Goal: Task Accomplishment & Management: Use online tool/utility

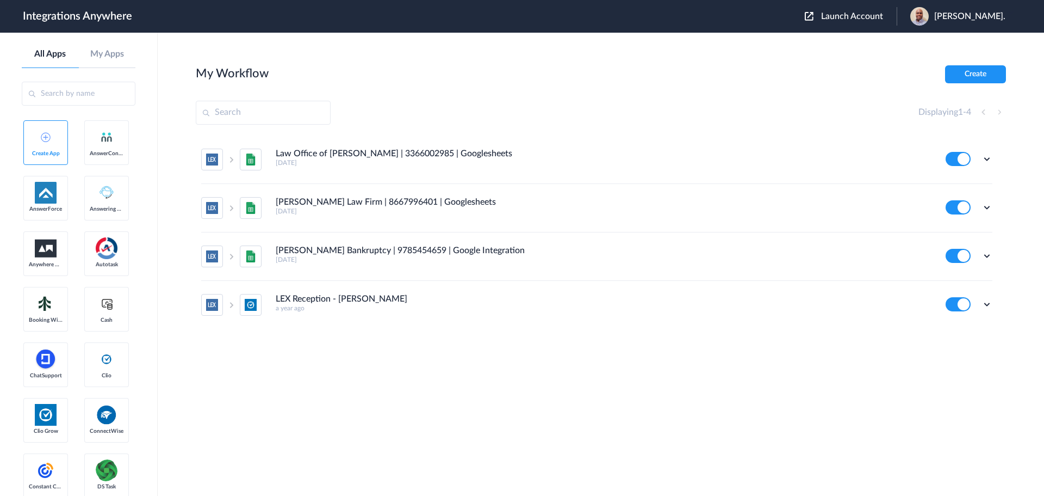
click at [875, 10] on div "Launch Account [PERSON_NAME]. My Account Logout" at bounding box center [911, 16] width 212 height 18
click at [849, 17] on span "Launch Account" at bounding box center [852, 16] width 62 height 9
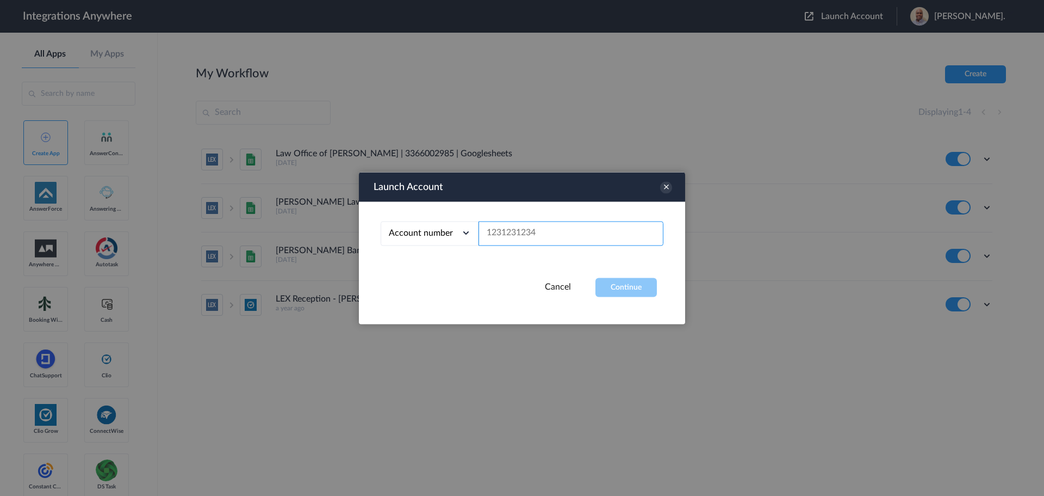
click at [555, 224] on input "text" at bounding box center [571, 233] width 185 height 24
click at [546, 220] on div "Account number Account number Email address" at bounding box center [522, 239] width 326 height 76
click at [518, 238] on input "text" at bounding box center [571, 233] width 185 height 24
paste input "2082971849"
click at [632, 287] on button "Continue" at bounding box center [626, 286] width 61 height 19
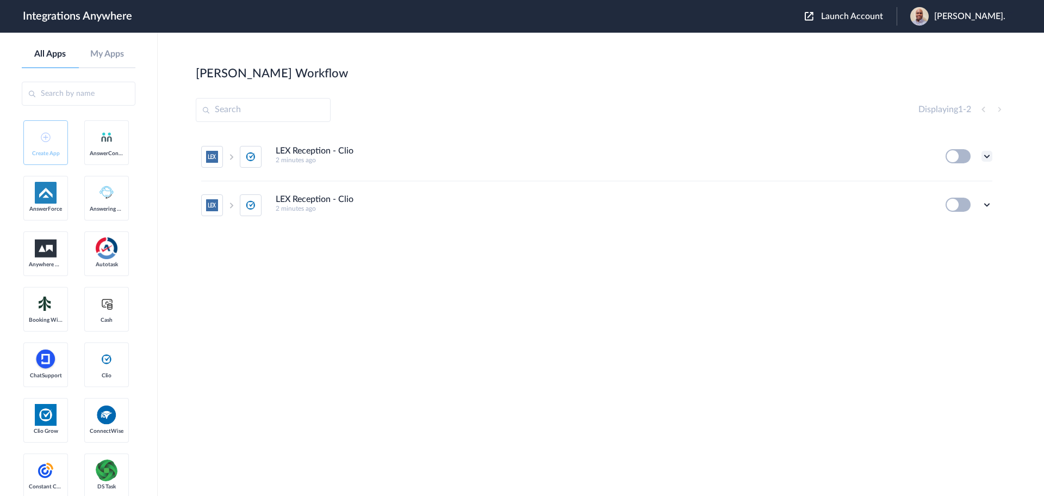
click at [988, 153] on icon at bounding box center [987, 156] width 11 height 11
click at [855, 18] on span "Launch Account" at bounding box center [852, 16] width 62 height 9
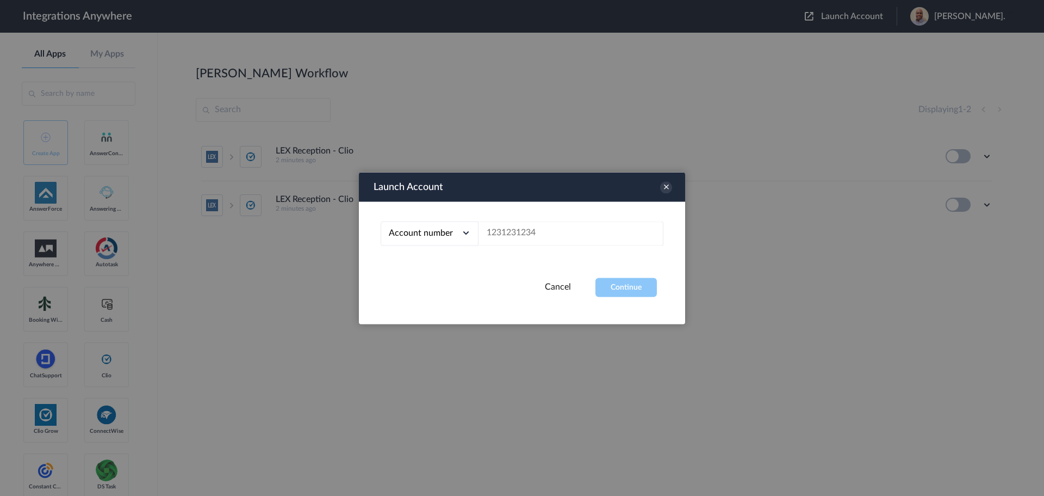
click at [846, 16] on div at bounding box center [522, 248] width 1044 height 496
click at [673, 187] on div "Launch Account" at bounding box center [522, 186] width 326 height 29
click at [666, 184] on icon at bounding box center [666, 187] width 12 height 12
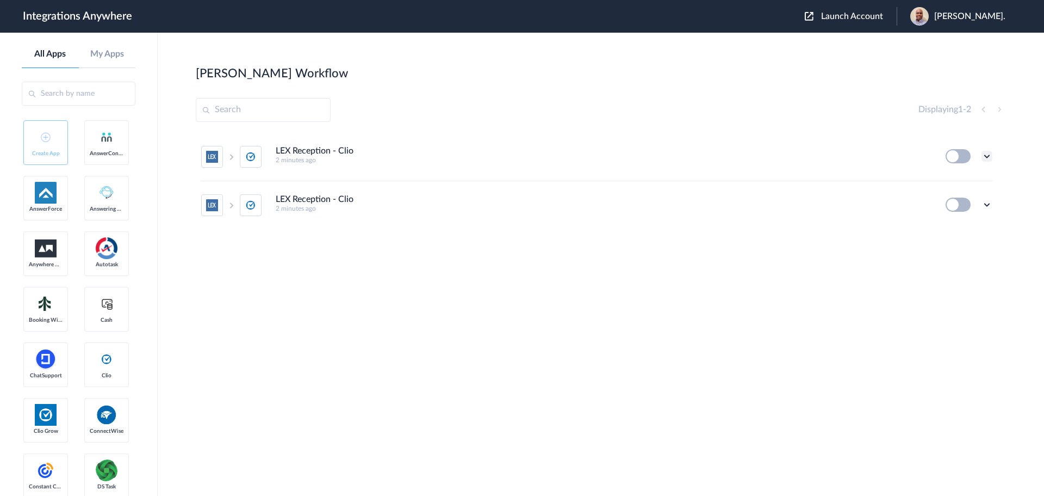
click at [990, 157] on icon at bounding box center [987, 156] width 11 height 11
click at [959, 178] on li "Edit" at bounding box center [957, 181] width 71 height 20
click at [988, 203] on icon at bounding box center [987, 204] width 11 height 11
click at [961, 231] on li "Edit" at bounding box center [957, 230] width 71 height 20
click at [856, 17] on span "Launch Account" at bounding box center [852, 16] width 62 height 9
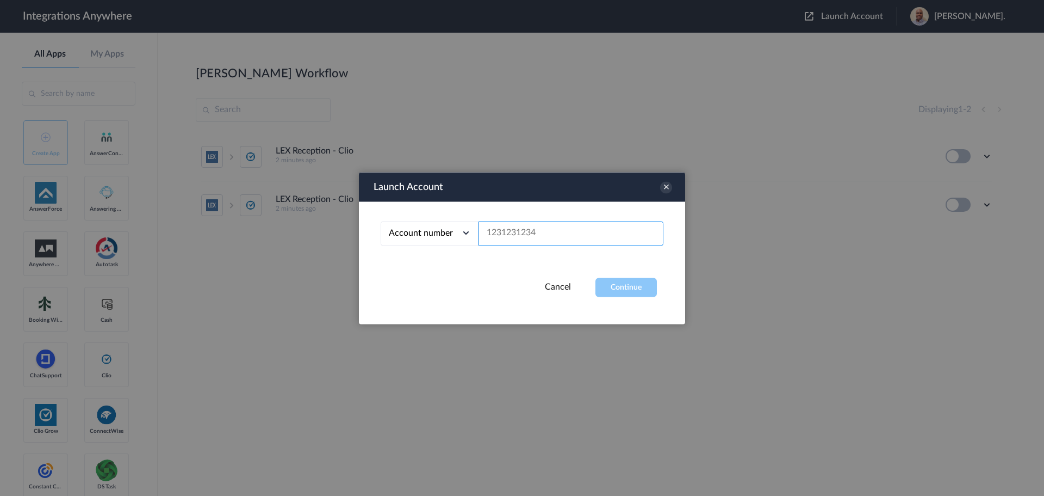
click at [566, 227] on input "text" at bounding box center [571, 233] width 185 height 24
paste input "2082971849"
type input "2082971849"
click at [628, 287] on button "Continue" at bounding box center [626, 286] width 61 height 19
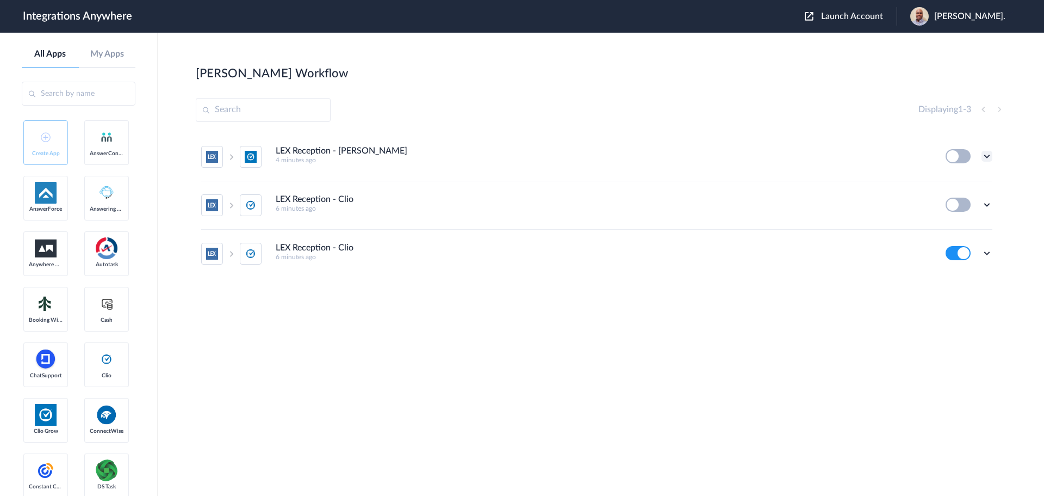
click at [989, 156] on icon at bounding box center [987, 156] width 11 height 11
click at [960, 225] on li "Delete" at bounding box center [957, 222] width 71 height 20
click at [808, 189] on li "LEX Reception - Clio 6 minutes ago Edit Task history Delete" at bounding box center [596, 205] width 791 height 48
click at [988, 203] on icon at bounding box center [987, 204] width 11 height 11
click at [956, 269] on span "Delete" at bounding box center [954, 270] width 22 height 8
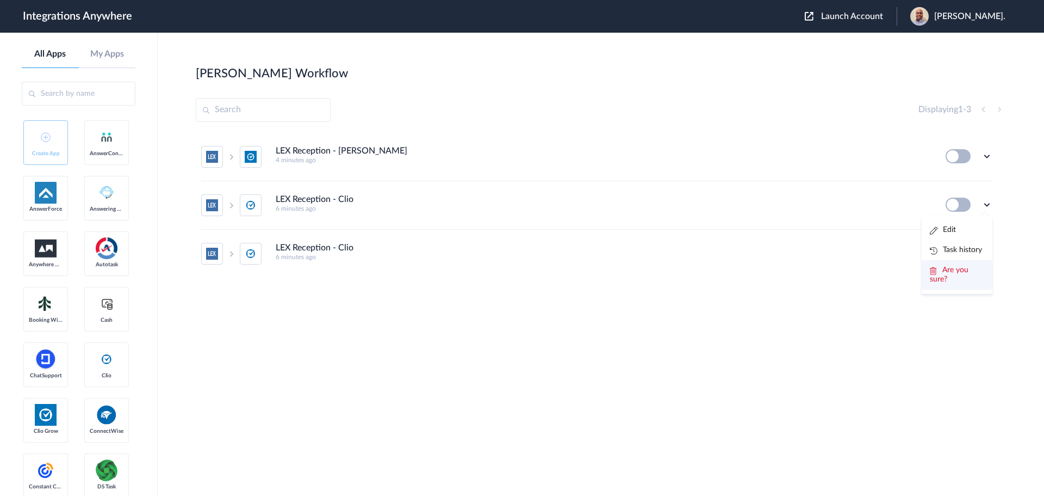
click at [952, 269] on span "Are you sure?" at bounding box center [949, 274] width 39 height 17
click at [989, 205] on icon at bounding box center [987, 204] width 11 height 11
click at [958, 232] on li "Edit" at bounding box center [957, 230] width 71 height 20
click at [983, 208] on icon at bounding box center [987, 204] width 11 height 11
click at [958, 248] on link "Task history" at bounding box center [956, 250] width 52 height 8
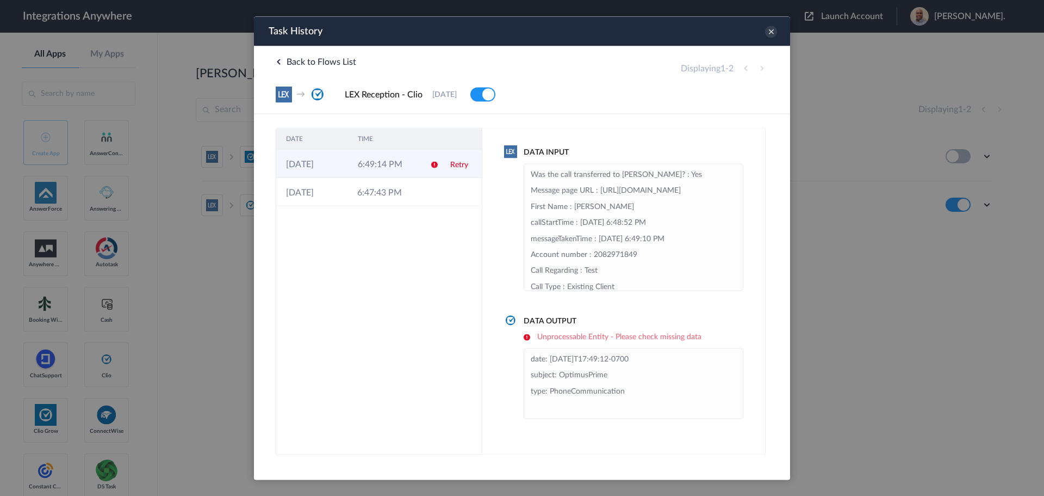
click at [374, 165] on td "6:49:14 PM" at bounding box center [384, 163] width 72 height 28
click at [442, 163] on td "Retry" at bounding box center [459, 163] width 41 height 28
click at [457, 165] on link "Retry" at bounding box center [458, 164] width 18 height 8
click at [774, 32] on icon at bounding box center [771, 32] width 12 height 12
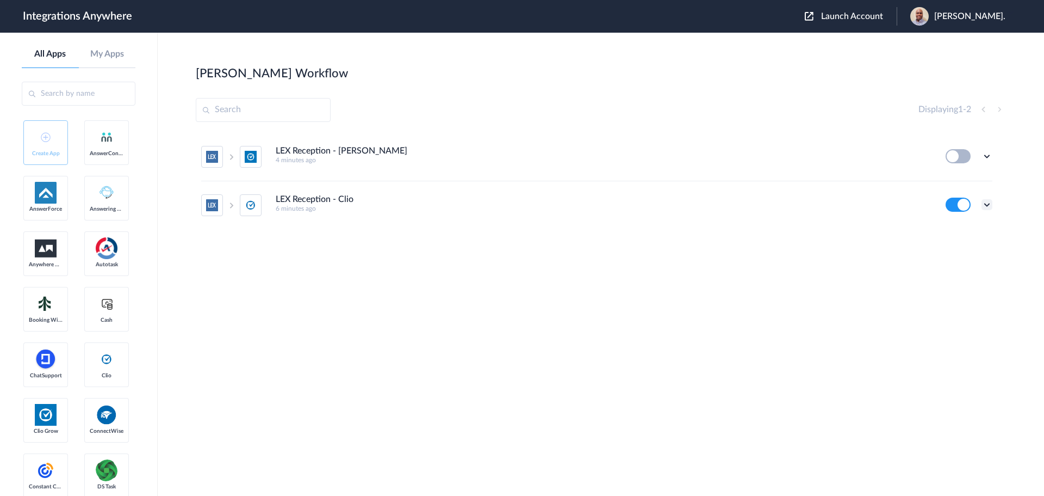
click at [987, 203] on icon at bounding box center [987, 204] width 11 height 11
click at [954, 243] on li "Task history" at bounding box center [957, 250] width 71 height 20
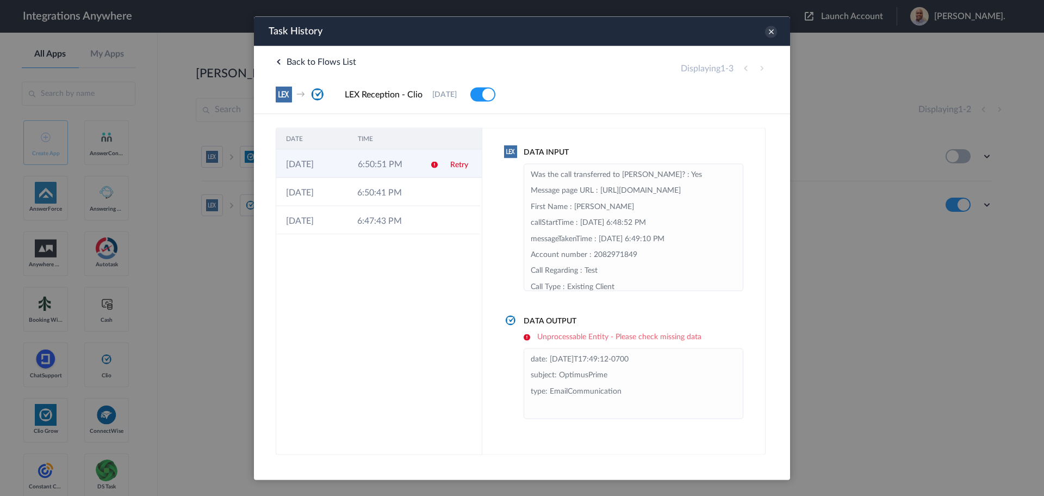
click at [459, 163] on link "Retry" at bounding box center [459, 164] width 18 height 8
click at [646, 393] on li "date: 2025-08-20T17:49:12-0700 subject: OptimusPrime type: EmailCommunication" at bounding box center [634, 383] width 206 height 64
click at [773, 33] on icon at bounding box center [771, 32] width 12 height 12
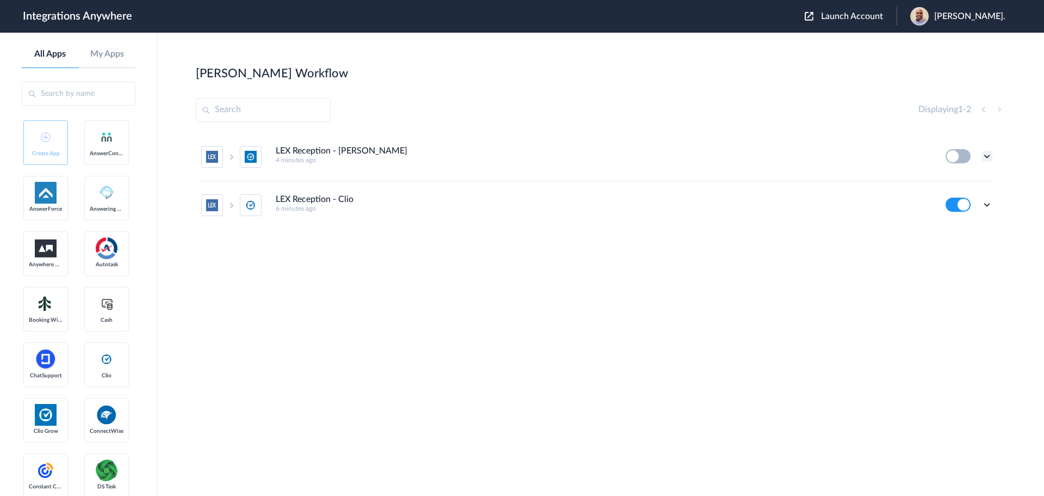
click at [990, 153] on icon at bounding box center [987, 156] width 11 height 11
click at [962, 182] on li "Edit" at bounding box center [957, 181] width 71 height 20
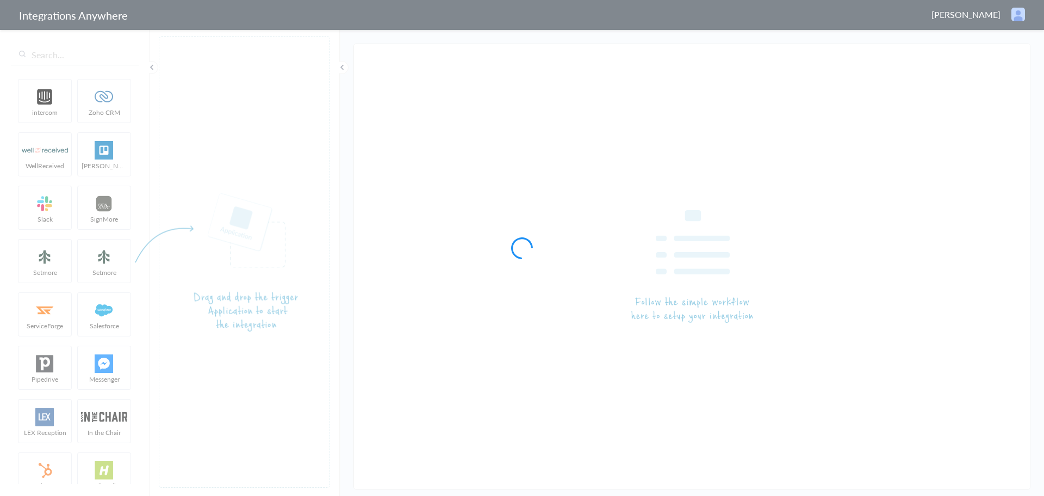
type input "LEX Reception - Clio"
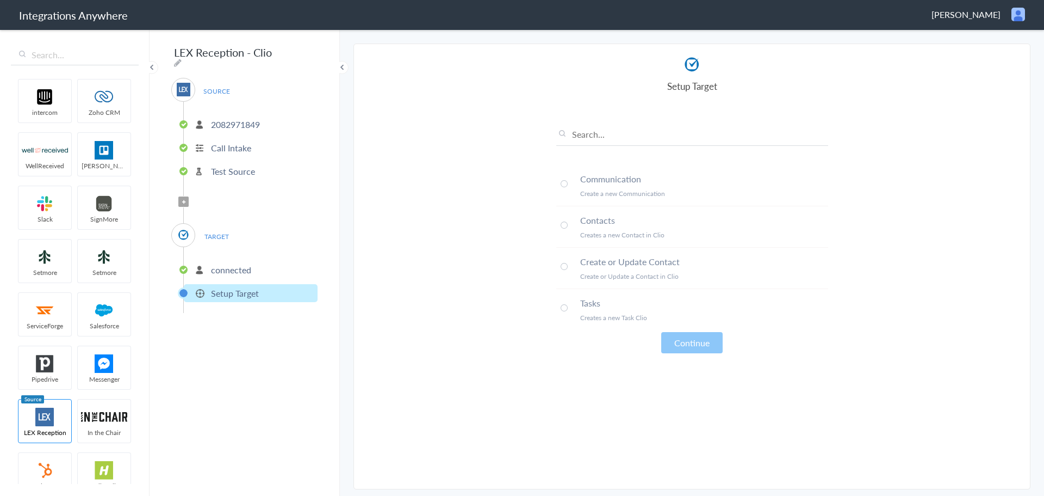
click at [564, 187] on span at bounding box center [564, 183] width 7 height 7
click at [684, 349] on button "Continue" at bounding box center [691, 342] width 61 height 21
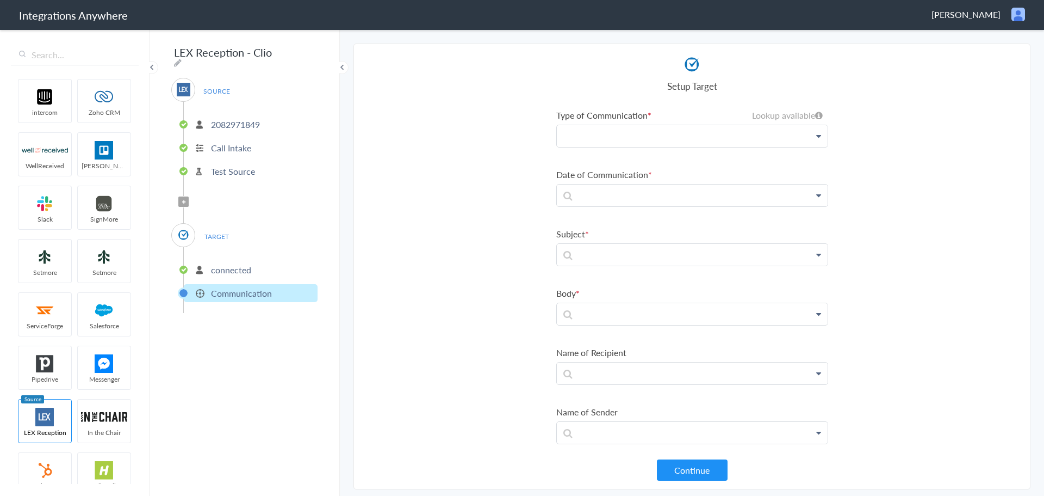
click at [741, 139] on p at bounding box center [692, 136] width 271 height 22
click at [612, 174] on link "Clio" at bounding box center [692, 168] width 271 height 24
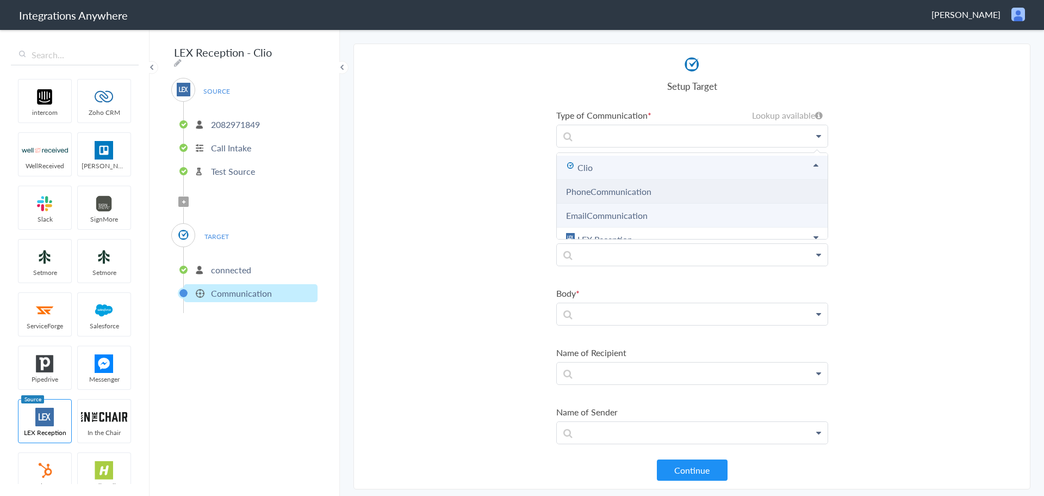
click at [622, 194] on link "PhoneCommunication" at bounding box center [608, 191] width 85 height 13
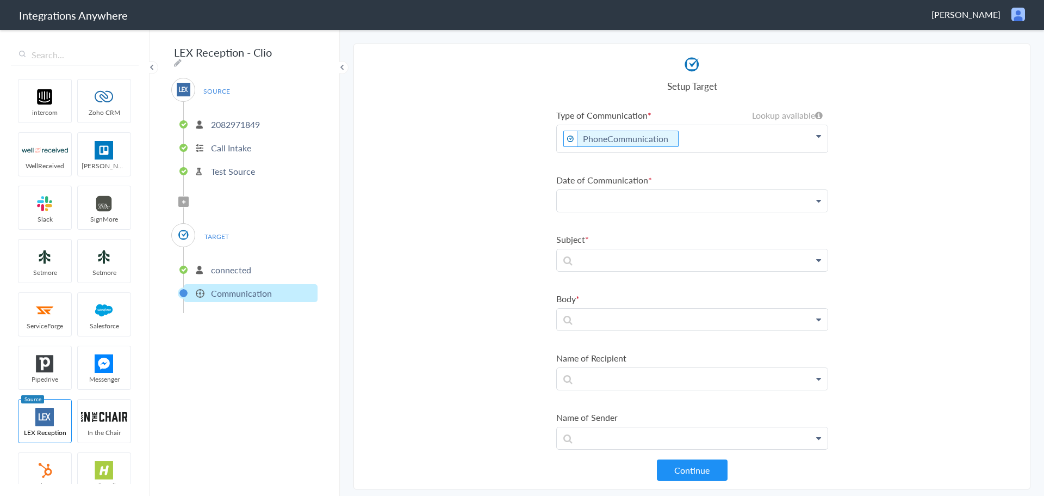
click at [670, 152] on p at bounding box center [692, 138] width 271 height 27
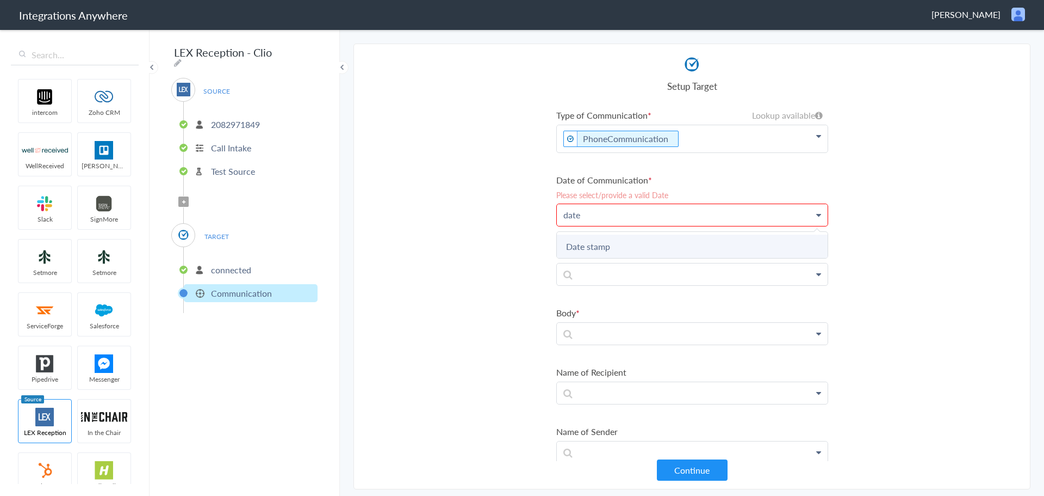
click at [0, 0] on link "Date stamp" at bounding box center [0, 0] width 0 height 0
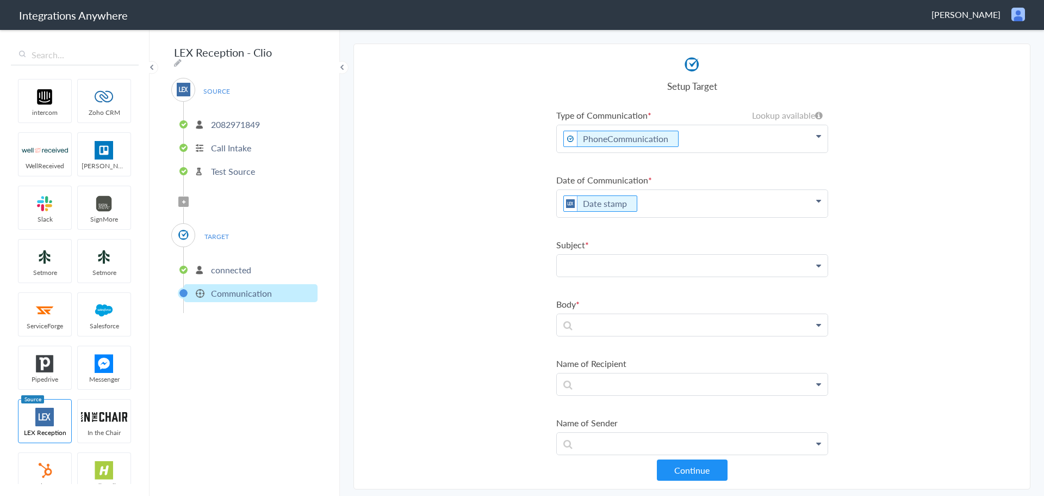
click at [639, 152] on p at bounding box center [692, 138] width 271 height 27
click at [0, 0] on link "First Name" at bounding box center [0, 0] width 0 height 0
click at [753, 152] on p "First Name" at bounding box center [692, 138] width 271 height 27
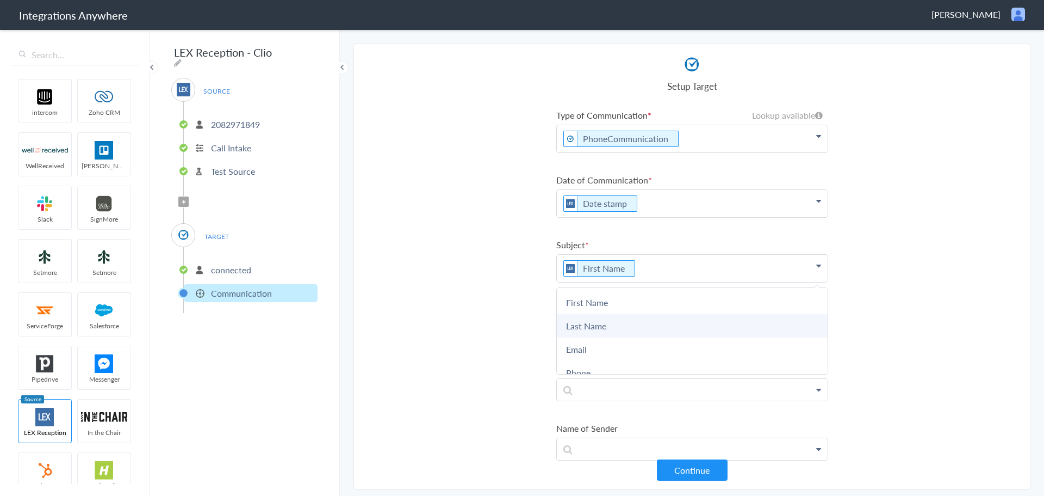
click at [0, 0] on link "Last Name" at bounding box center [0, 0] width 0 height 0
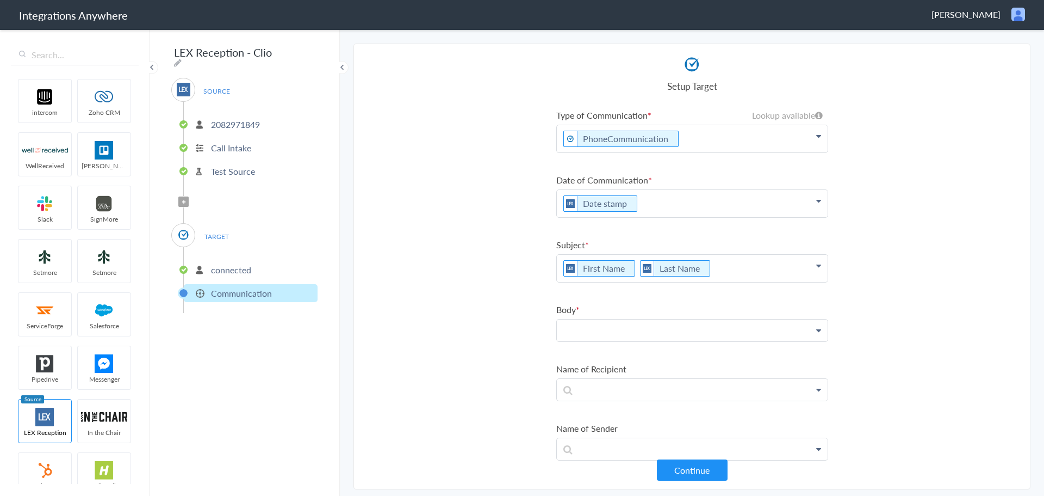
click at [694, 152] on p at bounding box center [692, 138] width 271 height 27
click at [0, 0] on link "Message" at bounding box center [0, 0] width 0 height 0
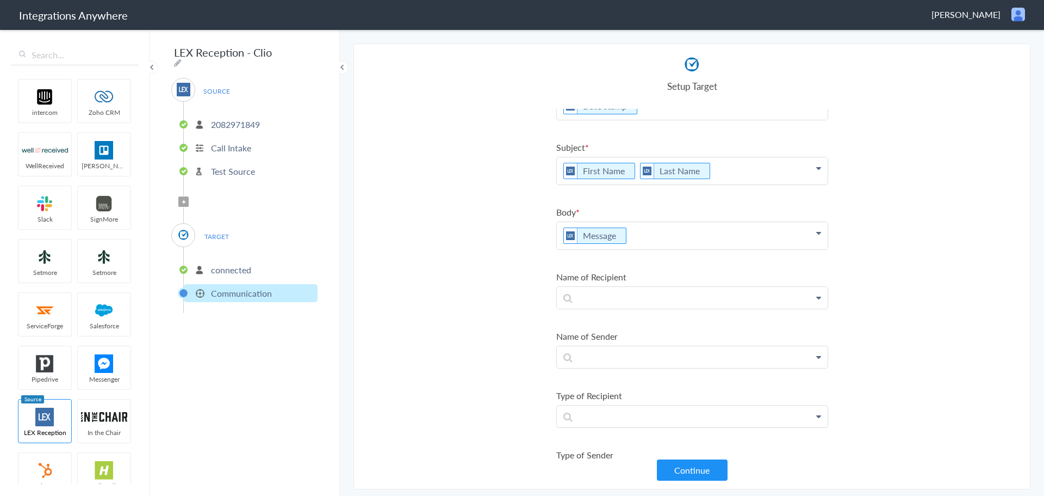
scroll to position [121, 0]
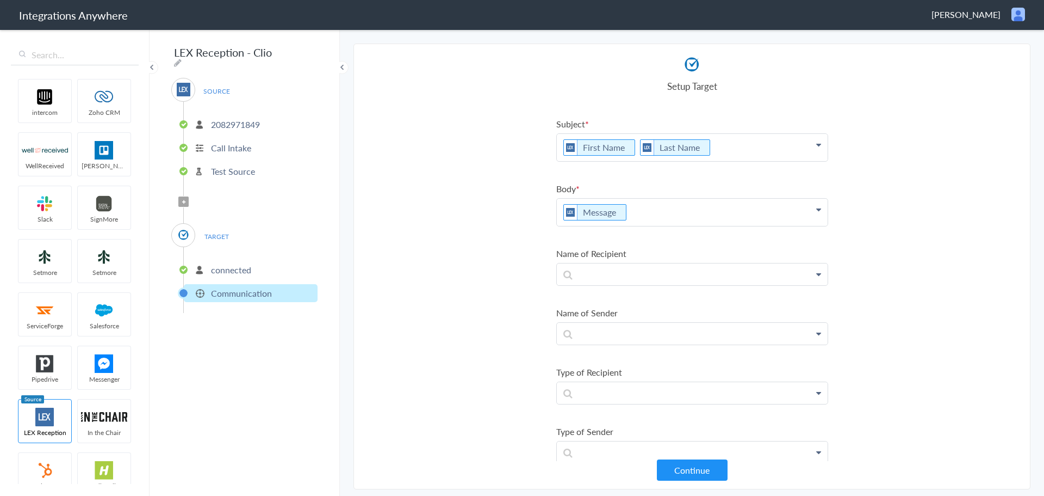
click at [816, 20] on icon at bounding box center [818, 15] width 5 height 9
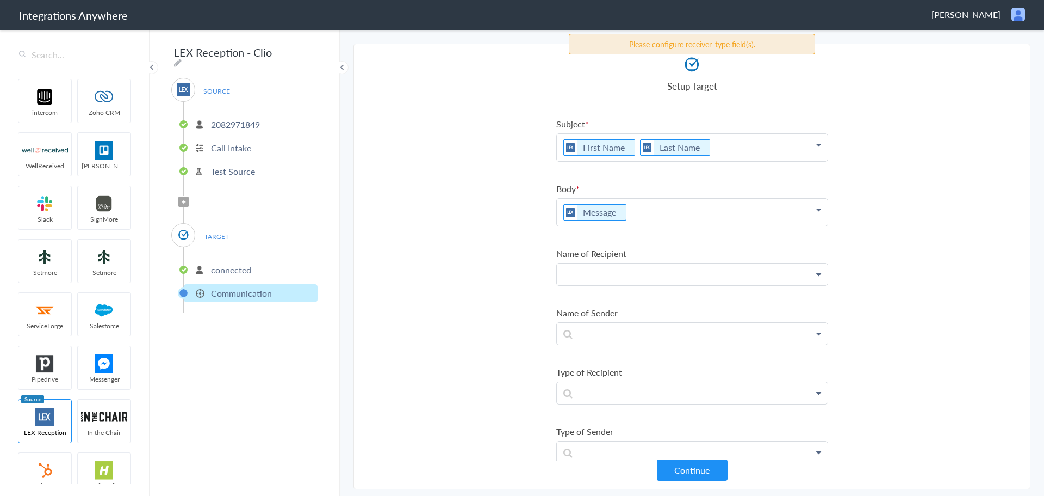
click at [765, 32] on p at bounding box center [692, 17] width 271 height 27
click at [658, 32] on p at bounding box center [692, 17] width 271 height 27
click at [653, 32] on p at bounding box center [692, 17] width 271 height 27
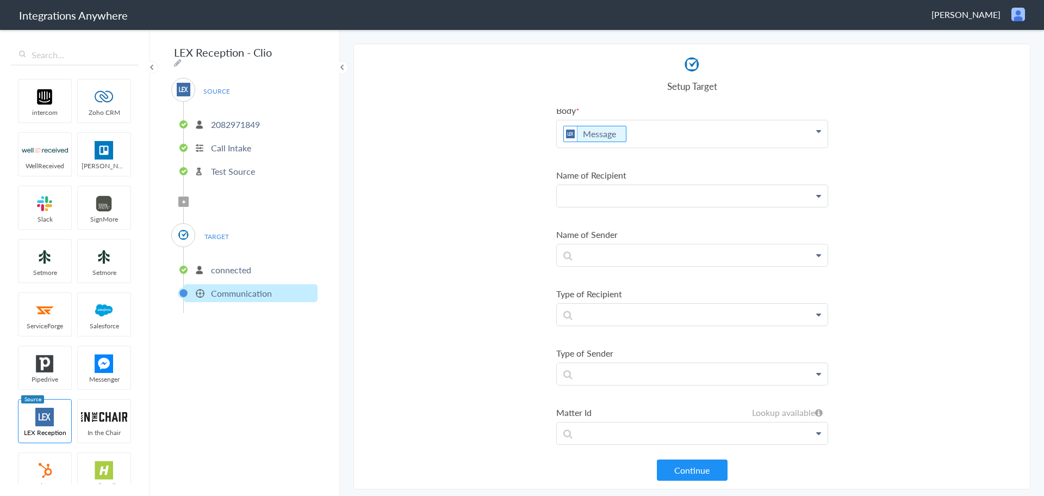
scroll to position [203, 0]
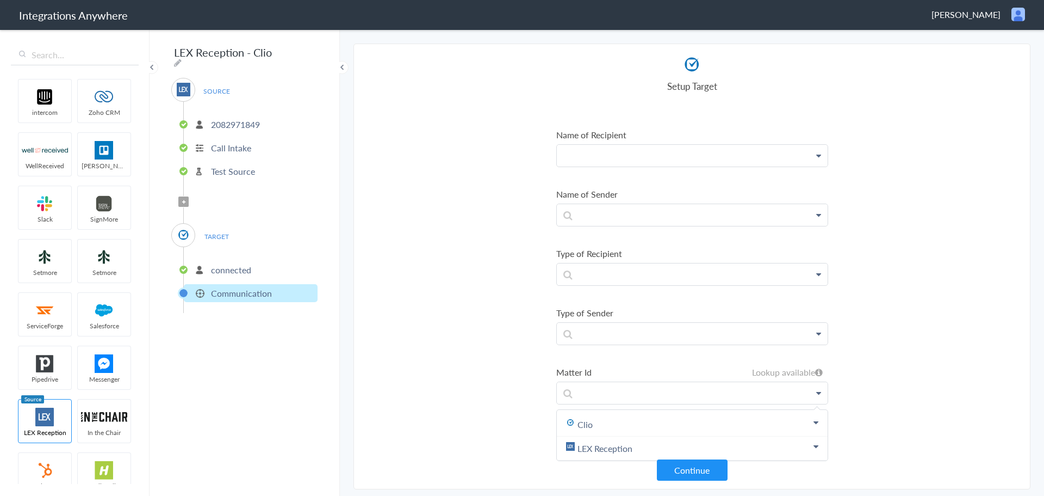
scroll to position [247, 0]
click at [0, 0] on link "Clio" at bounding box center [0, 0] width 0 height 0
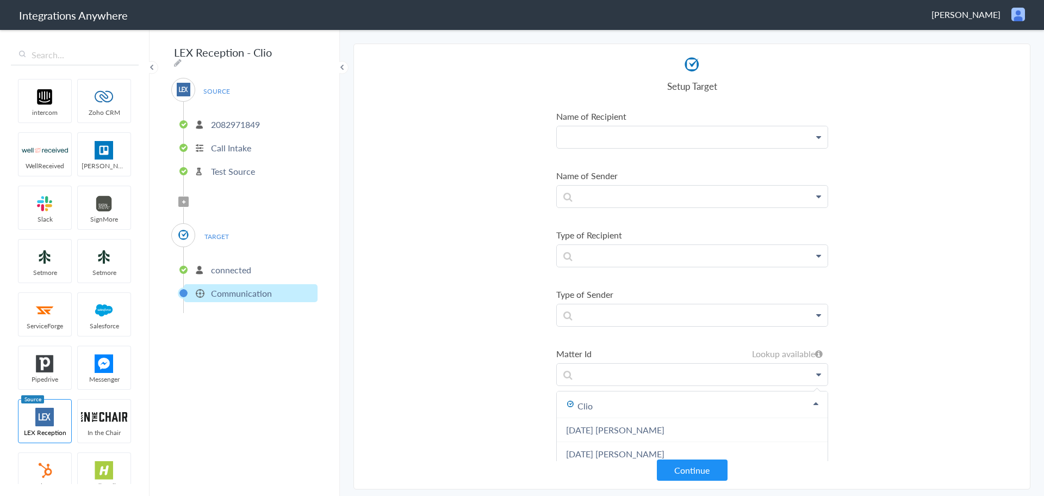
scroll to position [283, 0]
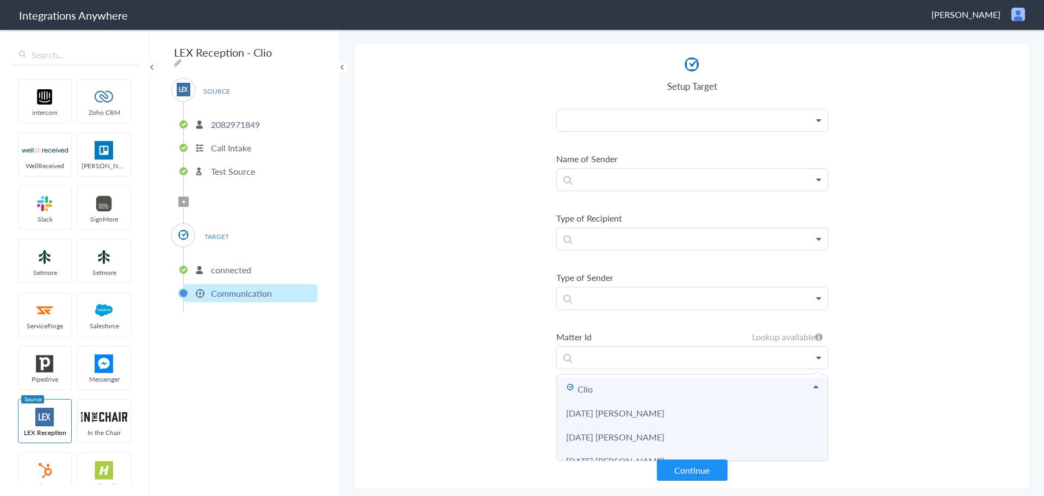
click at [0, 0] on link "Clio" at bounding box center [0, 0] width 0 height 0
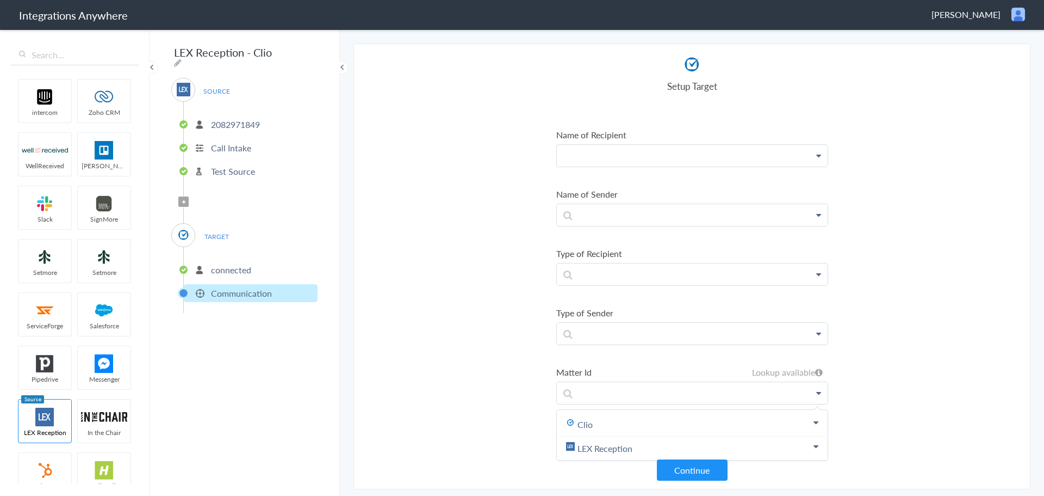
scroll to position [247, 0]
click at [0, 0] on link "LEX Reception" at bounding box center [0, 0] width 0 height 0
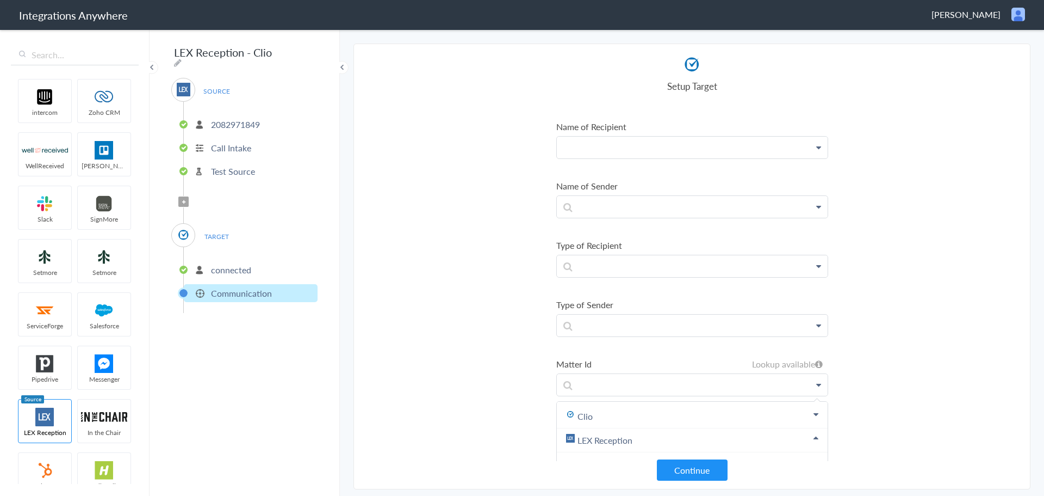
scroll to position [283, 0]
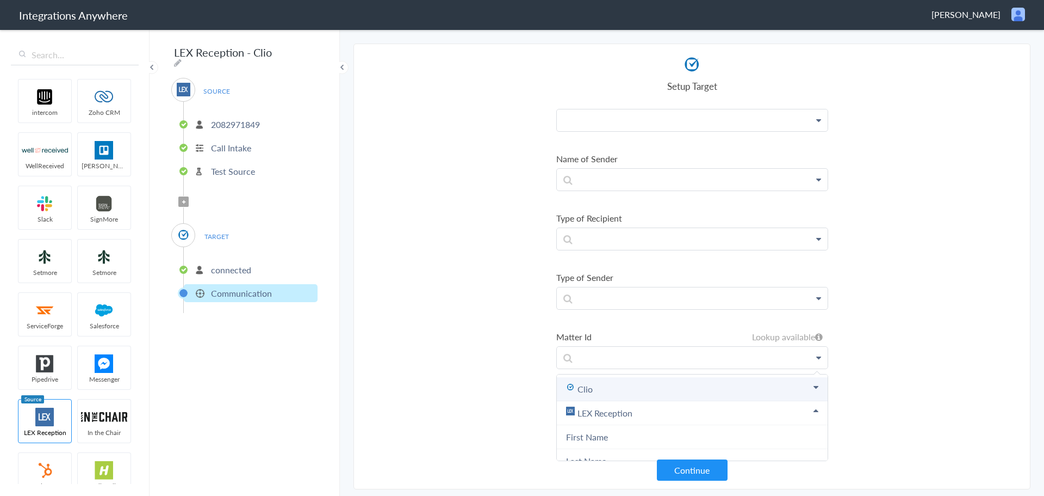
click at [0, 0] on link "Clio" at bounding box center [0, 0] width 0 height 0
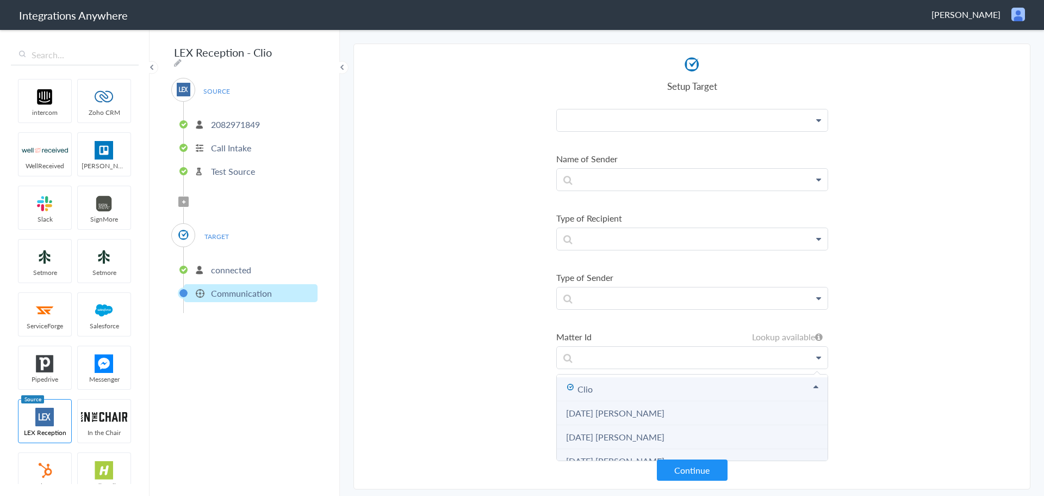
click at [0, 0] on link "Clio" at bounding box center [0, 0] width 0 height 0
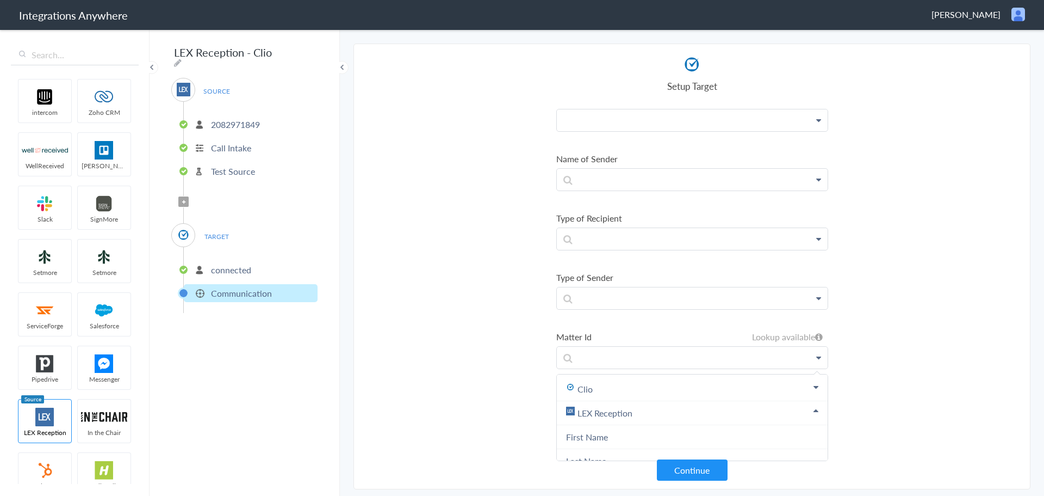
click at [900, 430] on section "Select Account 2082971849 Rename Delete (3 minutes ago) + connect Continue Setu…" at bounding box center [692, 266] width 677 height 445
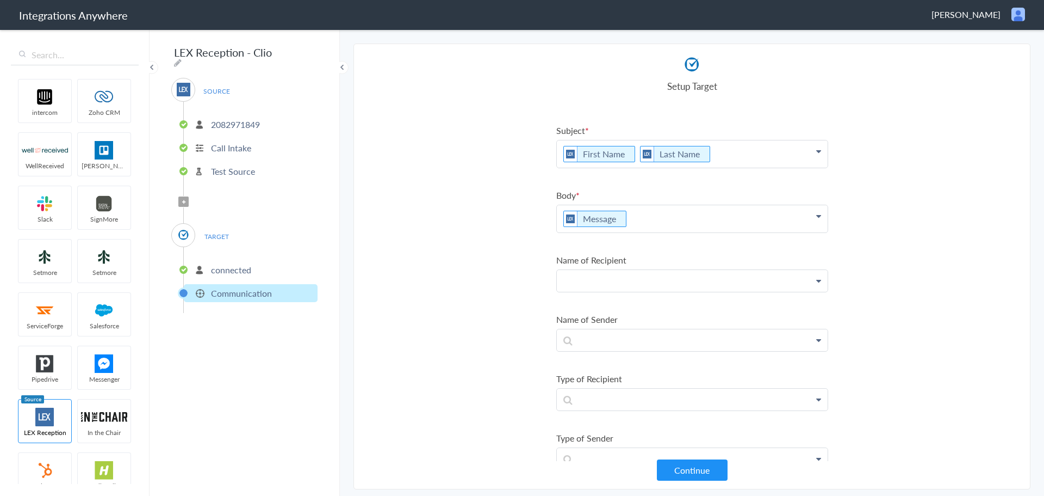
scroll to position [148, 0]
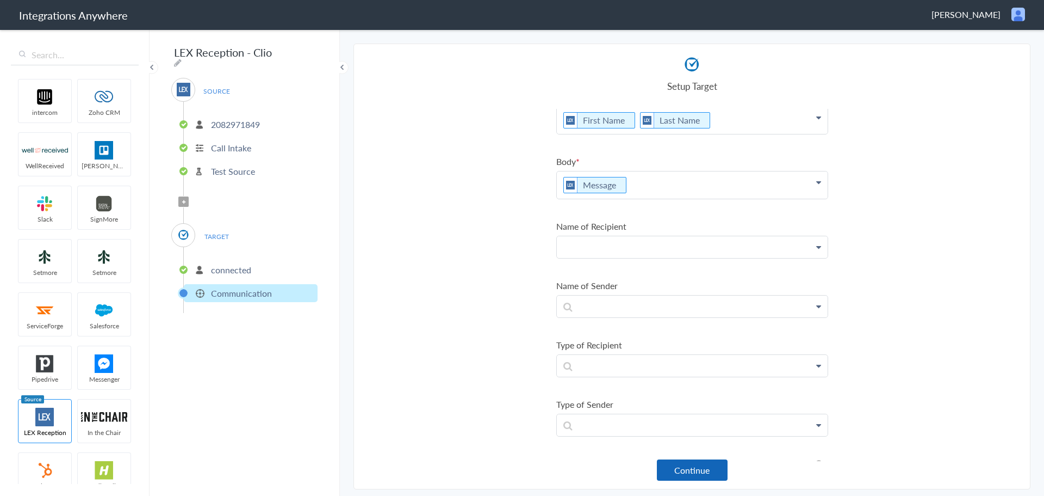
click at [692, 468] on button "Continue" at bounding box center [692, 469] width 71 height 21
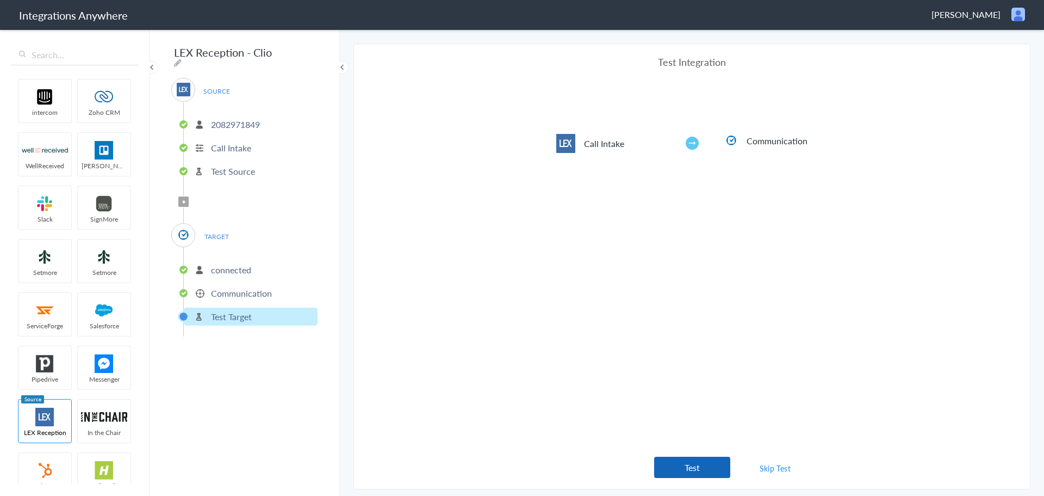
click at [685, 476] on button "Test" at bounding box center [692, 466] width 76 height 21
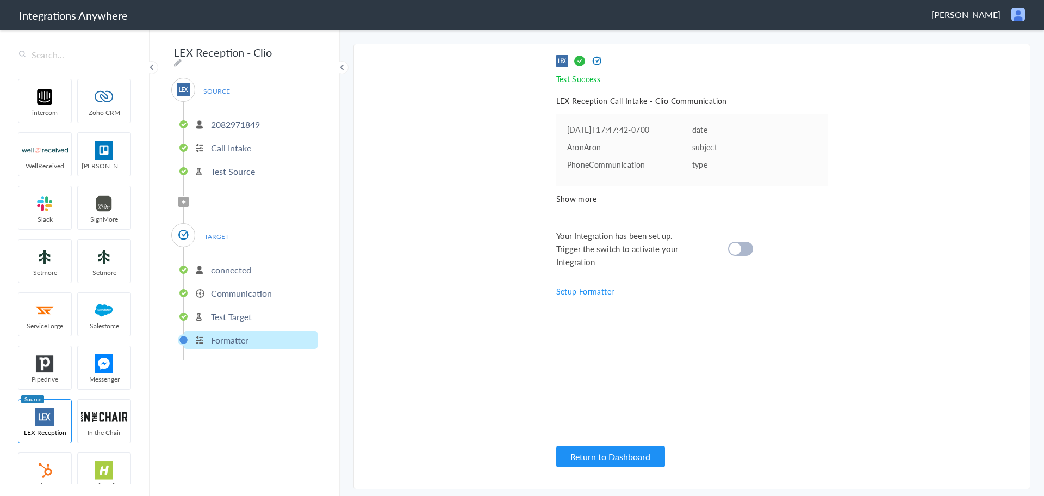
click at [755, 248] on div "Your Integration has been set up. Trigger the switch to activate your Integrati…" at bounding box center [678, 248] width 245 height 39
click at [747, 251] on div at bounding box center [740, 249] width 25 height 14
click at [241, 120] on p "2082971849" at bounding box center [235, 124] width 49 height 13
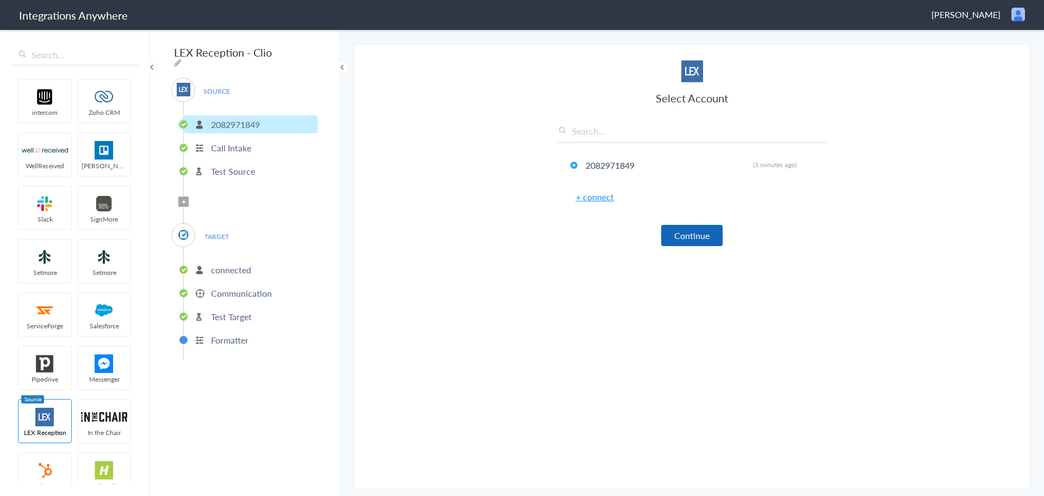
click at [691, 227] on button "Continue" at bounding box center [691, 235] width 61 height 21
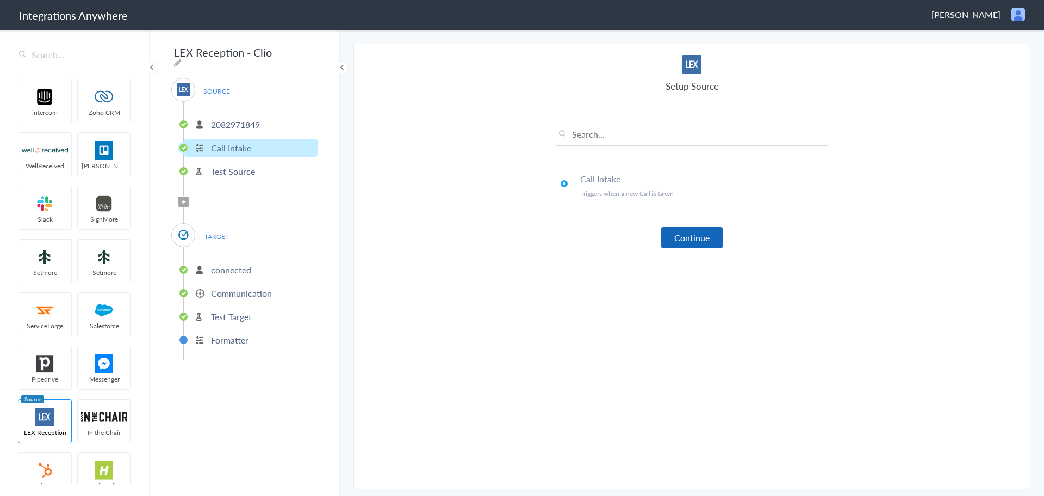
click at [684, 232] on button "Continue" at bounding box center [691, 237] width 61 height 21
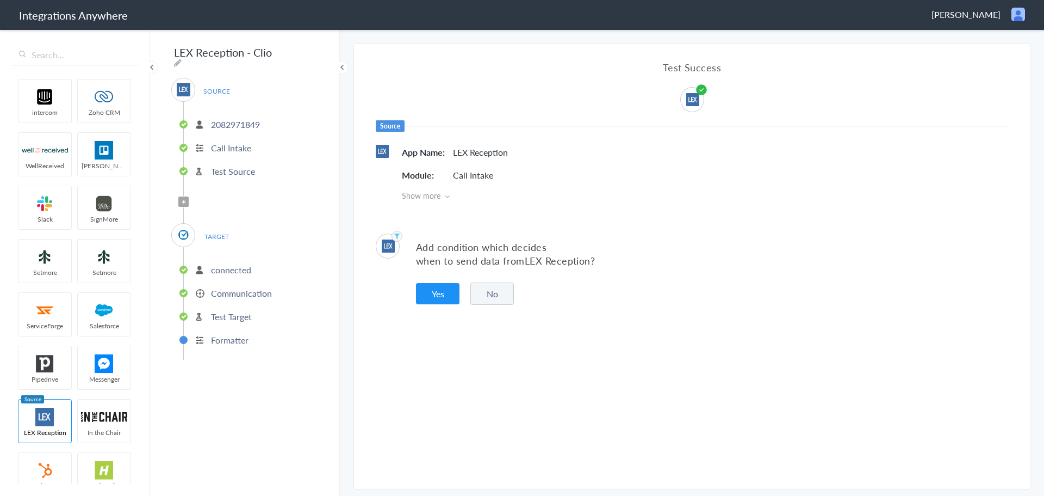
click at [431, 292] on button "Yes" at bounding box center [438, 293] width 44 height 21
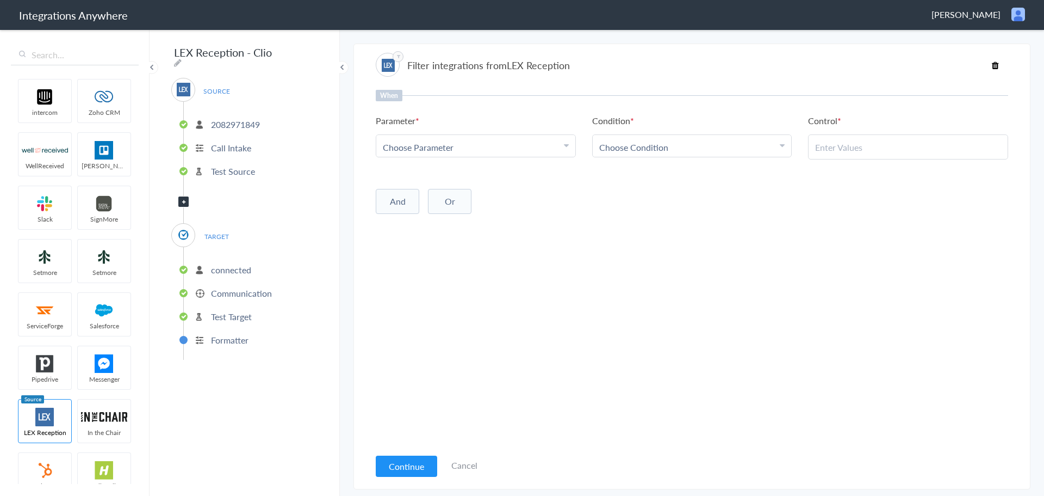
drag, startPoint x: 531, startPoint y: 142, endPoint x: 520, endPoint y: 150, distance: 13.6
click at [531, 142] on div "Choose Parameter" at bounding box center [476, 147] width 186 height 13
click at [460, 177] on input "text" at bounding box center [475, 176] width 199 height 23
type input "CALL"
click at [411, 242] on link "Call Closing Note" at bounding box center [475, 247] width 199 height 23
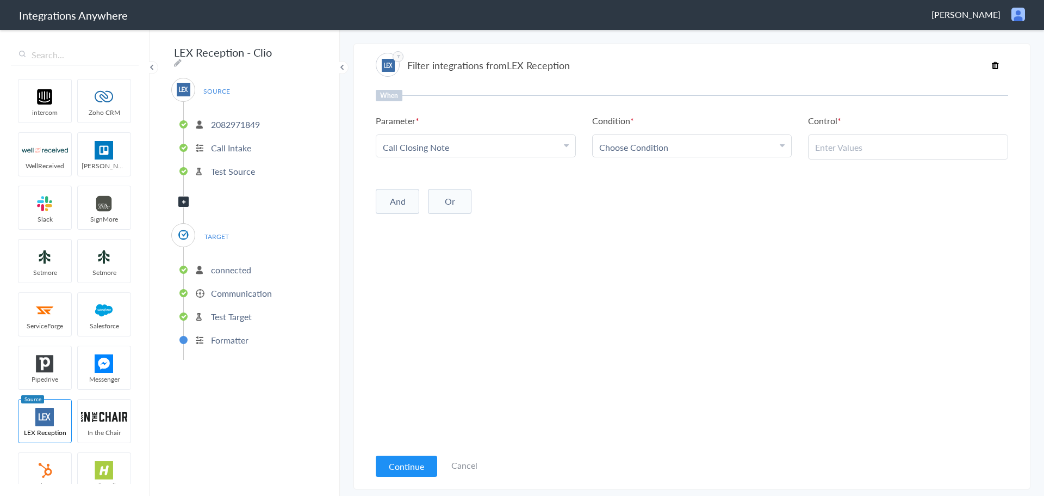
click at [673, 144] on div "Choose Condition" at bounding box center [692, 147] width 186 height 13
click at [664, 243] on link "Does Not Exists" at bounding box center [692, 247] width 199 height 23
click at [398, 200] on button "And" at bounding box center [398, 199] width 44 height 25
click at [443, 220] on span "Choose Parameter" at bounding box center [418, 221] width 71 height 13
click at [437, 244] on input "text" at bounding box center [475, 251] width 199 height 23
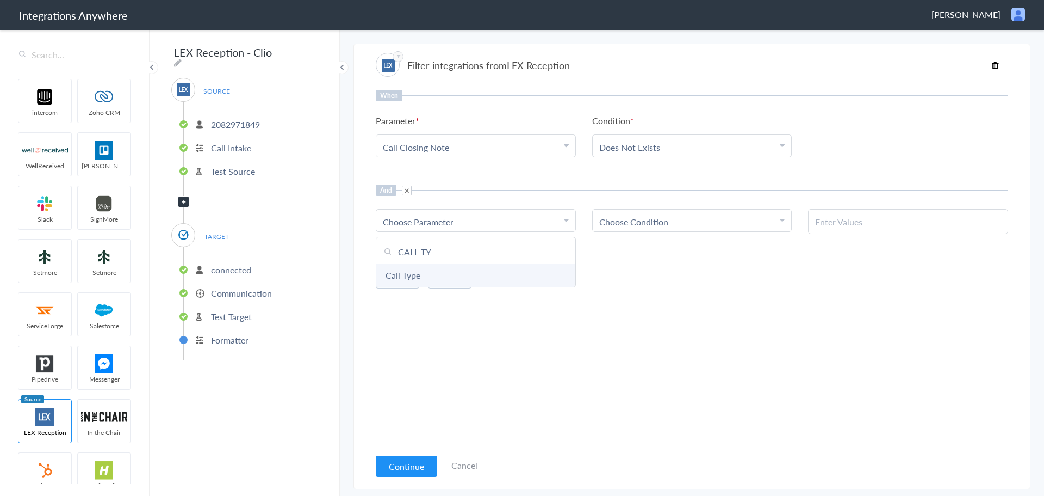
type input "CALL TY"
drag, startPoint x: 405, startPoint y: 272, endPoint x: 469, endPoint y: 261, distance: 65.2
click at [407, 272] on link "Call Type" at bounding box center [475, 274] width 199 height 23
click at [634, 220] on span "Choose Condition" at bounding box center [633, 221] width 69 height 13
click at [647, 285] on link "Contains" at bounding box center [692, 274] width 199 height 23
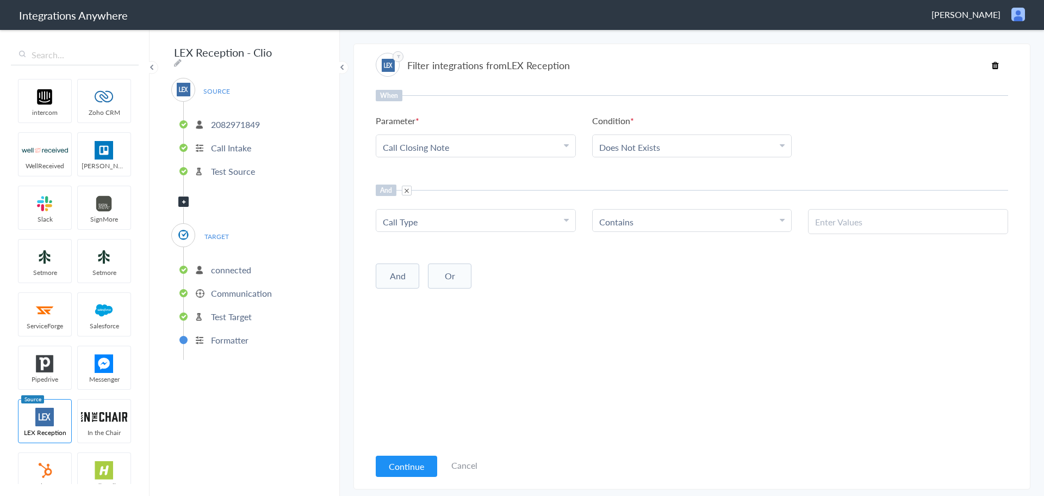
click at [869, 225] on input "text" at bounding box center [908, 221] width 186 height 13
type input "e"
type input "Existing Client"
click at [751, 394] on div "When Parameter Choose Parameter Call Closing Note First Name Last Name Email Ph…" at bounding box center [692, 268] width 633 height 357
click at [404, 457] on button "Continue" at bounding box center [406, 465] width 61 height 21
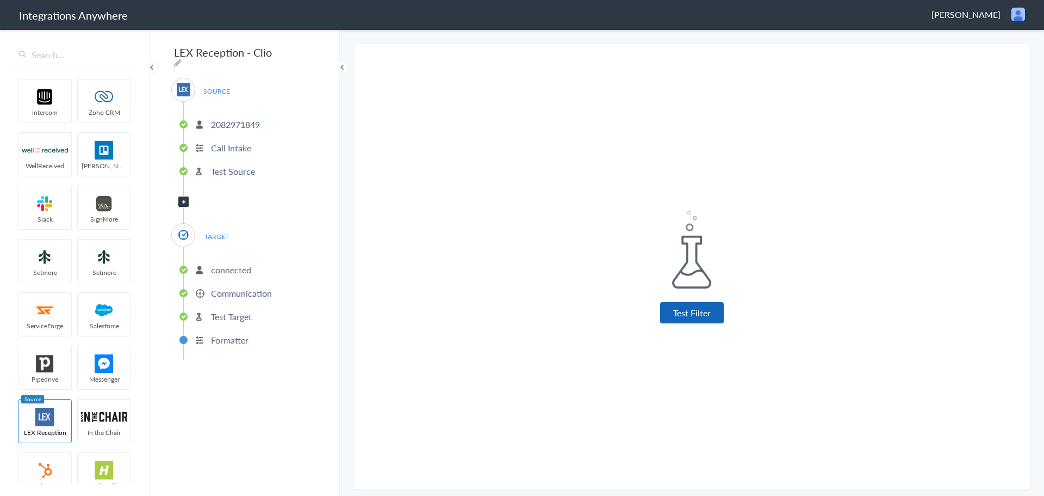
click at [696, 306] on button "Test Filter" at bounding box center [692, 312] width 64 height 21
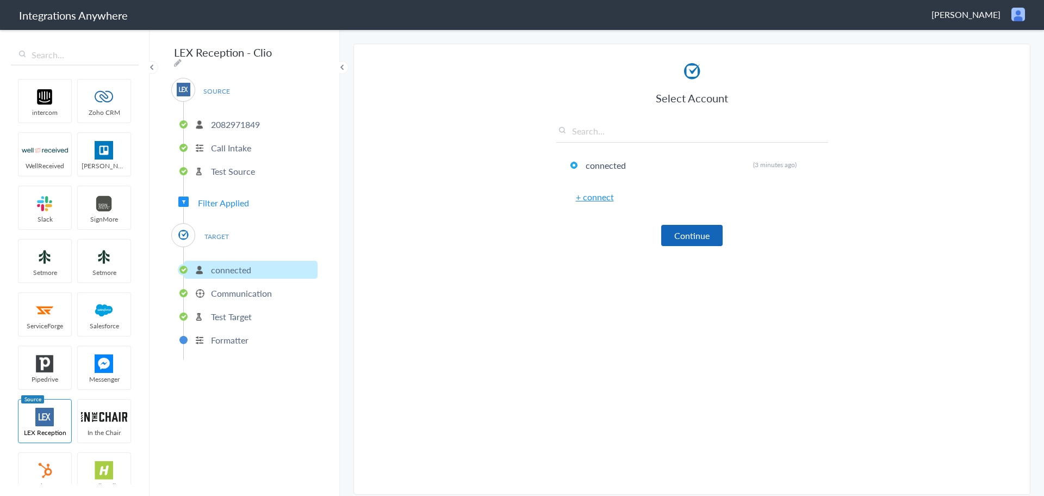
click at [697, 236] on button "Continue" at bounding box center [691, 235] width 61 height 21
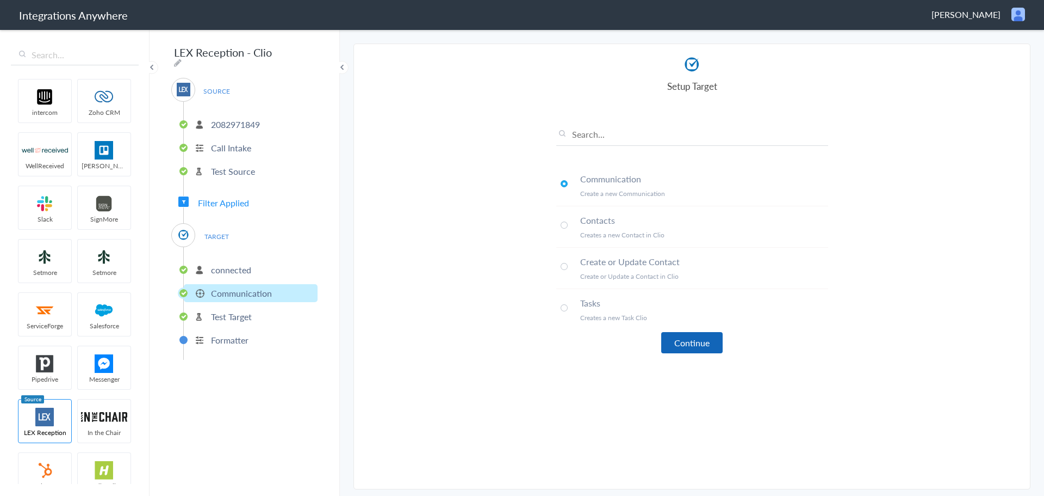
click at [683, 335] on button "Continue" at bounding box center [691, 342] width 61 height 21
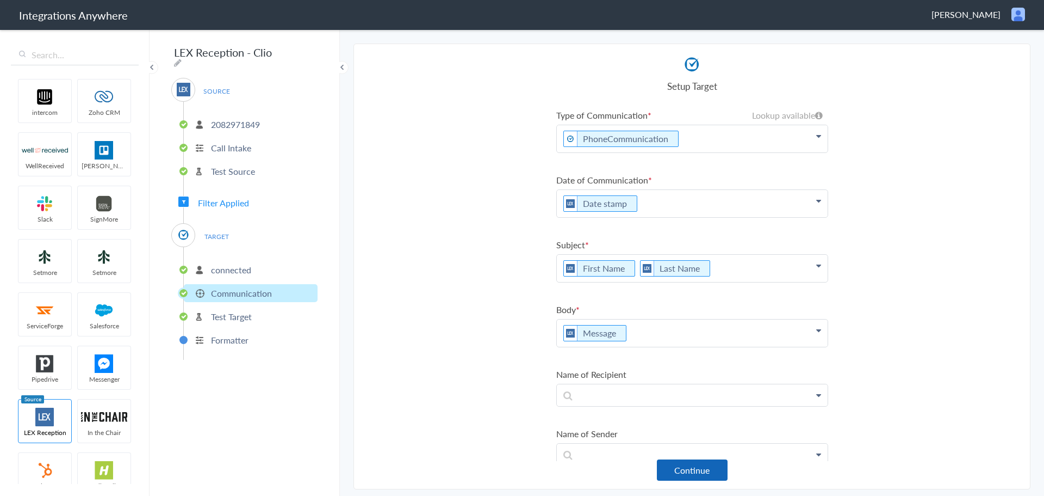
click at [682, 468] on button "Continue" at bounding box center [692, 469] width 71 height 21
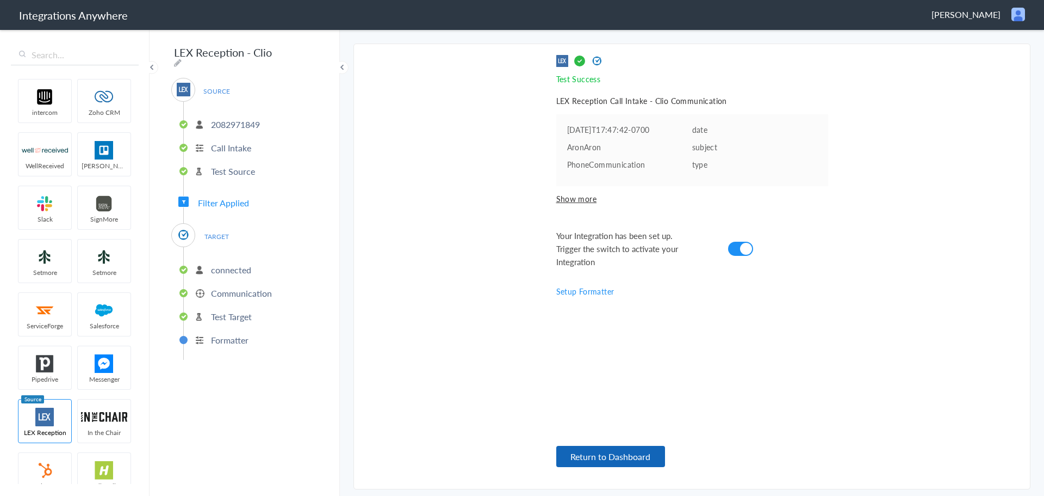
click at [620, 455] on button "Return to Dashboard" at bounding box center [610, 455] width 109 height 21
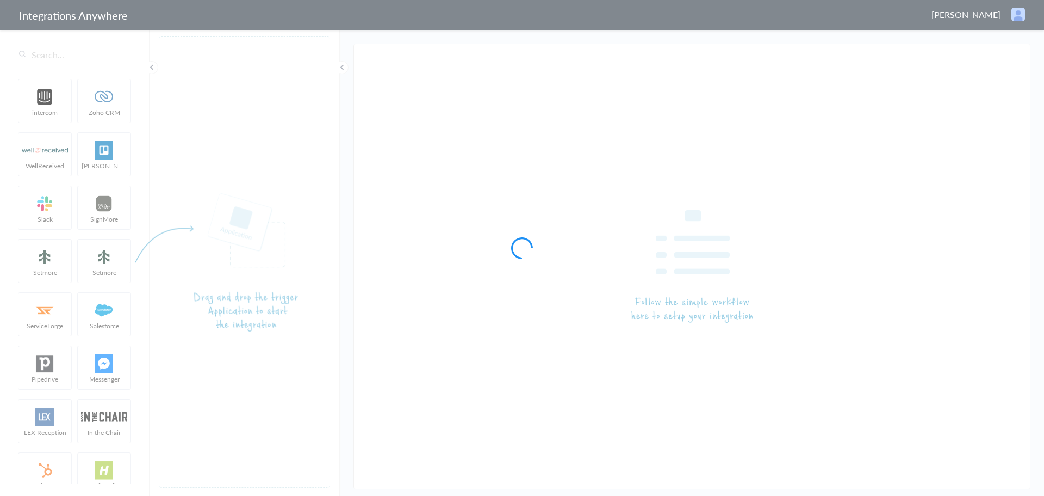
type input "LEX Reception - Clio"
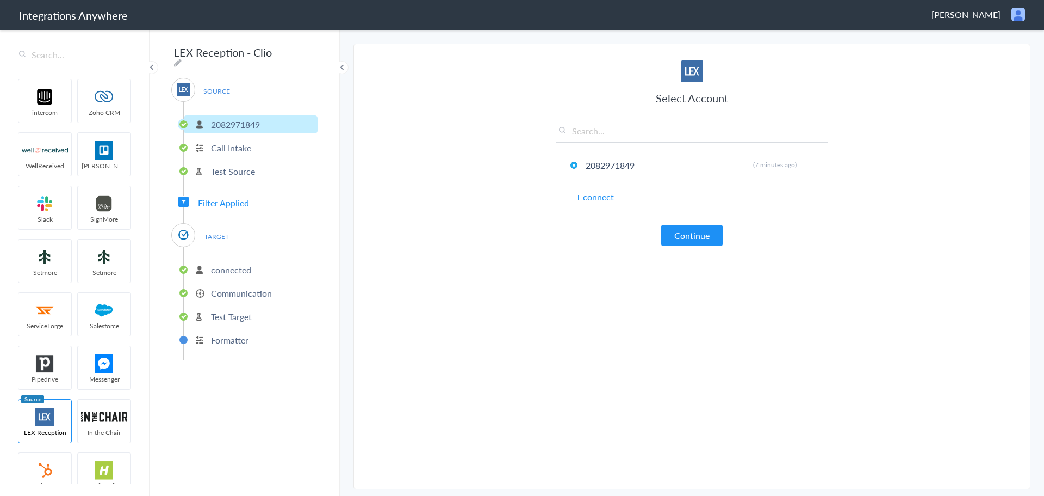
click at [232, 143] on p "Call Intake" at bounding box center [231, 147] width 40 height 13
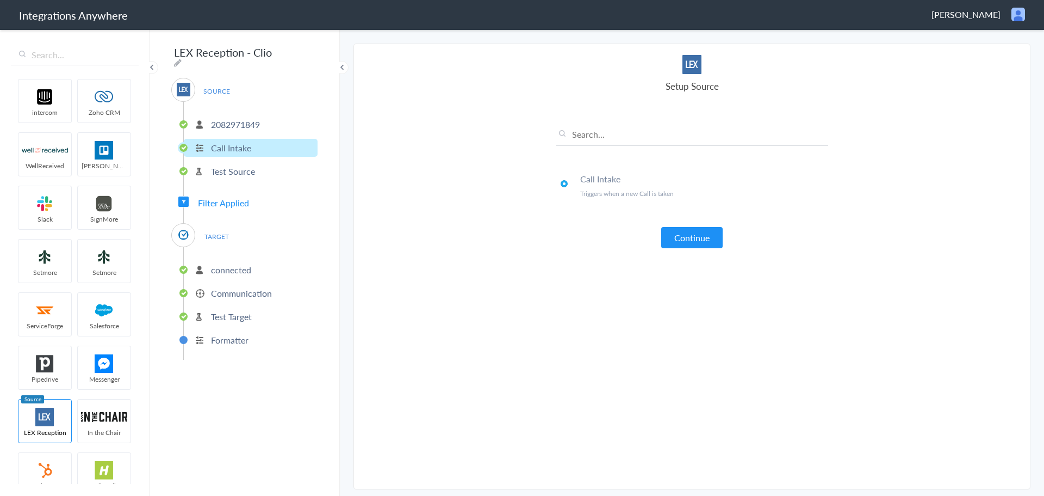
click at [233, 166] on p "Test Source" at bounding box center [233, 171] width 44 height 13
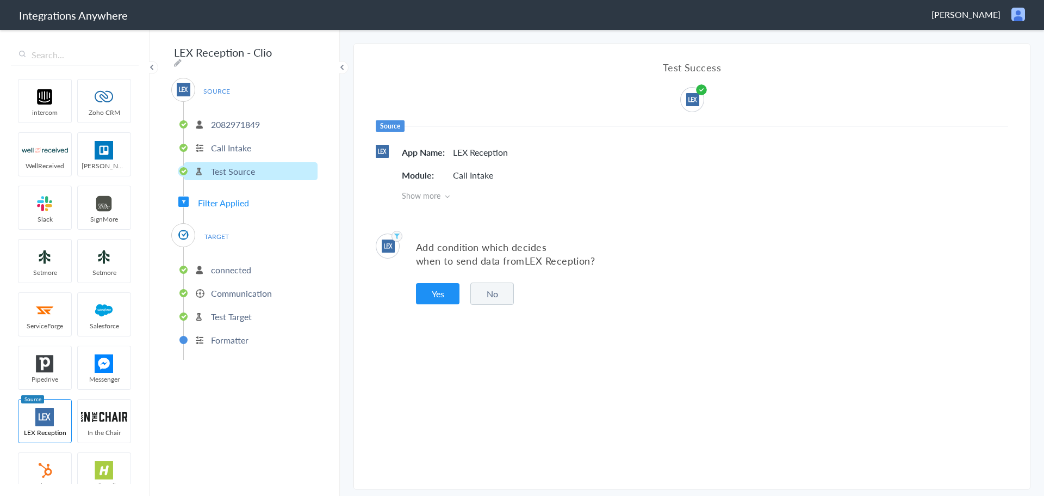
click at [226, 267] on p "connected" at bounding box center [231, 269] width 40 height 13
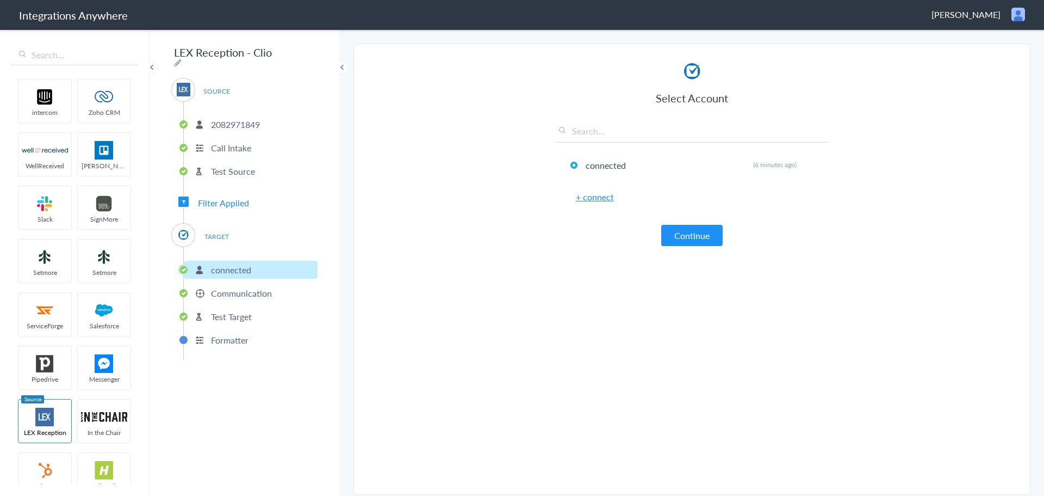
click at [243, 290] on p "Communication" at bounding box center [241, 293] width 61 height 13
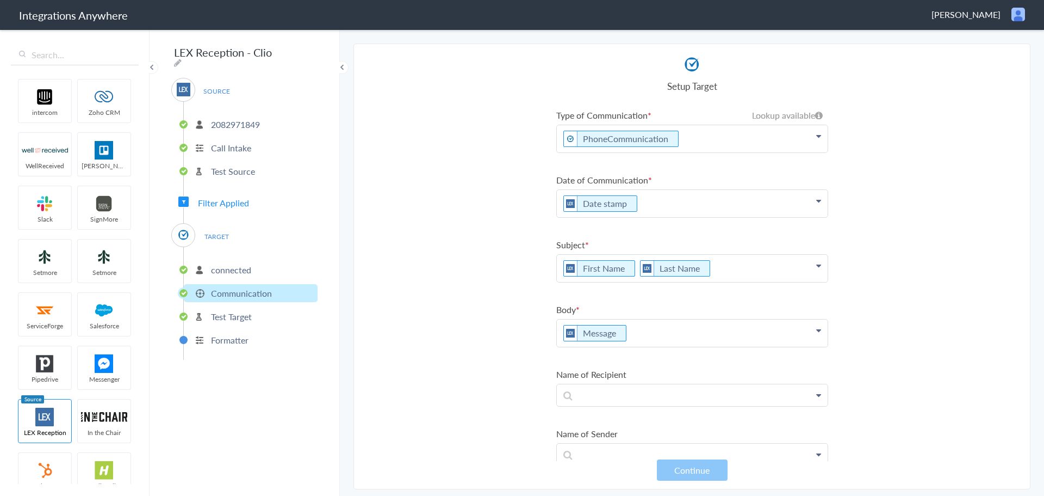
click at [816, 137] on icon at bounding box center [818, 136] width 5 height 9
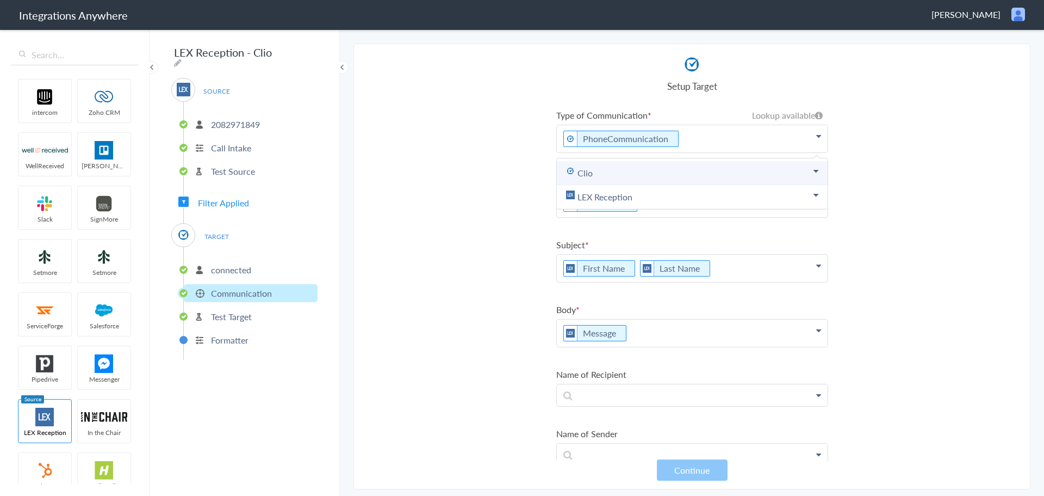
click at [601, 177] on link "Clio" at bounding box center [692, 173] width 271 height 24
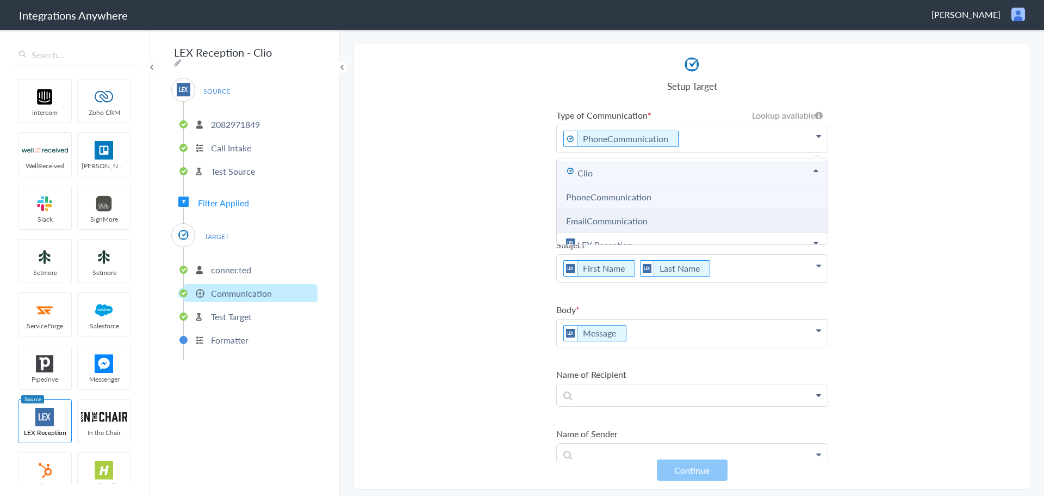
click at [599, 218] on link "EmailCommunication" at bounding box center [607, 220] width 82 height 13
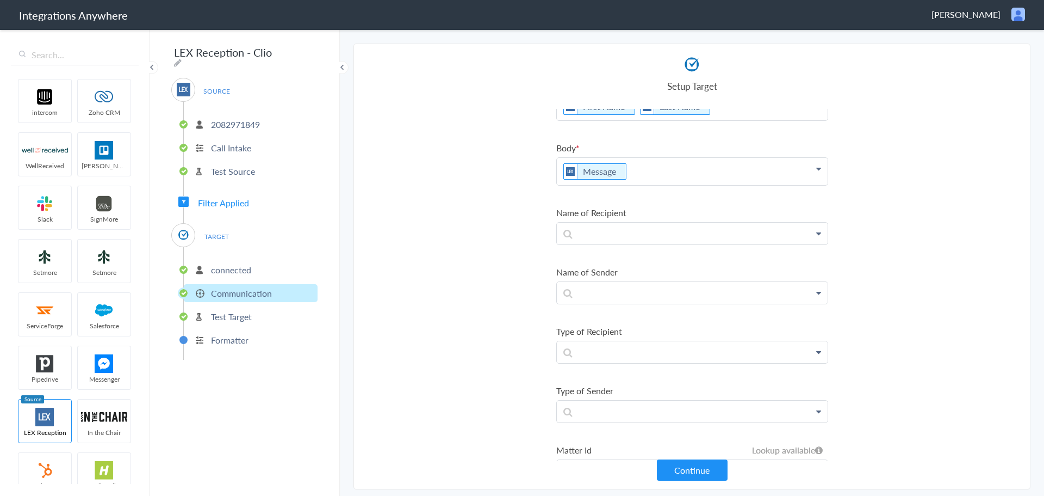
scroll to position [203, 0]
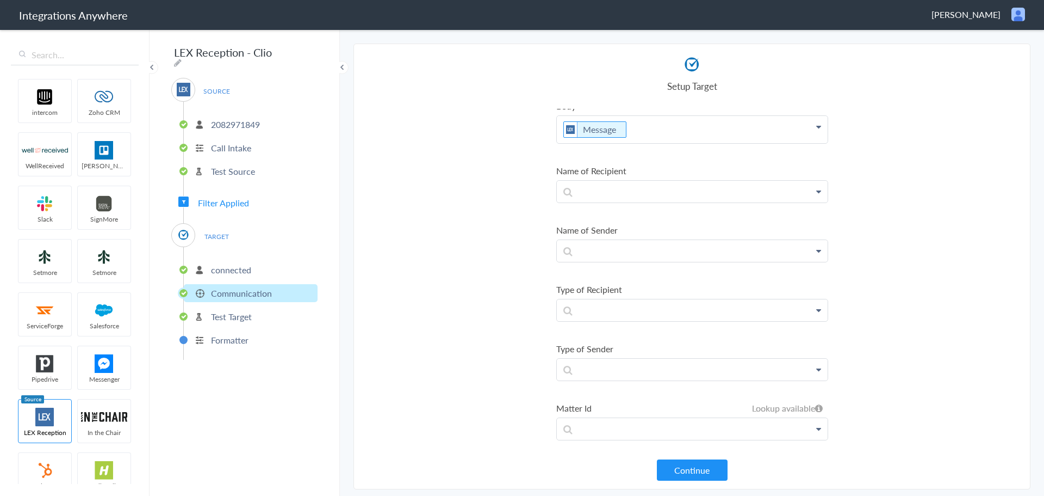
click at [690, 468] on button "Continue" at bounding box center [692, 469] width 71 height 21
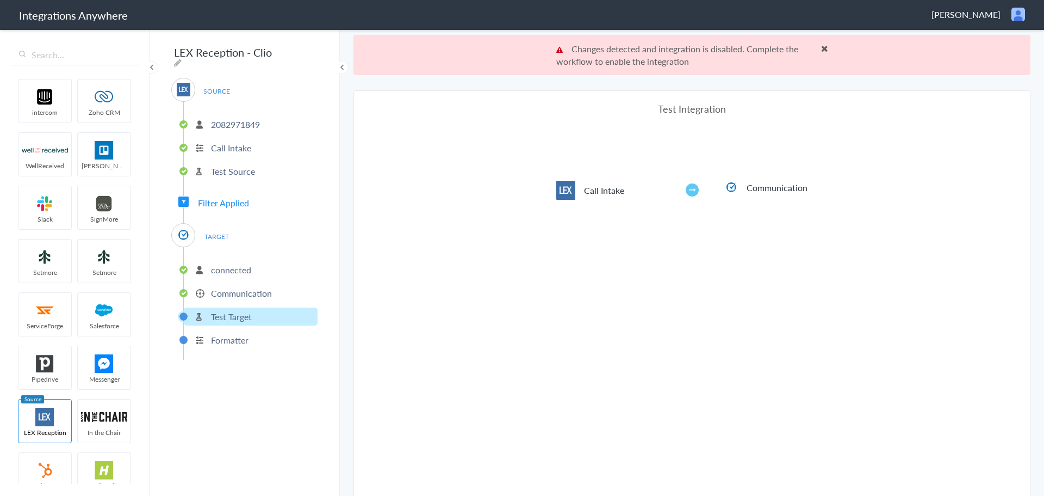
click at [249, 333] on p "Formatter" at bounding box center [230, 339] width 38 height 13
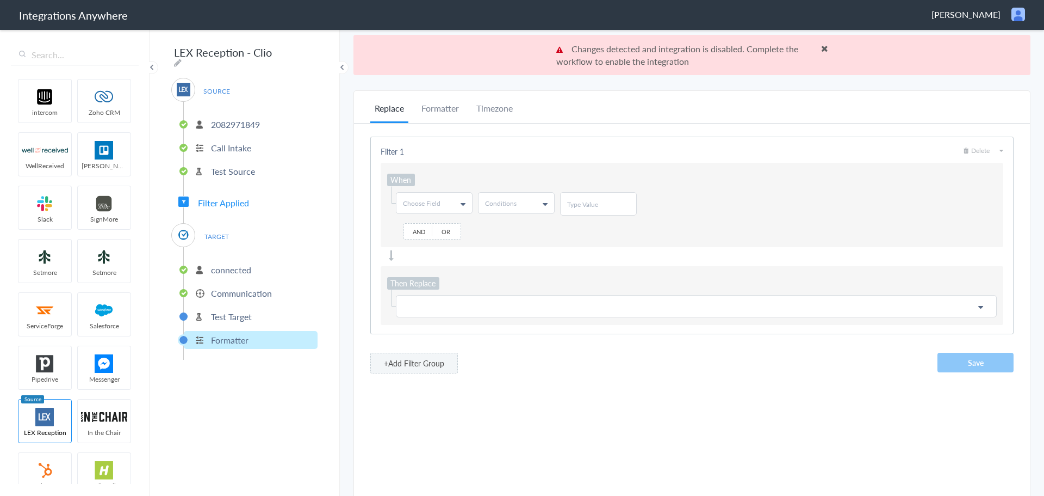
click at [226, 311] on p "Test Target" at bounding box center [231, 316] width 41 height 13
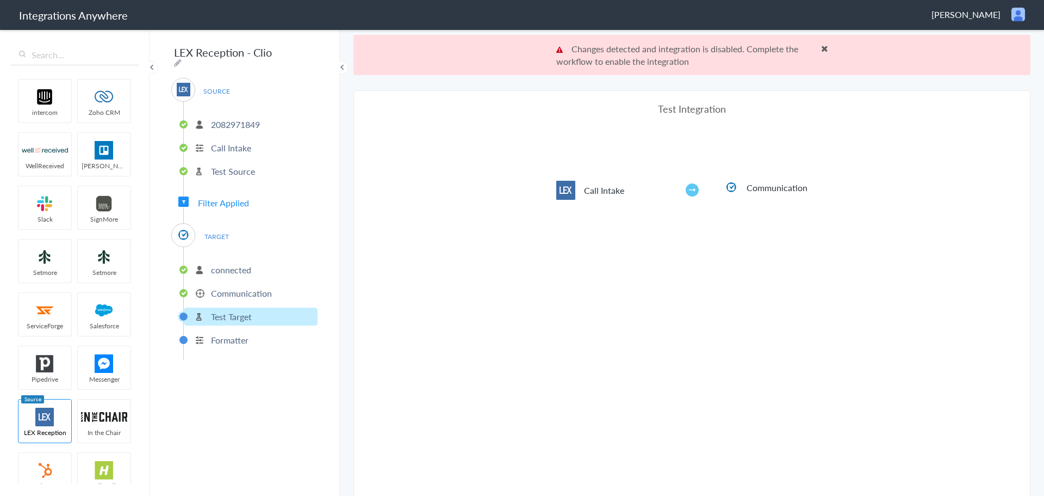
click at [239, 290] on p "Communication" at bounding box center [241, 293] width 61 height 13
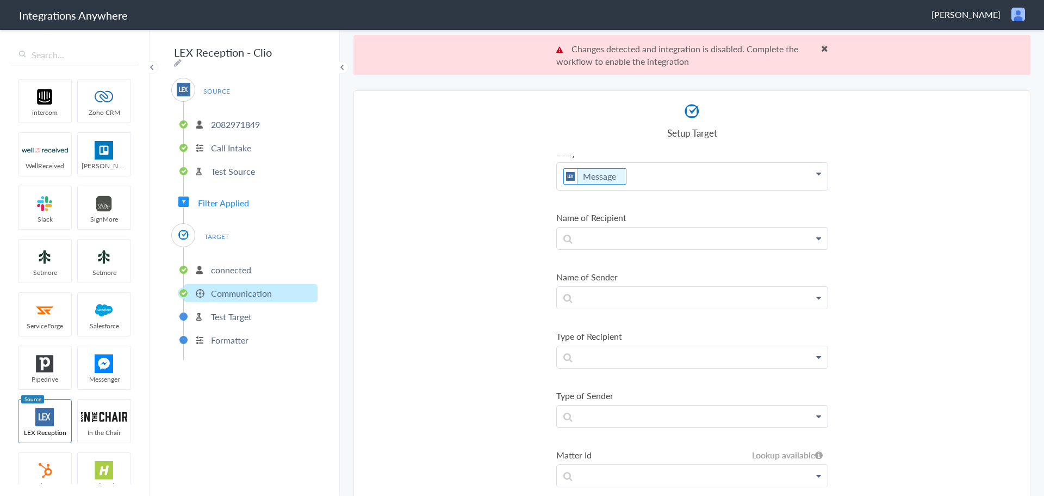
click at [223, 310] on p "Test Target" at bounding box center [231, 316] width 41 height 13
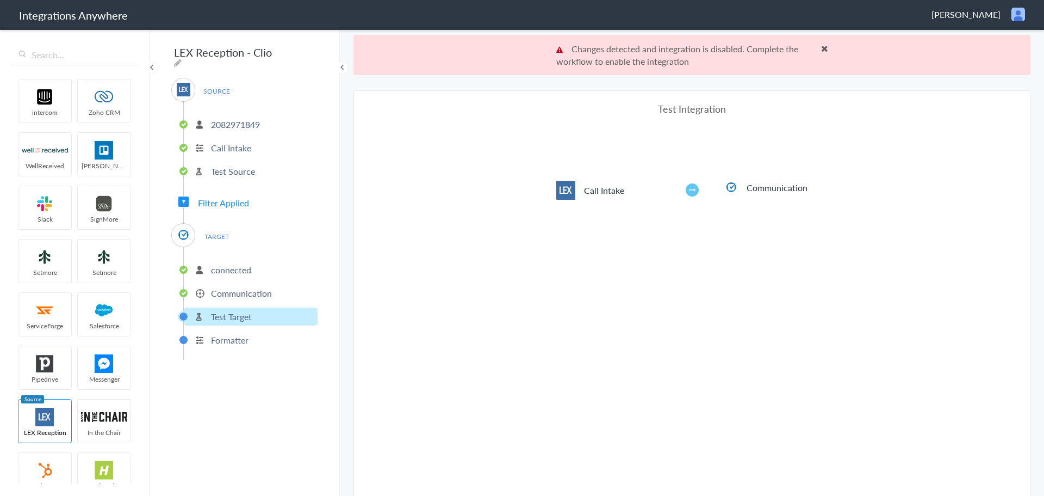
click at [210, 343] on li "Formatter" at bounding box center [251, 340] width 134 height 18
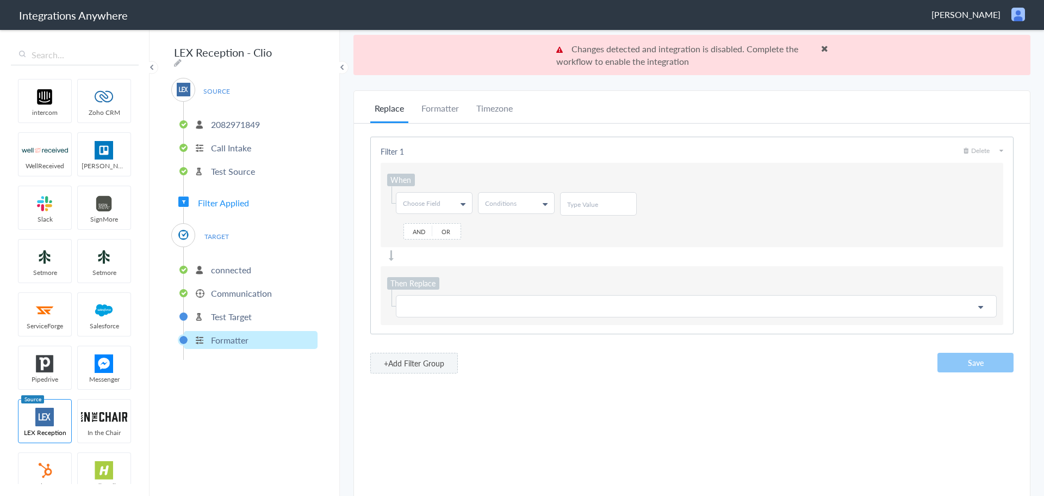
click at [821, 46] on span at bounding box center [824, 48] width 7 height 9
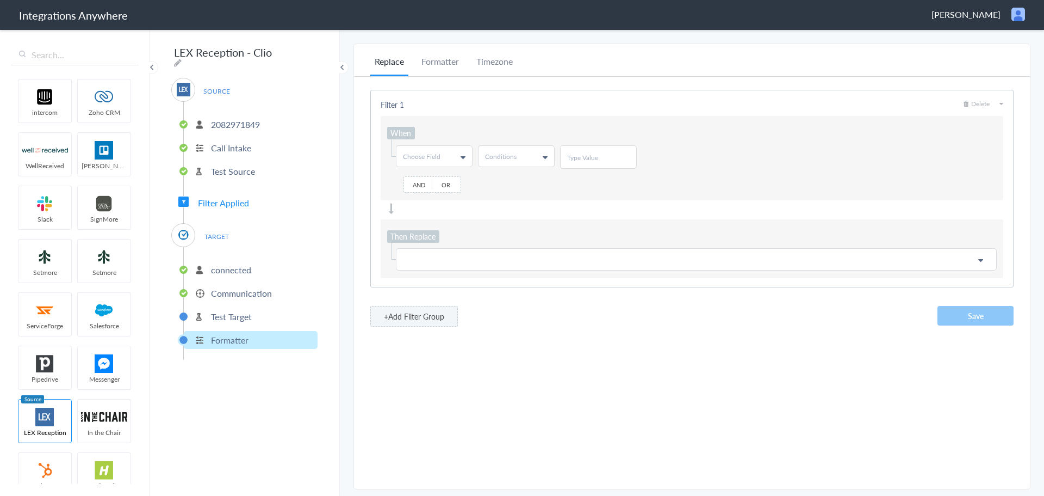
click at [221, 314] on p "Test Target" at bounding box center [231, 316] width 41 height 13
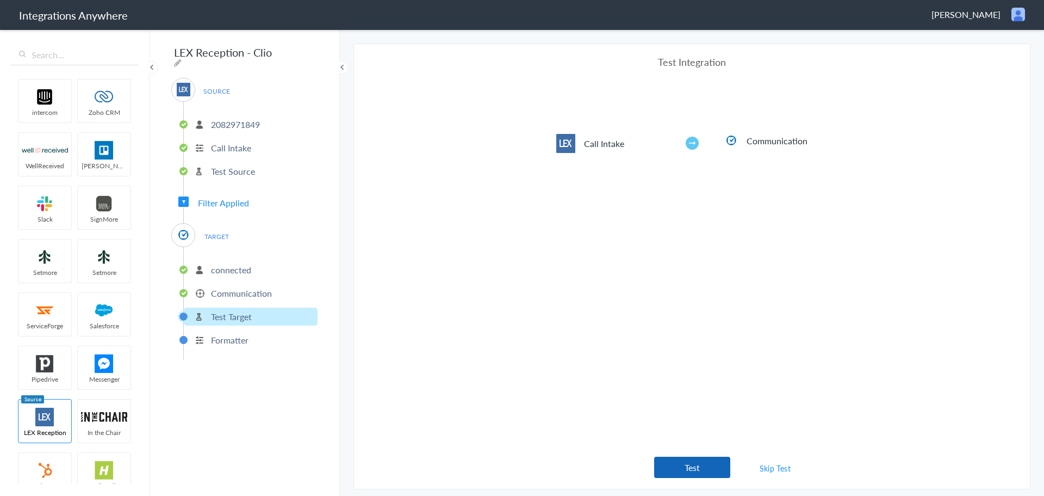
click at [695, 460] on button "Test" at bounding box center [692, 466] width 76 height 21
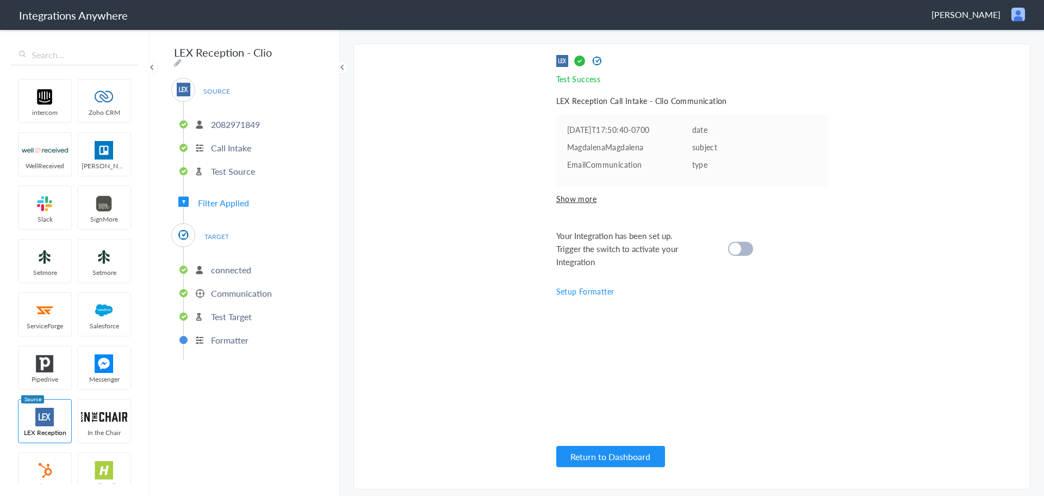
click at [750, 245] on div at bounding box center [740, 249] width 25 height 14
click at [608, 456] on button "Return to Dashboard" at bounding box center [610, 455] width 109 height 21
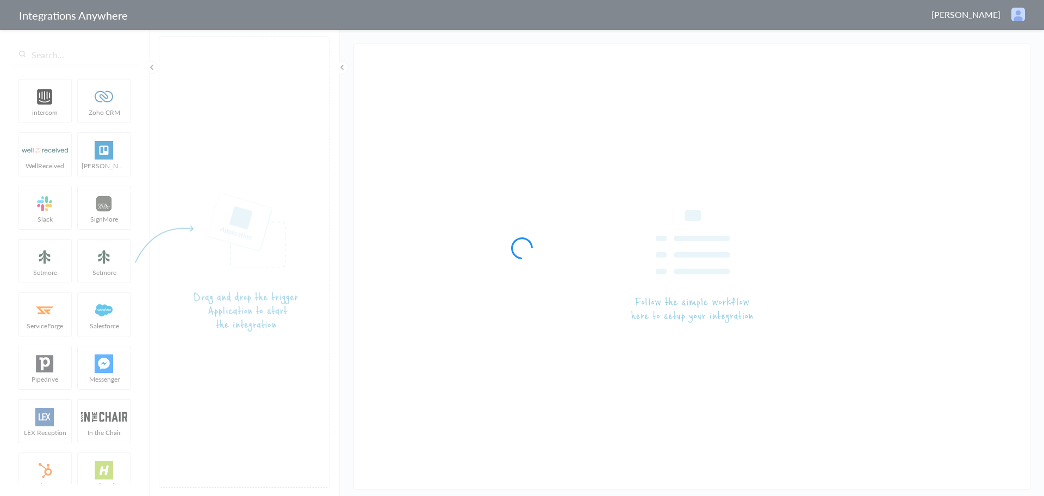
type input "LEX Reception - [PERSON_NAME]"
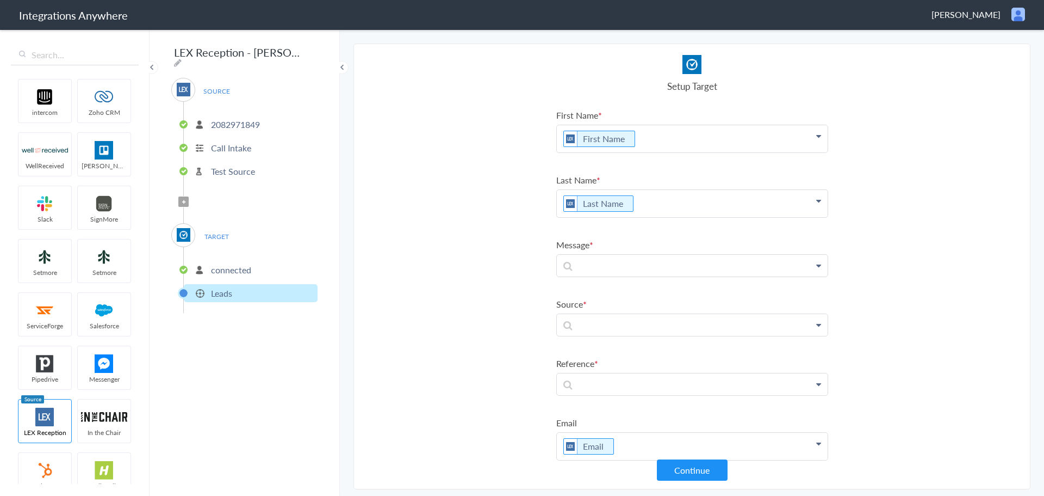
click at [644, 152] on link at bounding box center [692, 138] width 271 height 27
click at [691, 267] on p at bounding box center [692, 265] width 271 height 21
click at [0, 0] on link "Brief Description" at bounding box center [0, 0] width 0 height 0
click at [752, 152] on p at bounding box center [692, 138] width 271 height 27
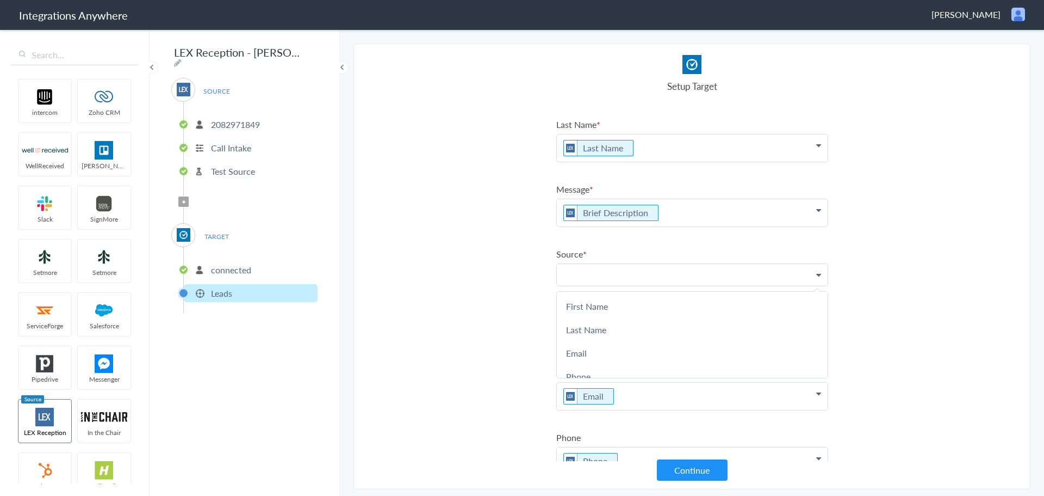
scroll to position [66, 0]
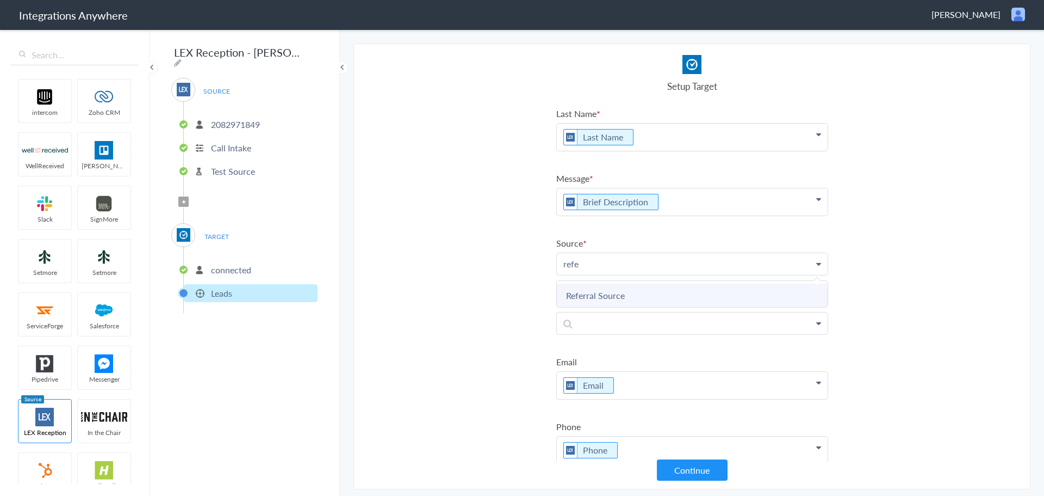
click at [0, 0] on link "Referral Source" at bounding box center [0, 0] width 0 height 0
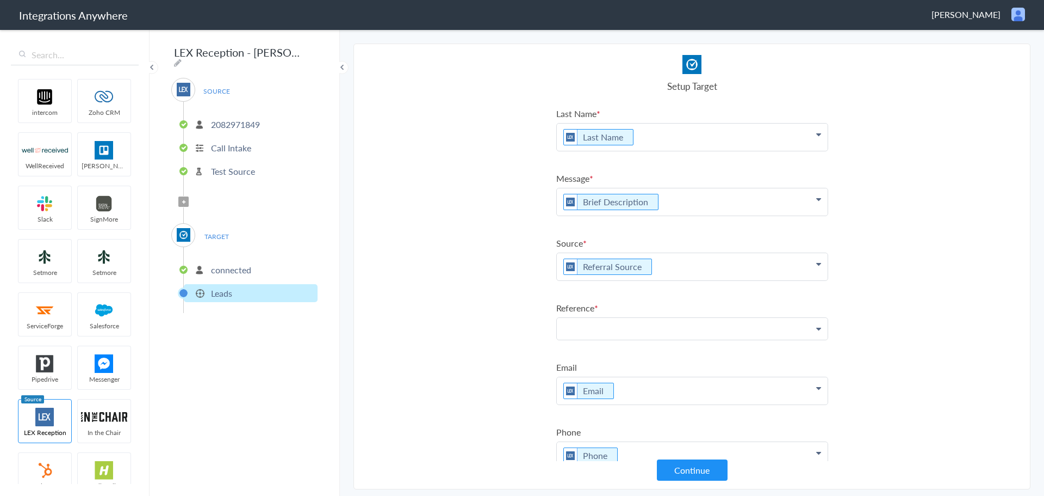
click at [685, 86] on p at bounding box center [692, 72] width 271 height 27
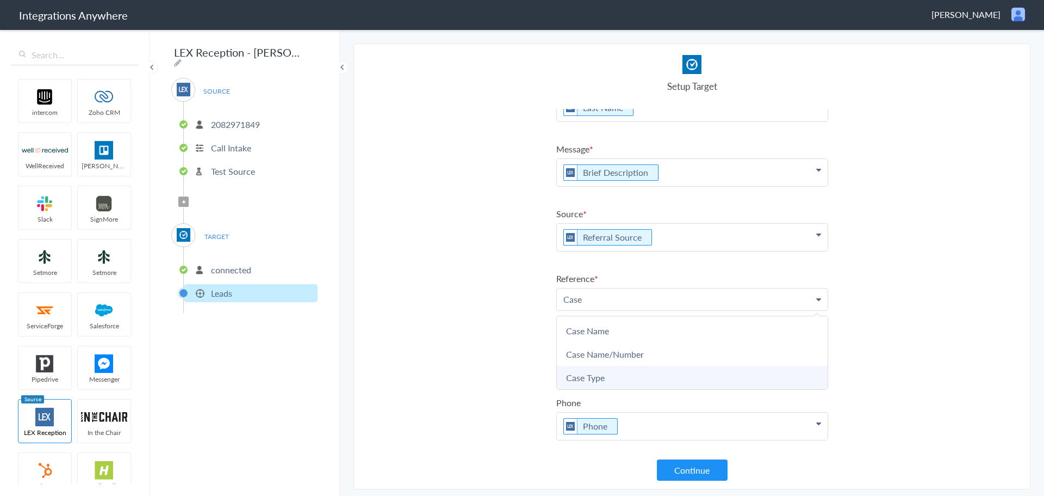
click at [0, 0] on link "Case Type" at bounding box center [0, 0] width 0 height 0
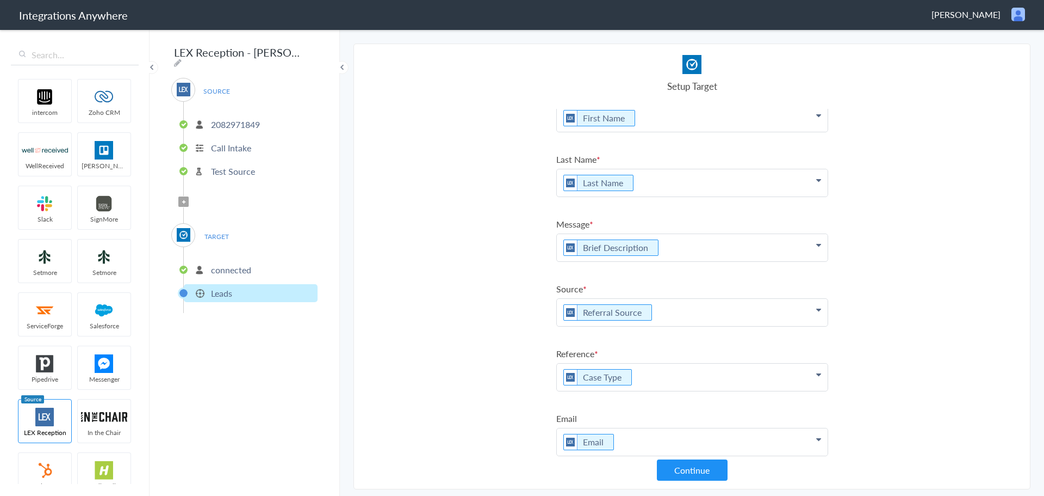
scroll to position [18, 0]
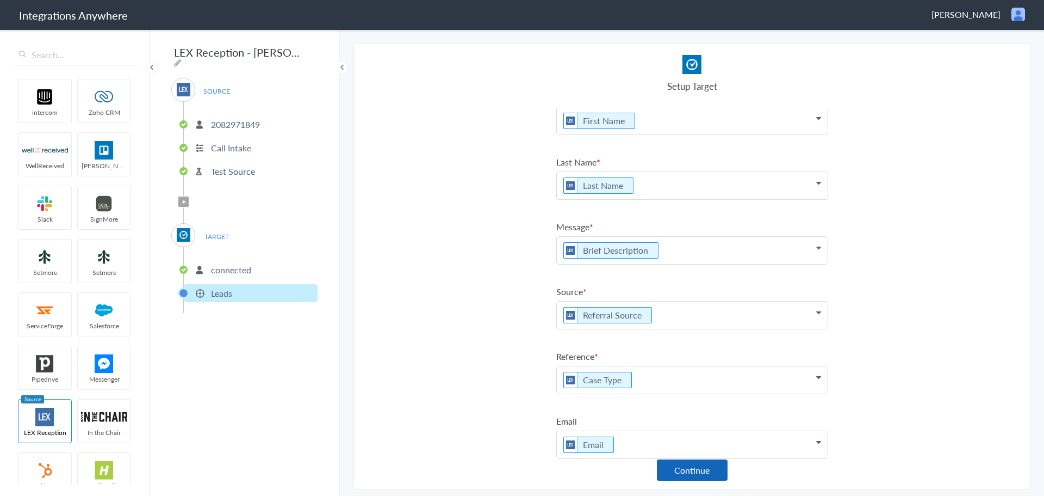
click at [695, 462] on button "Continue" at bounding box center [692, 469] width 71 height 21
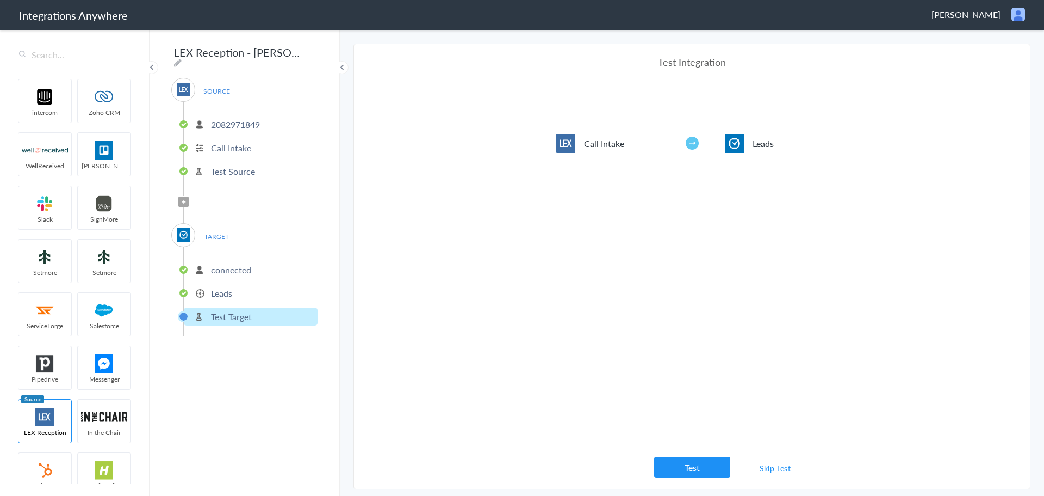
click at [232, 165] on p "Test Source" at bounding box center [233, 171] width 44 height 13
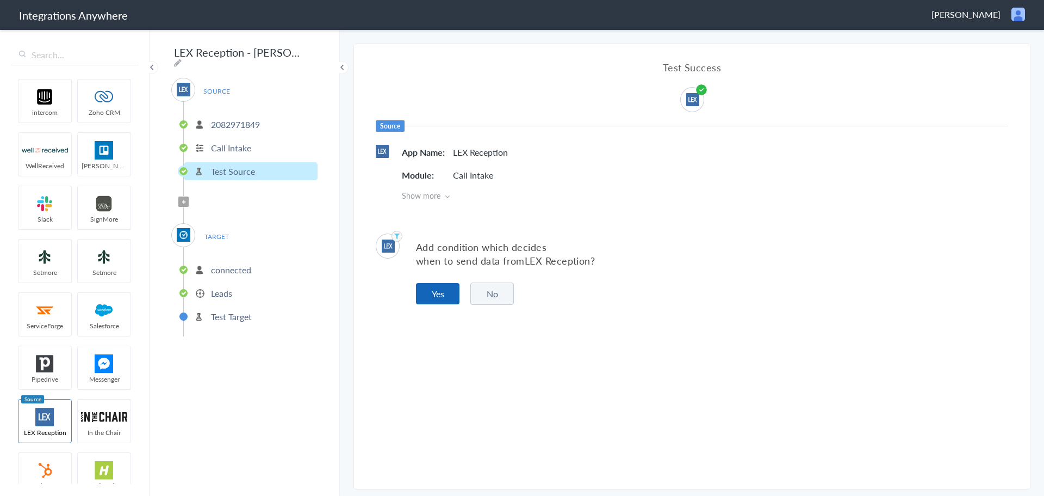
click at [441, 289] on button "Yes" at bounding box center [438, 293] width 44 height 21
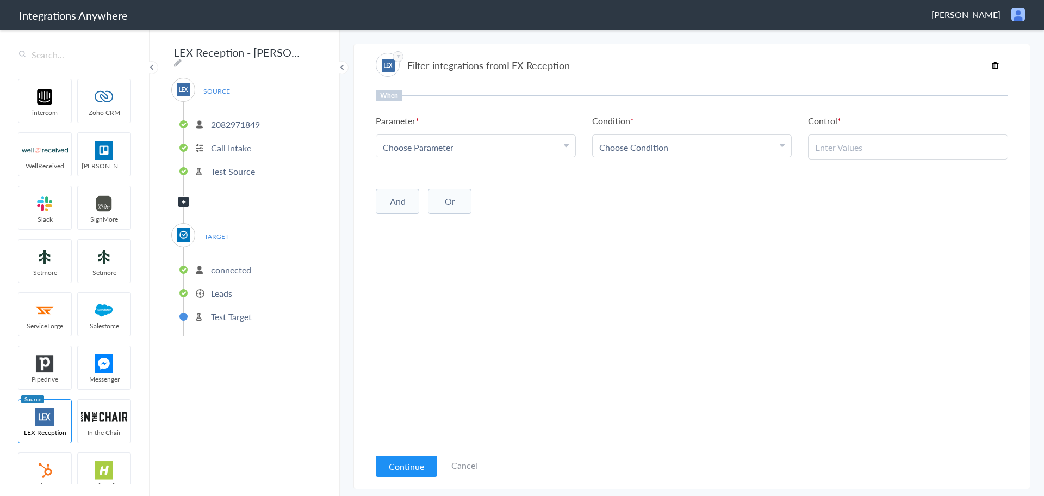
click at [546, 142] on div "Choose Parameter" at bounding box center [476, 147] width 186 height 13
click at [449, 176] on input "text" at bounding box center [475, 176] width 199 height 23
type input "call"
click at [416, 247] on link "Call Closing Note" at bounding box center [475, 247] width 199 height 23
click at [709, 147] on div "Choose Condition" at bounding box center [692, 147] width 186 height 13
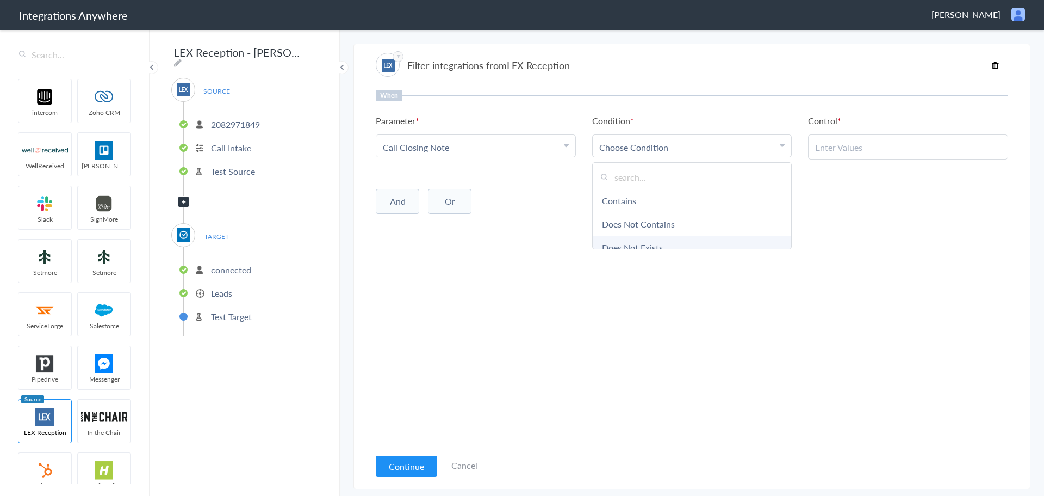
click at [701, 243] on link "Does Not Exists" at bounding box center [692, 247] width 199 height 23
click at [395, 195] on button "And" at bounding box center [398, 199] width 44 height 25
click at [463, 220] on div "Choose Parameter" at bounding box center [476, 221] width 186 height 13
click at [440, 247] on input "text" at bounding box center [475, 251] width 199 height 23
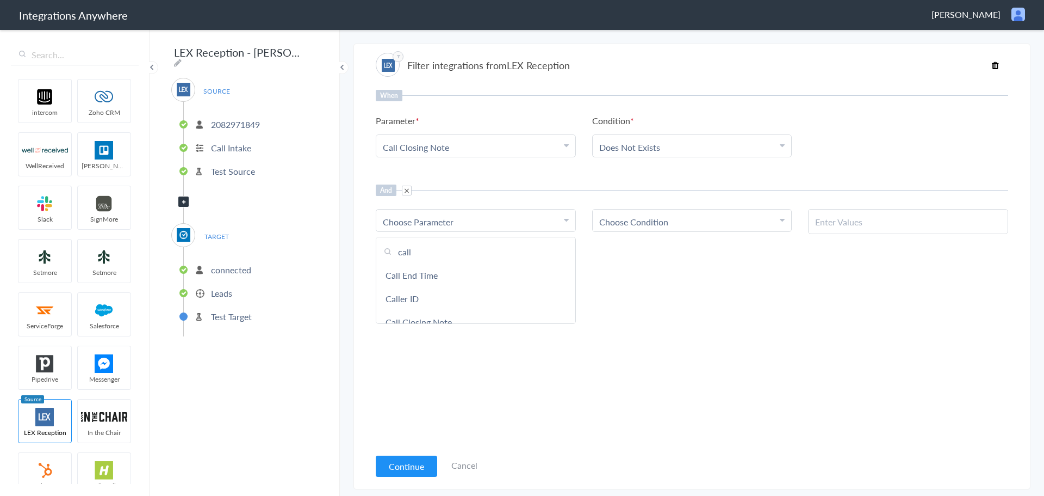
type input "call type"
click at [451, 280] on link "Call Type" at bounding box center [475, 274] width 199 height 23
click at [660, 215] on span "Choose Condition" at bounding box center [633, 221] width 69 height 13
click at [643, 271] on link "Contains" at bounding box center [692, 274] width 199 height 23
click at [832, 226] on input "text" at bounding box center [908, 221] width 186 height 13
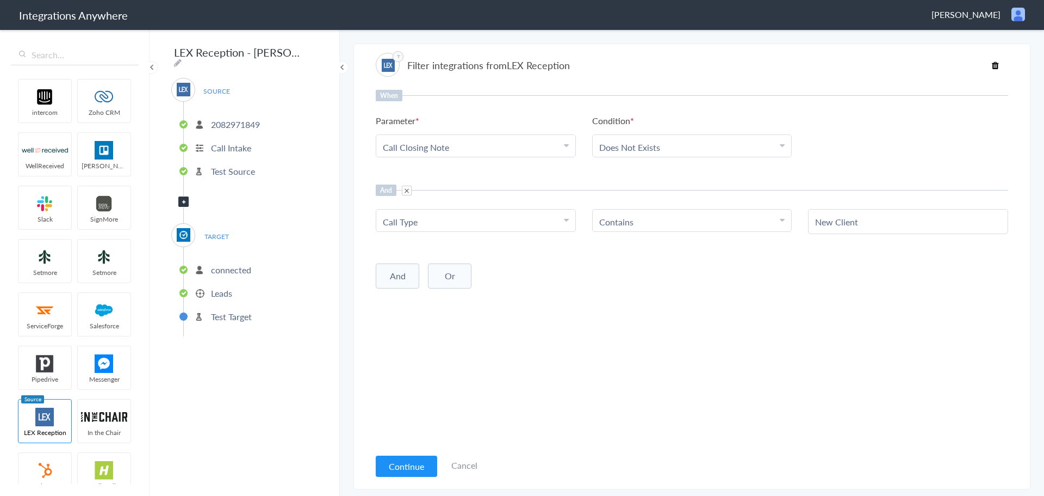
type input "New Client"
click at [691, 295] on div "When Parameter Choose Parameter Call Closing Note First Name Last Name Email Ph…" at bounding box center [692, 268] width 633 height 357
click at [399, 464] on button "Continue" at bounding box center [406, 465] width 61 height 21
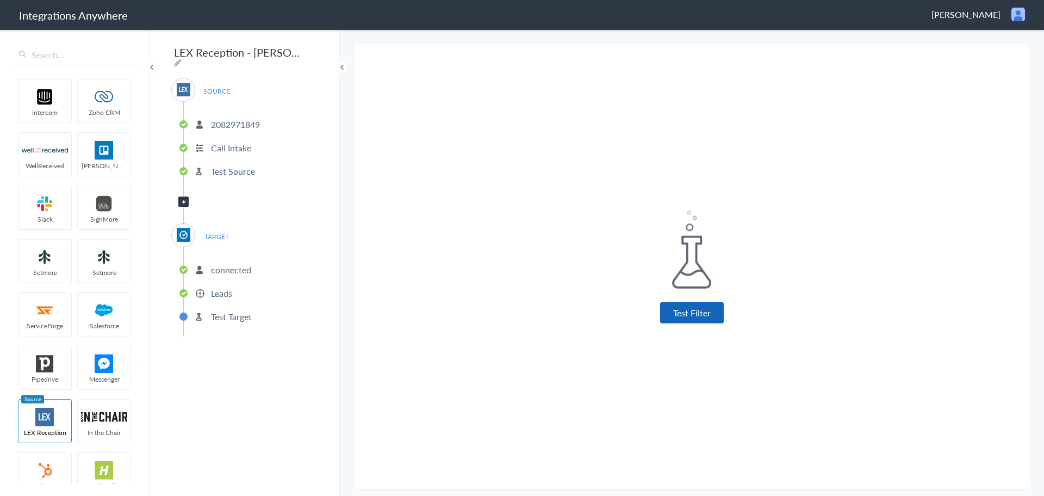
click at [693, 307] on button "Test Filter" at bounding box center [692, 312] width 64 height 21
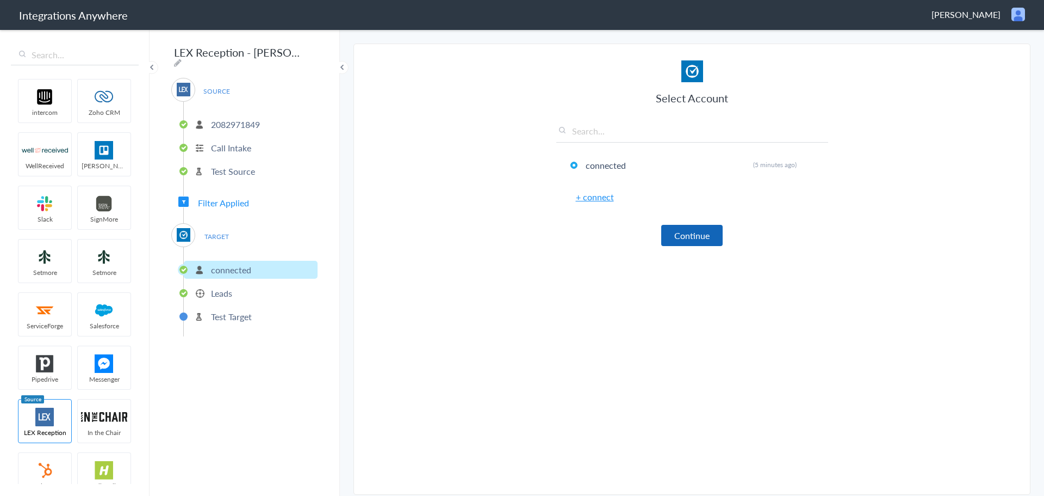
click at [695, 235] on button "Continue" at bounding box center [691, 235] width 61 height 21
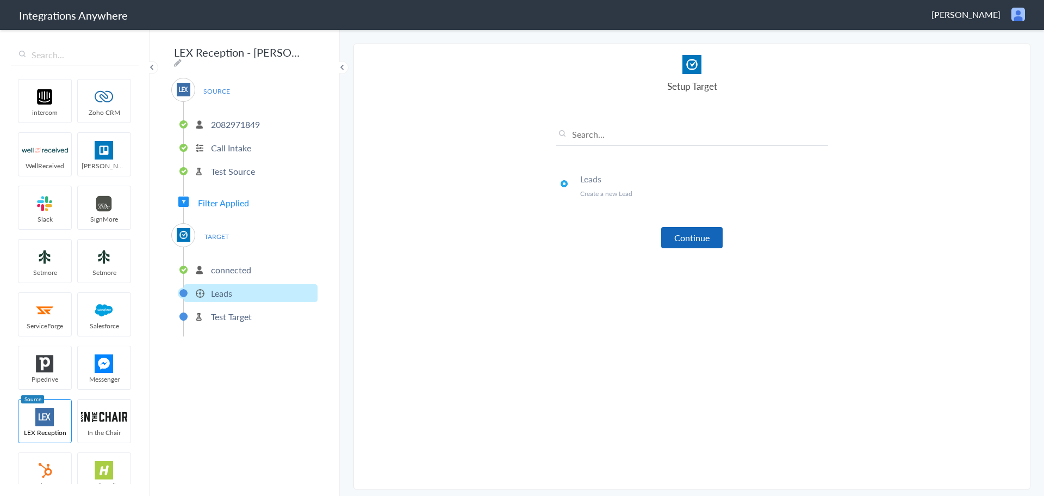
click at [684, 243] on button "Continue" at bounding box center [691, 237] width 61 height 21
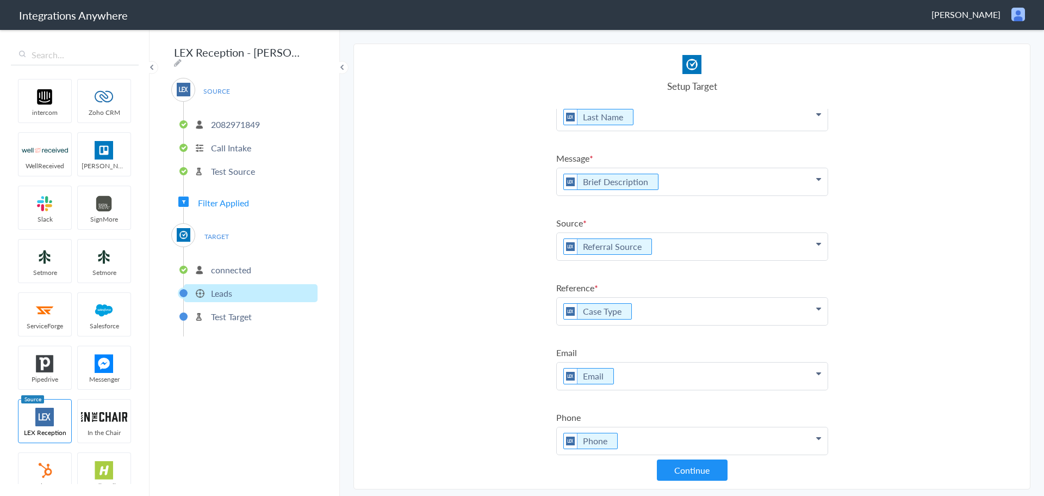
scroll to position [87, 0]
click at [632, 314] on icon at bounding box center [632, 311] width 12 height 14
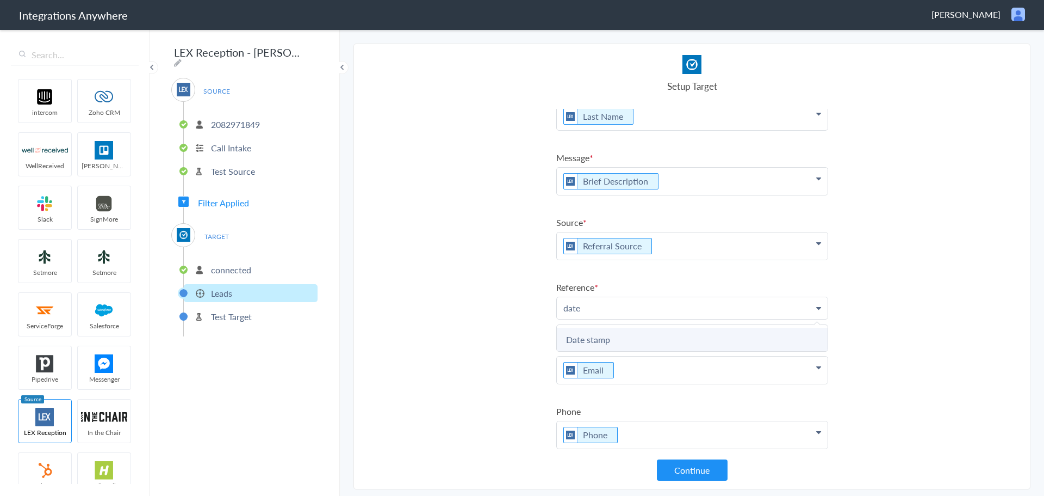
click at [0, 0] on link "Date stamp" at bounding box center [0, 0] width 0 height 0
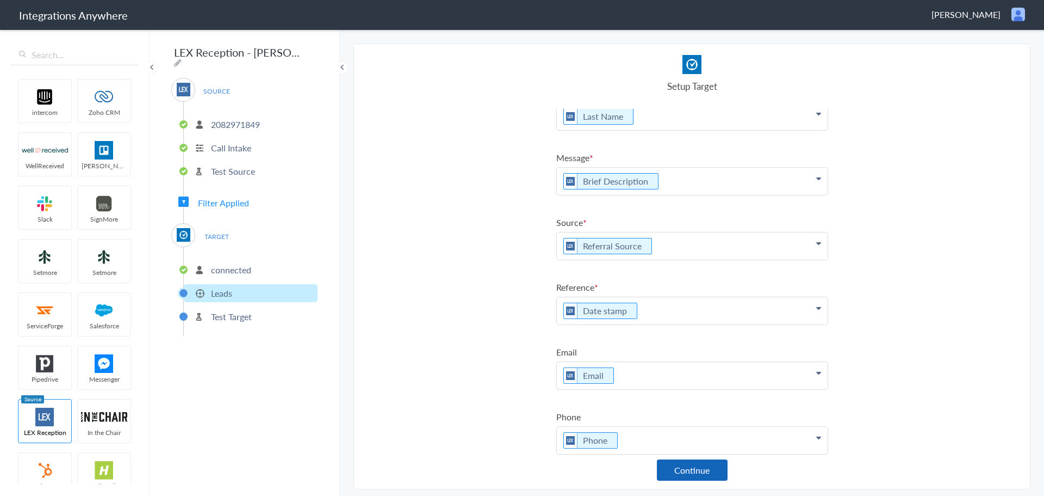
click at [693, 471] on button "Continue" at bounding box center [692, 469] width 71 height 21
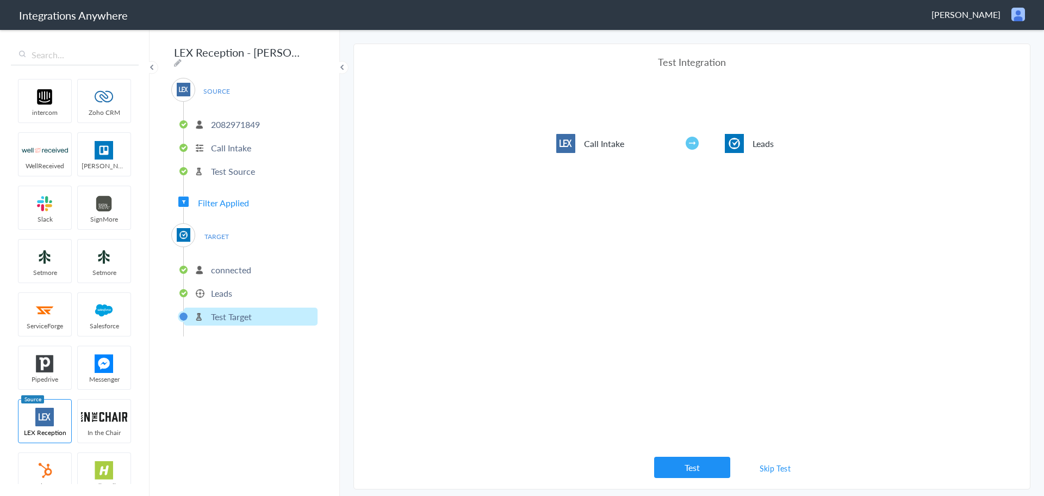
click at [704, 480] on section "Select Account 2082971849 Rename Delete (8 minutes ago) + connect Continue Setu…" at bounding box center [692, 266] width 677 height 445
click at [703, 468] on button "Test" at bounding box center [692, 466] width 76 height 21
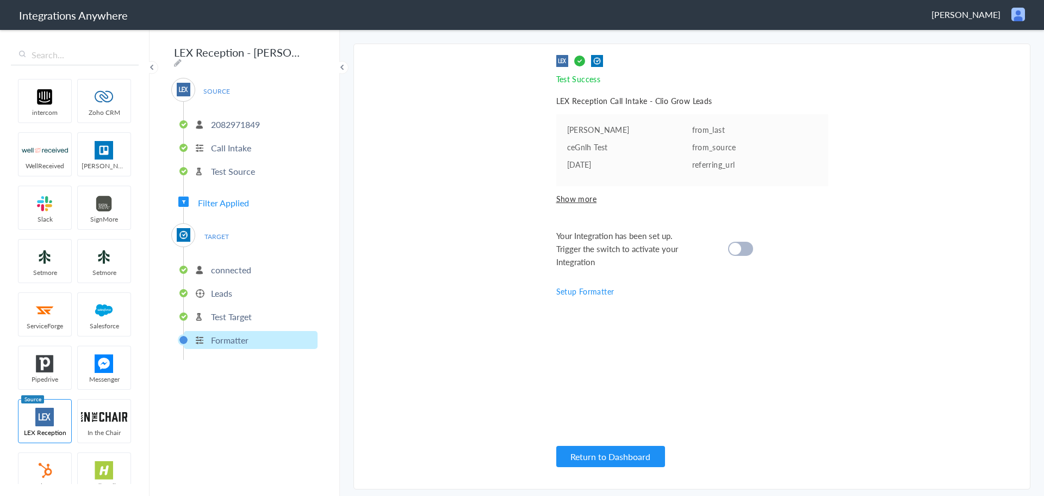
click at [749, 251] on div at bounding box center [740, 249] width 25 height 14
click at [626, 459] on button "Return to Dashboard" at bounding box center [610, 455] width 109 height 21
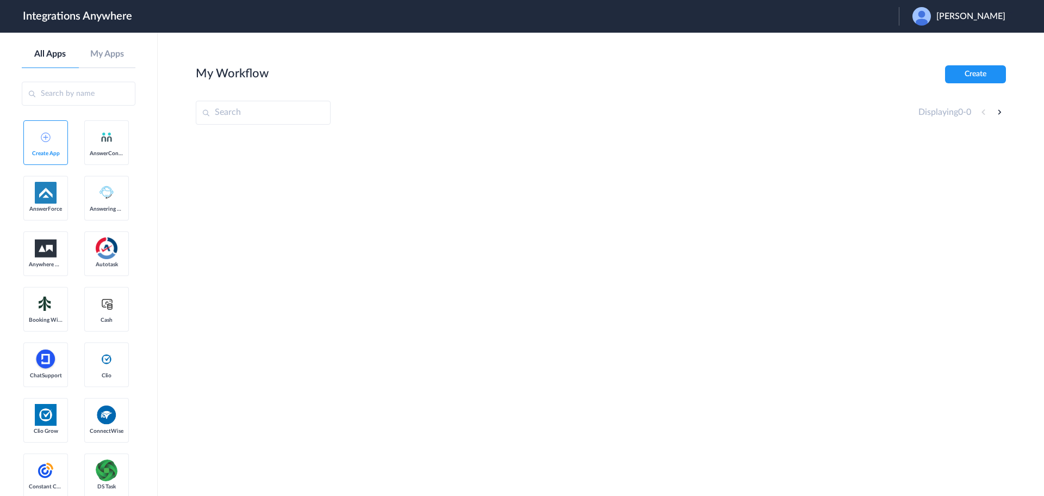
click at [977, 8] on div "[PERSON_NAME]" at bounding box center [965, 16] width 104 height 18
click at [930, 45] on link "Logout" at bounding box center [918, 44] width 23 height 8
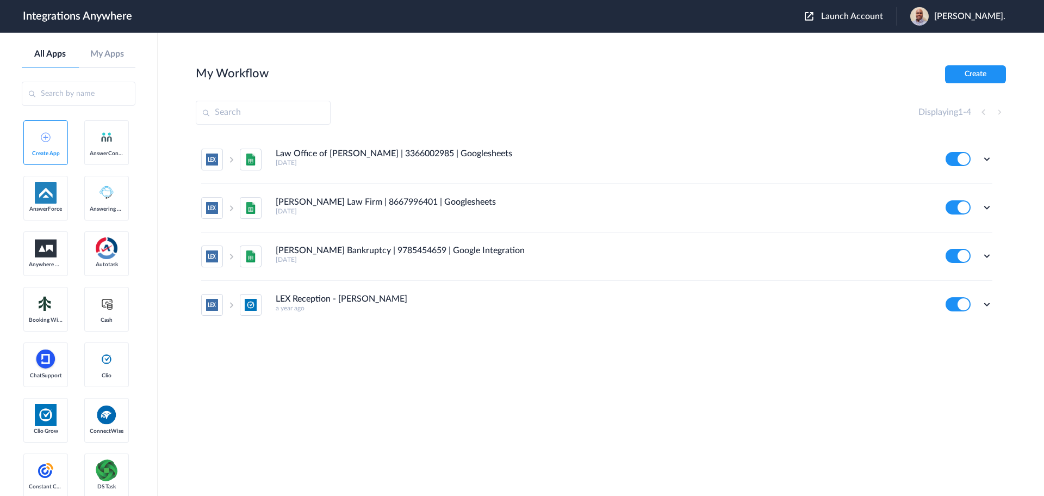
click at [846, 17] on span "Launch Account" at bounding box center [852, 16] width 62 height 9
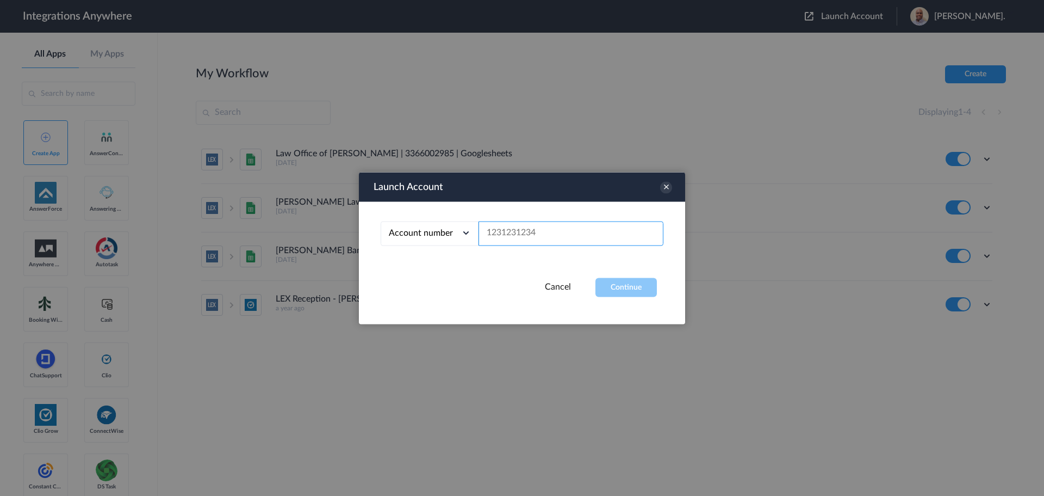
paste input "2082971849"
type input "2082971849"
click at [627, 288] on button "Continue" at bounding box center [626, 286] width 61 height 19
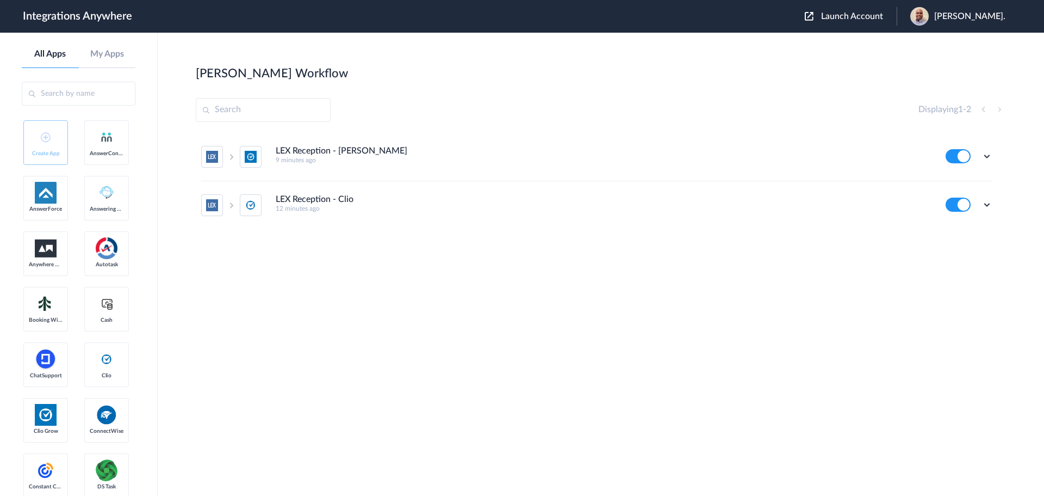
click at [841, 16] on span "Launch Account" at bounding box center [852, 16] width 62 height 9
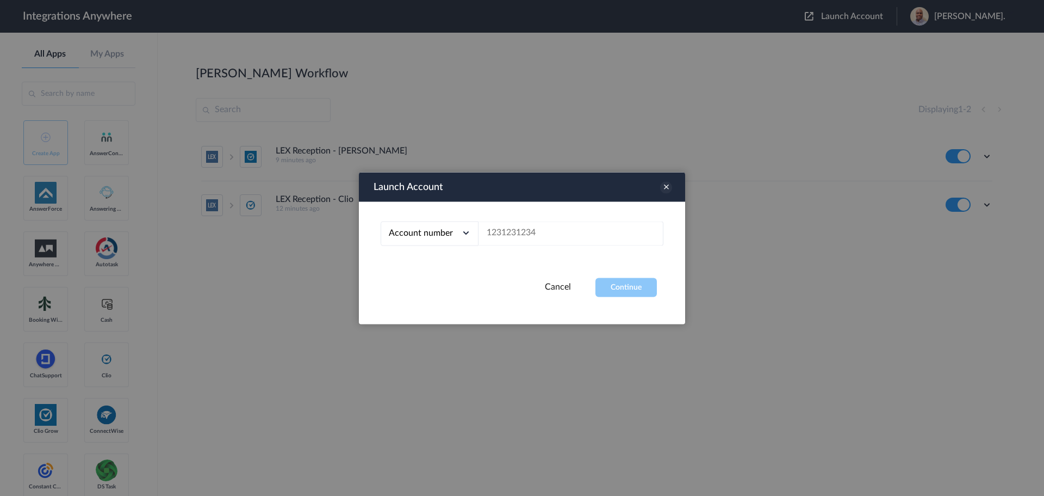
click at [667, 187] on icon at bounding box center [666, 187] width 12 height 12
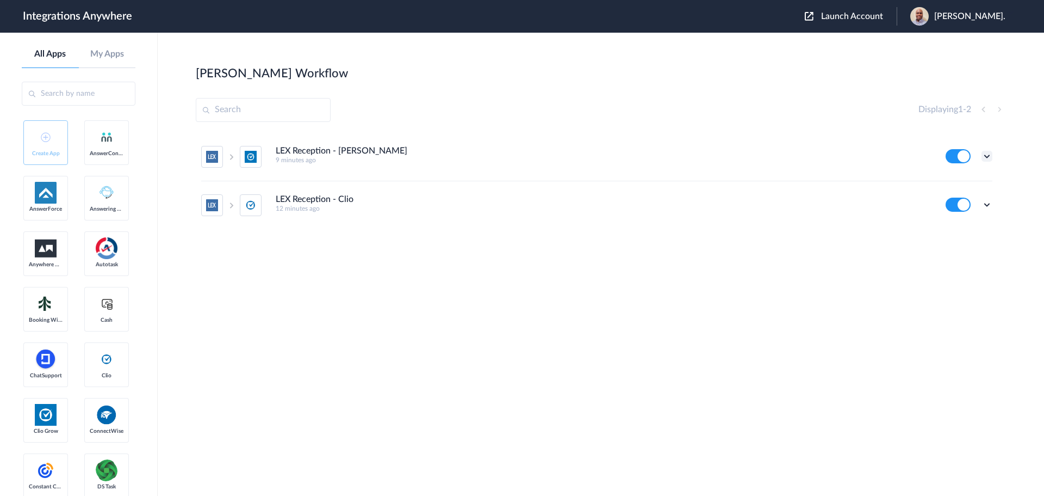
click at [985, 154] on icon at bounding box center [987, 156] width 11 height 11
click at [952, 195] on li "Task history" at bounding box center [957, 201] width 71 height 20
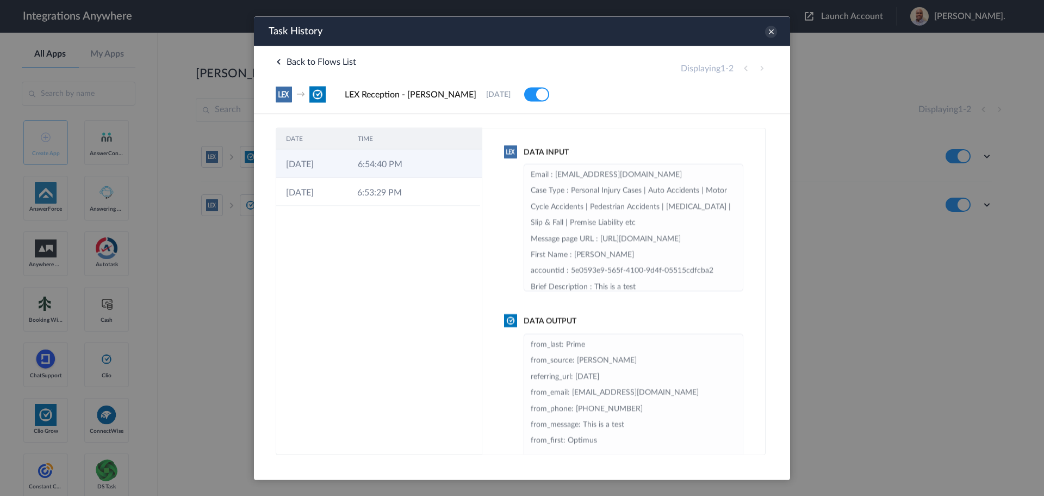
click at [407, 156] on td "6:54:40 PM" at bounding box center [384, 163] width 72 height 28
click at [382, 187] on td "6:53:29 PM" at bounding box center [383, 191] width 71 height 28
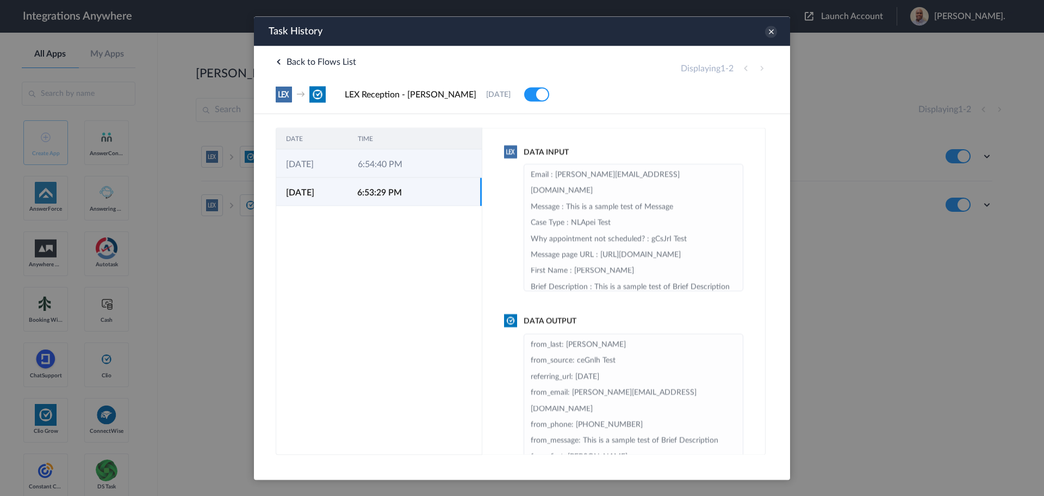
click at [382, 166] on td "6:54:40 PM" at bounding box center [384, 163] width 72 height 28
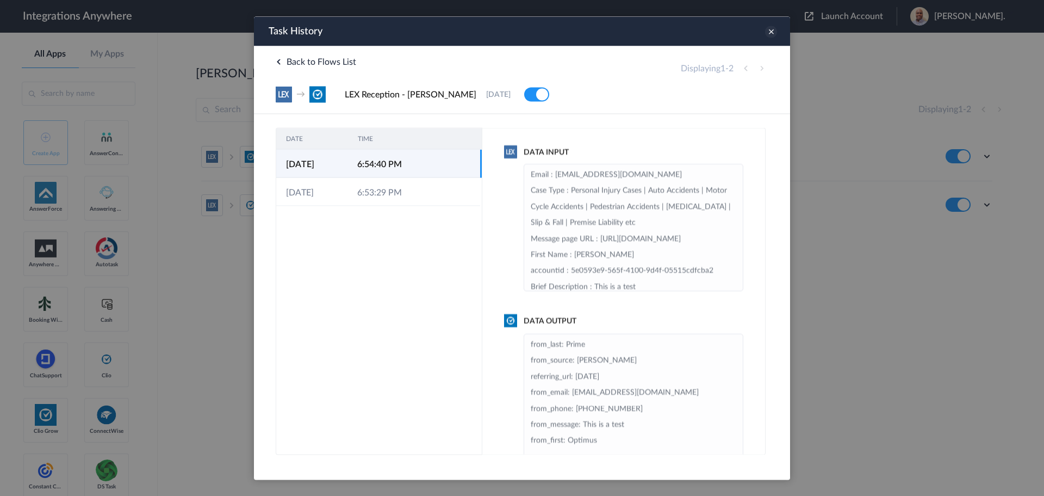
click at [770, 36] on icon at bounding box center [771, 32] width 12 height 12
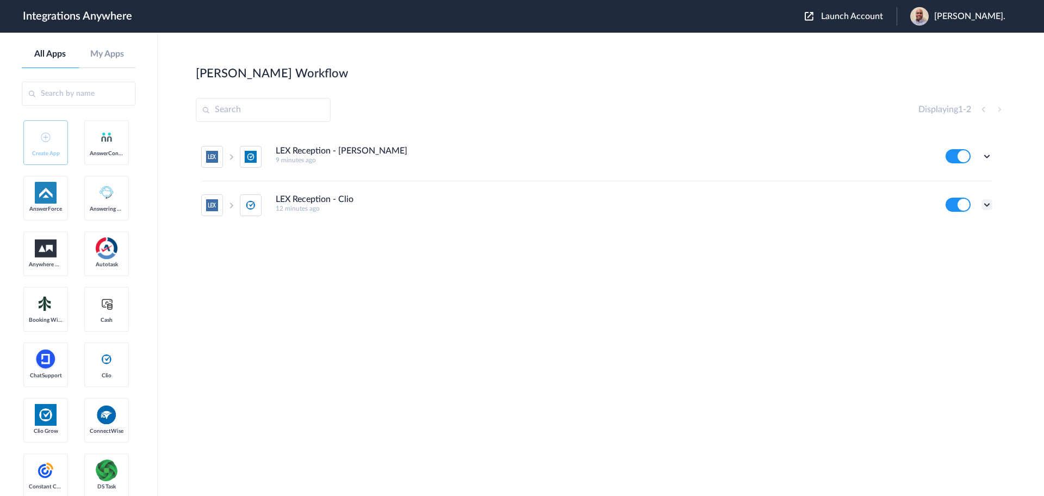
click at [984, 205] on icon at bounding box center [987, 204] width 11 height 11
click at [954, 230] on link "Edit" at bounding box center [943, 230] width 26 height 8
click at [987, 204] on icon at bounding box center [987, 204] width 11 height 11
click at [968, 234] on li "Edit" at bounding box center [957, 230] width 71 height 20
click at [987, 202] on icon at bounding box center [987, 204] width 11 height 11
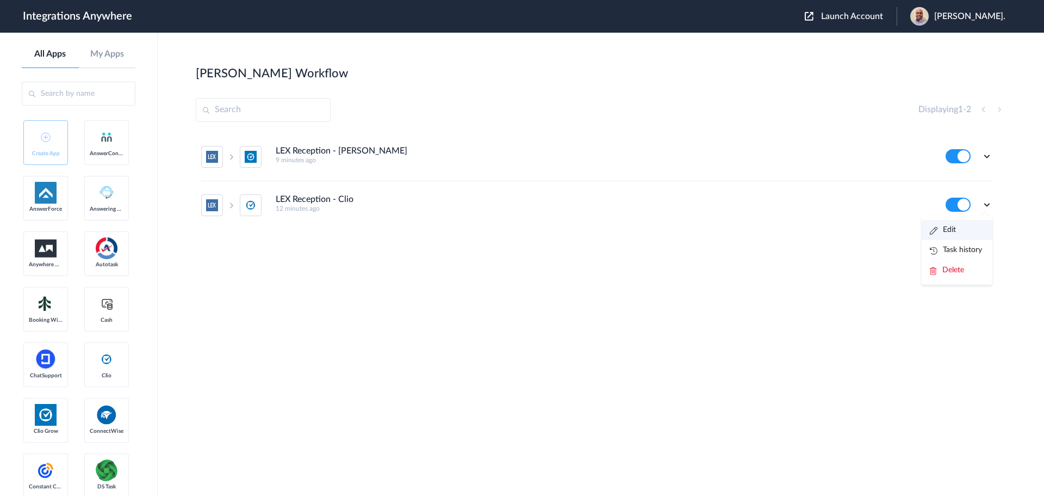
click at [961, 228] on li "Edit" at bounding box center [957, 230] width 71 height 20
click at [991, 206] on icon at bounding box center [987, 204] width 11 height 11
click at [968, 246] on link "Task history" at bounding box center [956, 250] width 52 height 8
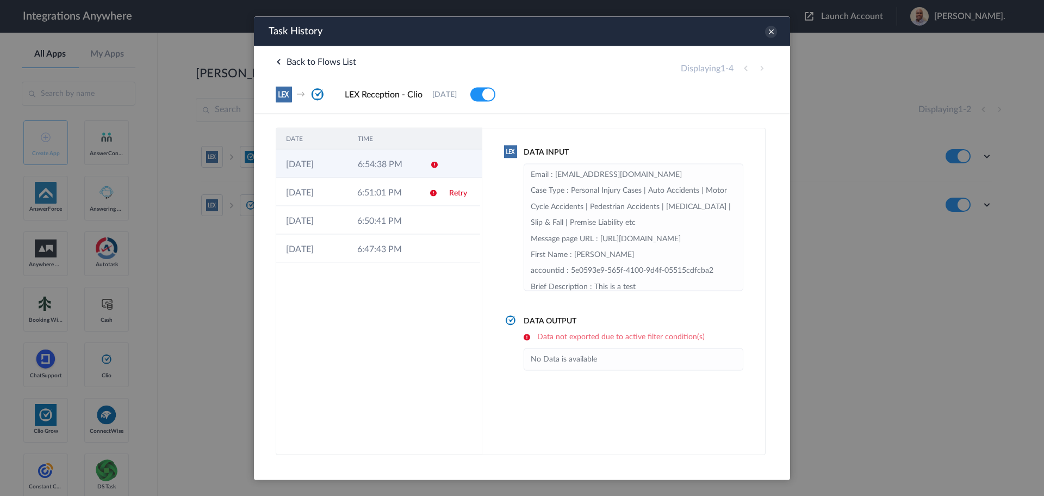
click at [421, 166] on td at bounding box center [430, 163] width 21 height 28
click at [775, 30] on icon at bounding box center [771, 32] width 12 height 12
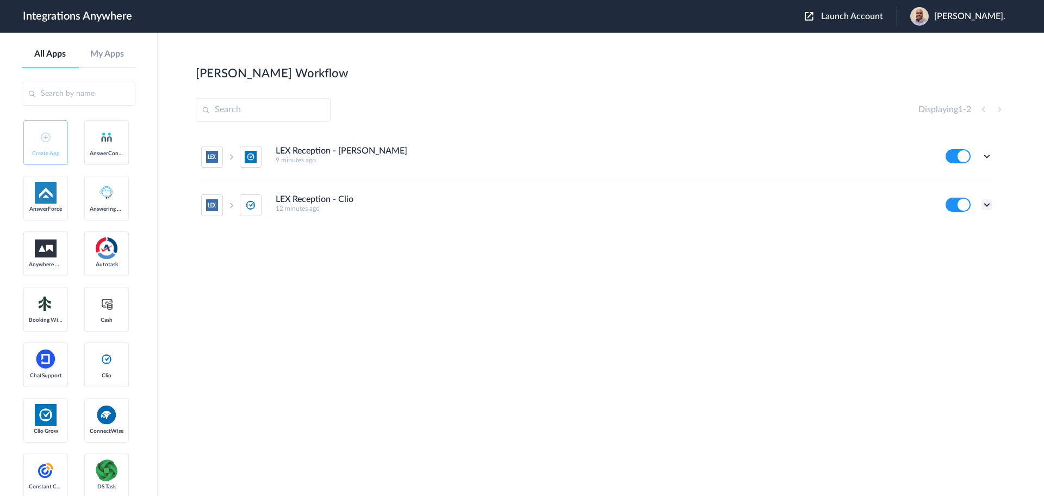
click at [985, 204] on icon at bounding box center [987, 204] width 11 height 11
click at [964, 248] on link "Task history" at bounding box center [956, 250] width 52 height 8
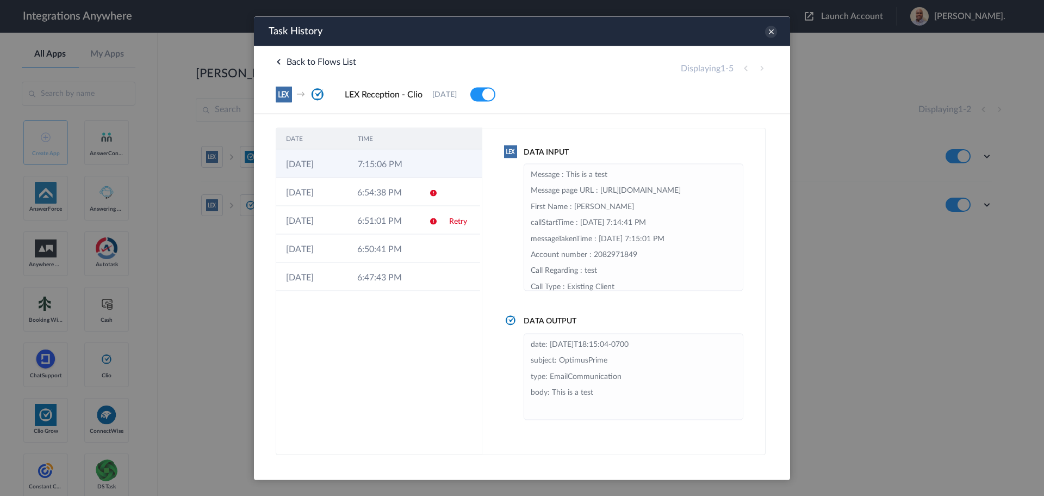
click at [398, 167] on td "7:15:06 PM" at bounding box center [384, 163] width 72 height 28
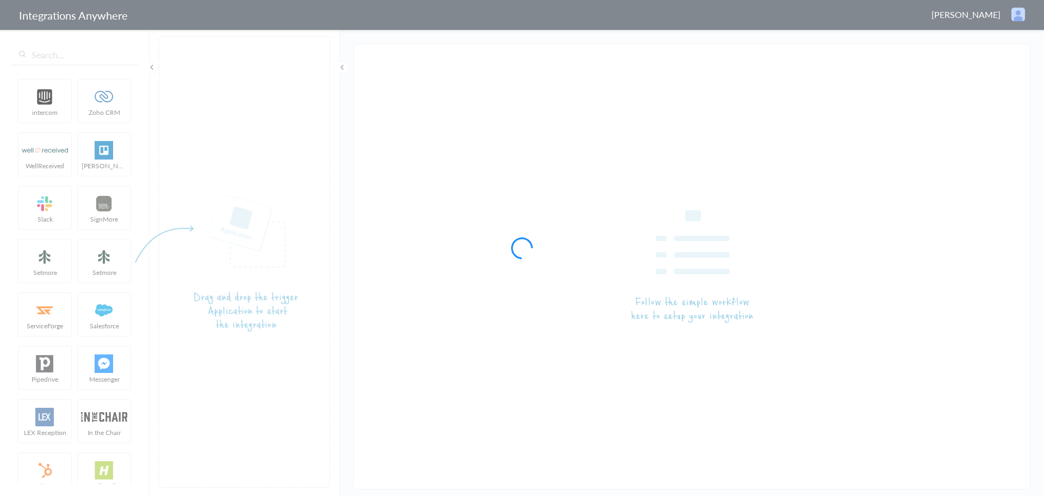
type input "LEX Reception - Clio"
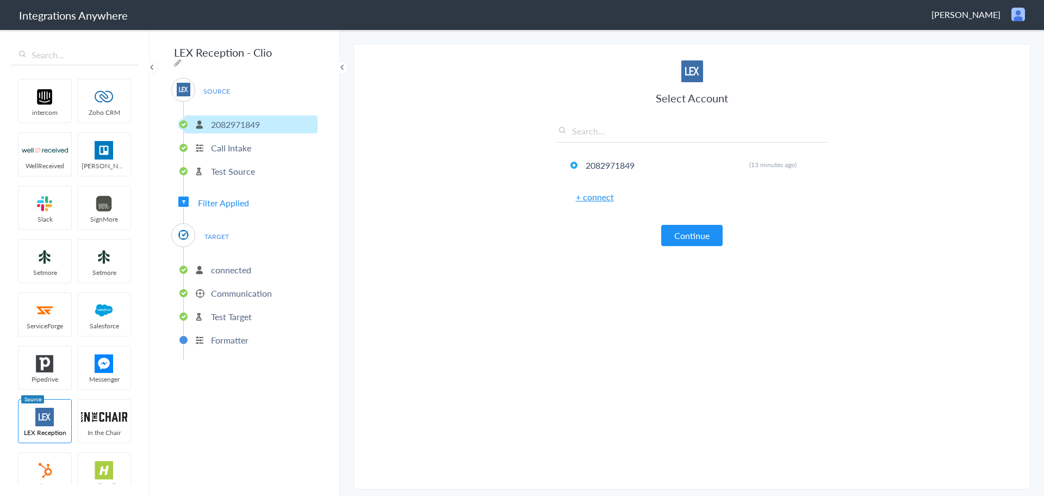
click at [226, 266] on p "connected" at bounding box center [231, 269] width 40 height 13
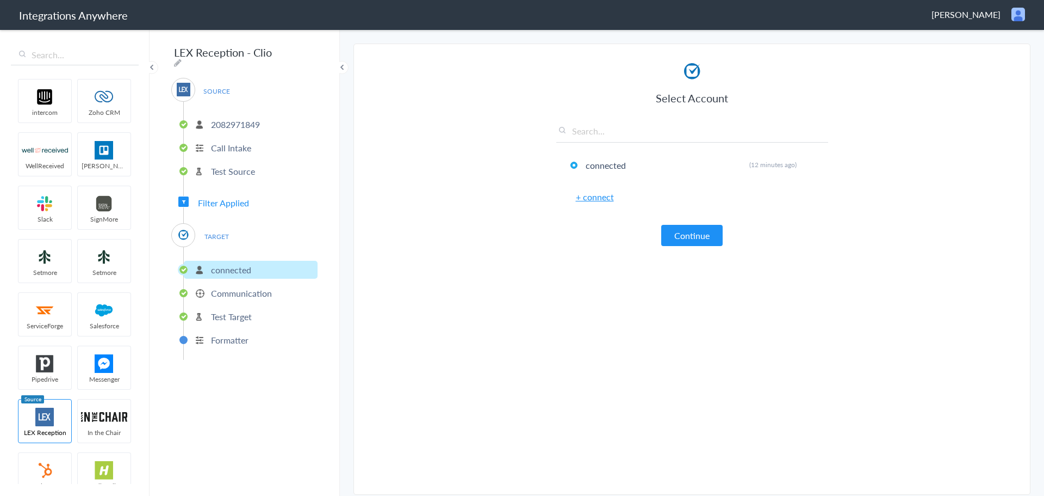
click at [224, 288] on p "Communication" at bounding box center [241, 293] width 61 height 13
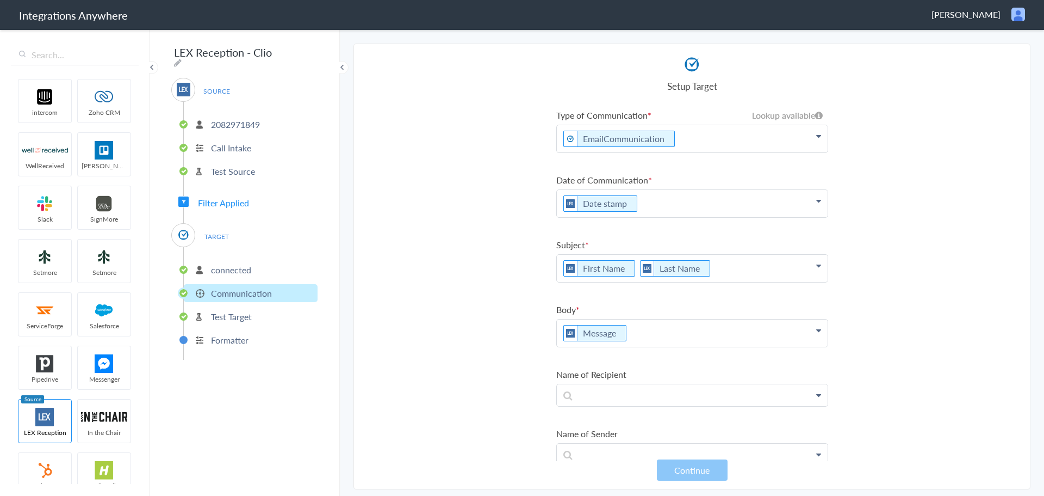
click at [816, 140] on icon at bounding box center [818, 136] width 5 height 9
click at [794, 200] on p "Date stamp" at bounding box center [692, 203] width 271 height 27
click at [759, 165] on ul "Type of Communication Lookup available Lookup available EmailCommunication Clio…" at bounding box center [692, 376] width 272 height 535
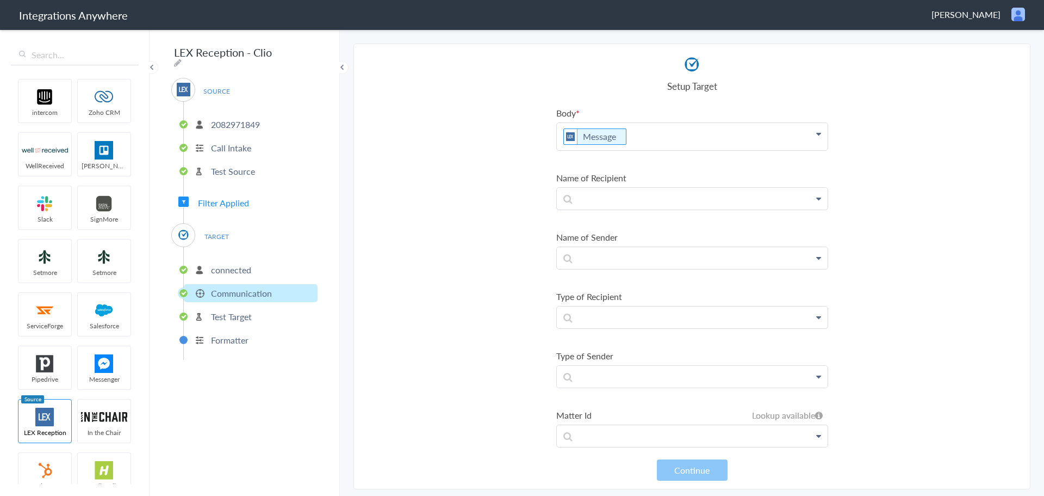
scroll to position [203, 0]
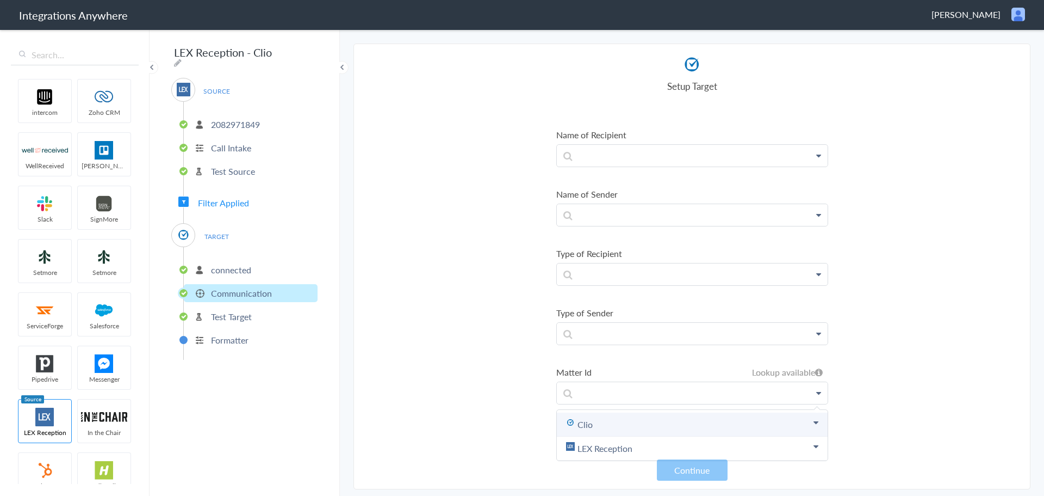
click at [0, 0] on link "Clio" at bounding box center [0, 0] width 0 height 0
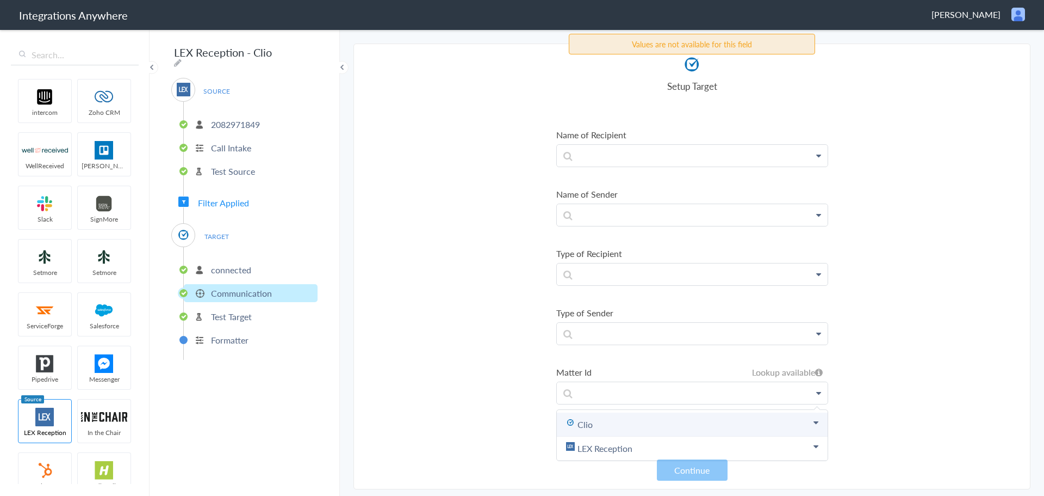
click at [0, 0] on link "Clio" at bounding box center [0, 0] width 0 height 0
click at [811, 382] on p at bounding box center [692, 392] width 271 height 21
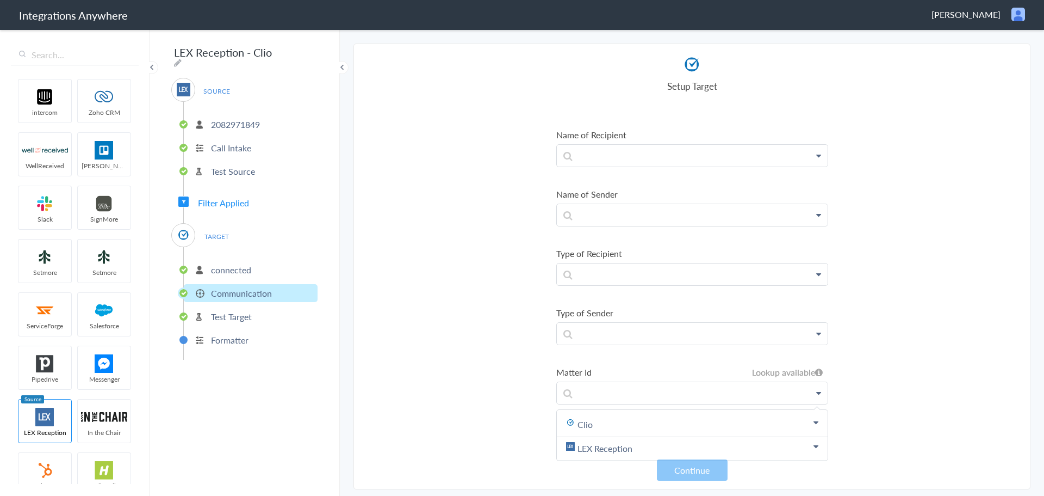
click at [0, 0] on link "LEX Reception" at bounding box center [0, 0] width 0 height 0
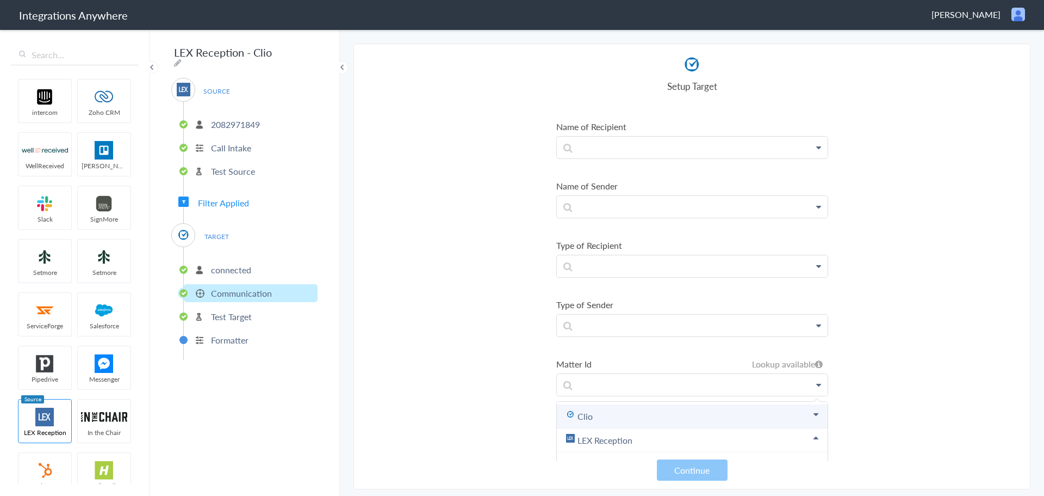
click at [0, 0] on link "Clio" at bounding box center [0, 0] width 0 height 0
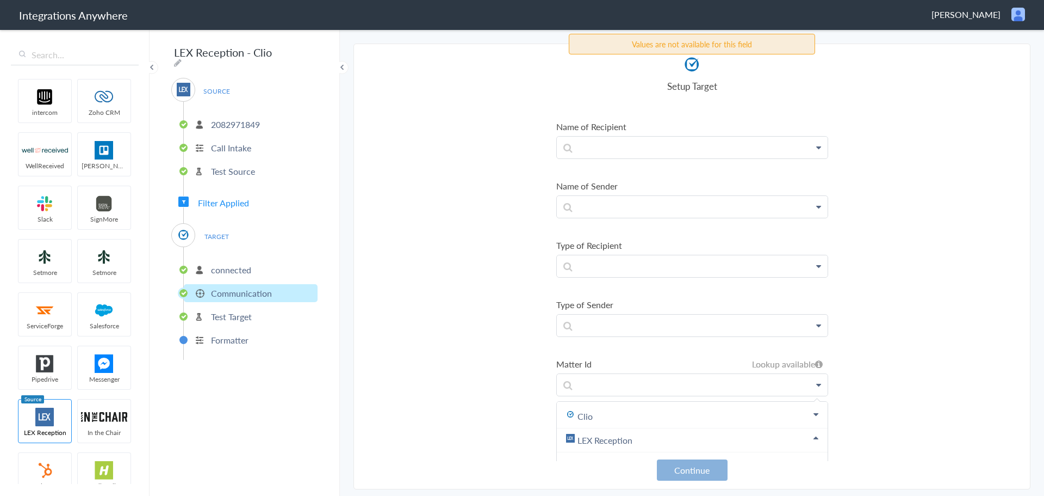
click at [696, 471] on button "Continue" at bounding box center [692, 469] width 71 height 21
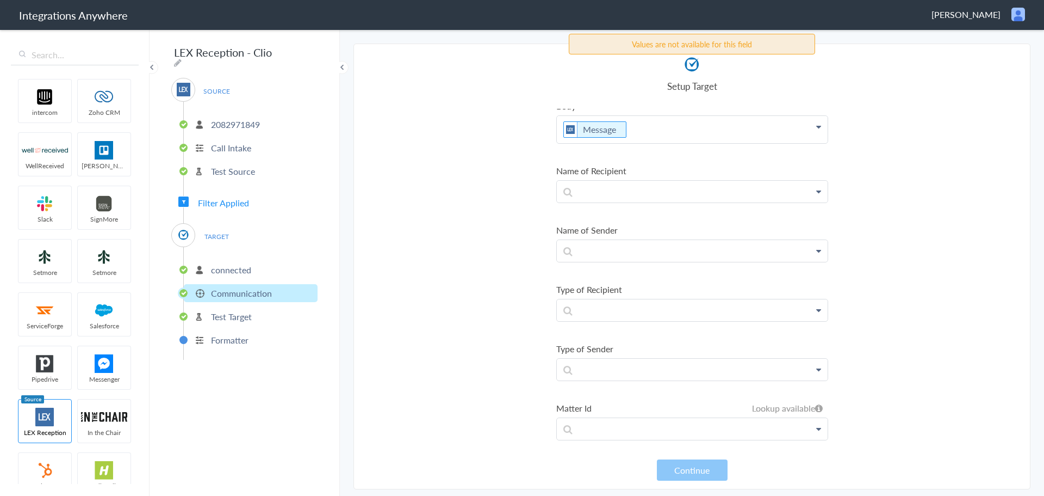
scroll to position [203, 0]
click at [949, 245] on section "Select Account 2082971849 Rename Delete (13 minutes ago) + connect Continue Set…" at bounding box center [692, 266] width 677 height 445
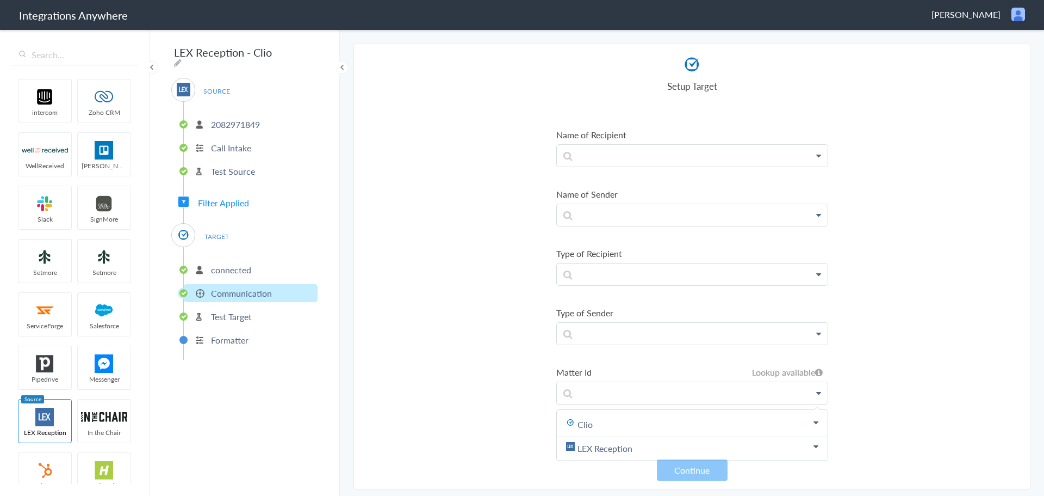
scroll to position [247, 0]
click at [0, 0] on link "Clio" at bounding box center [0, 0] width 0 height 0
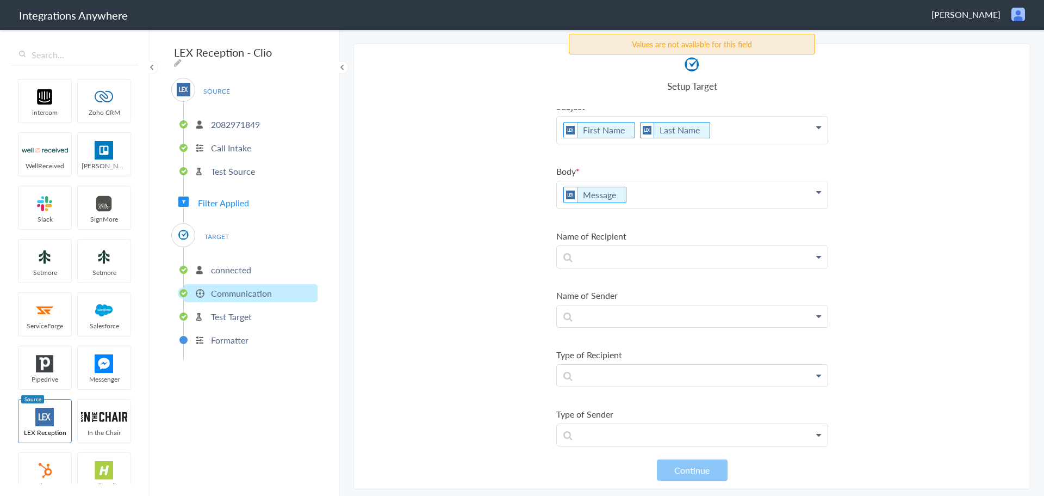
scroll to position [137, 0]
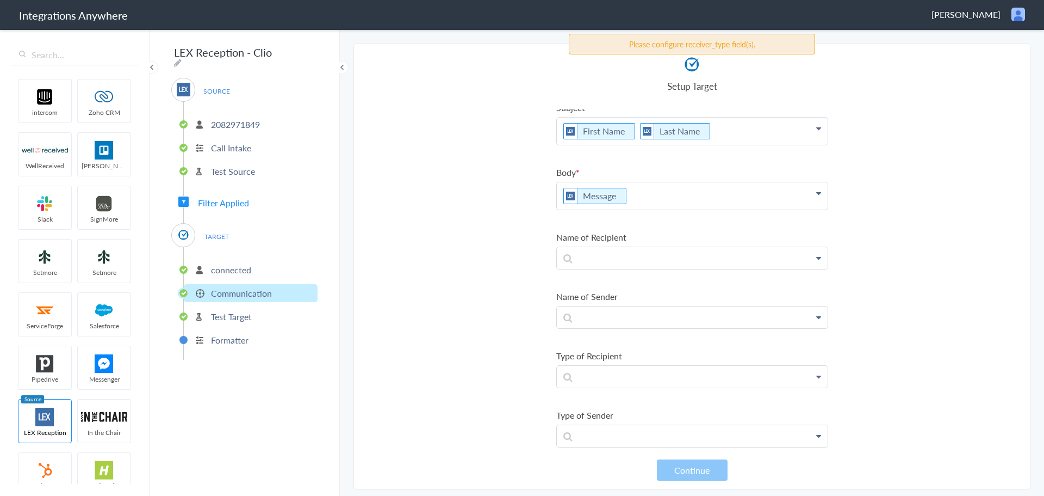
scroll to position [203, 0]
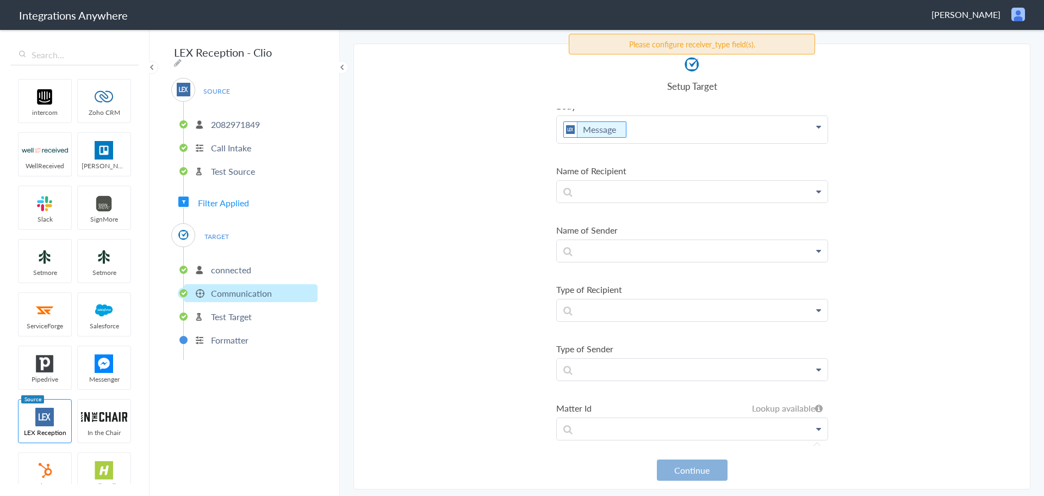
click at [702, 460] on button "Continue" at bounding box center [692, 469] width 71 height 21
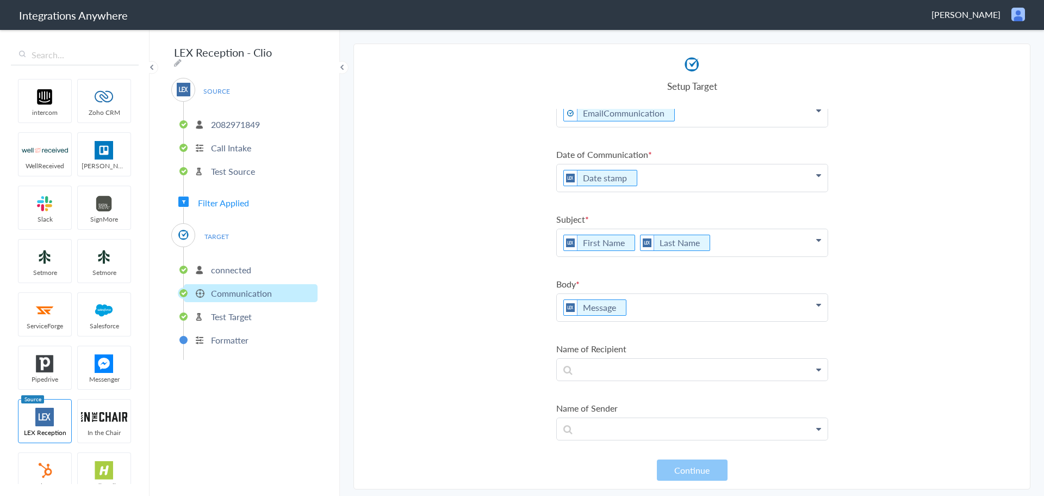
scroll to position [0, 0]
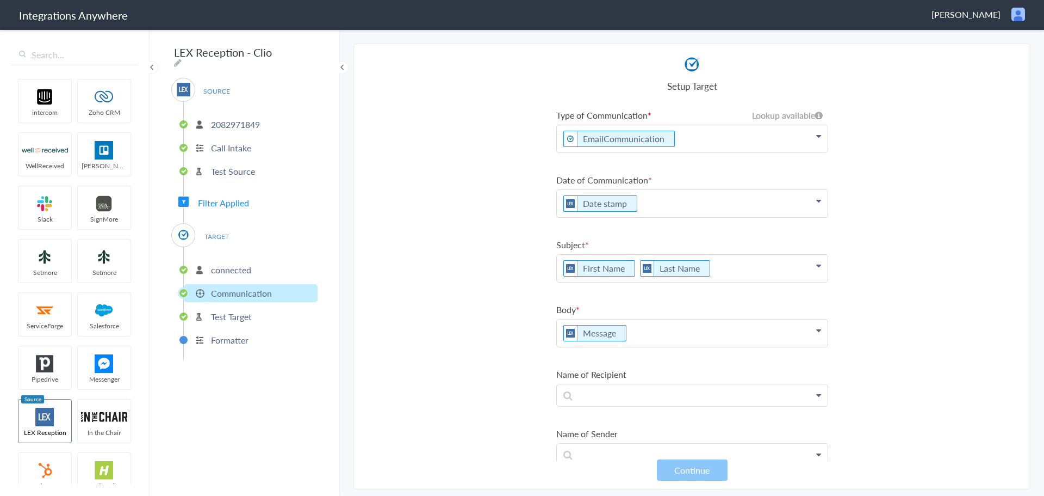
click at [248, 261] on li "connected" at bounding box center [251, 270] width 134 height 18
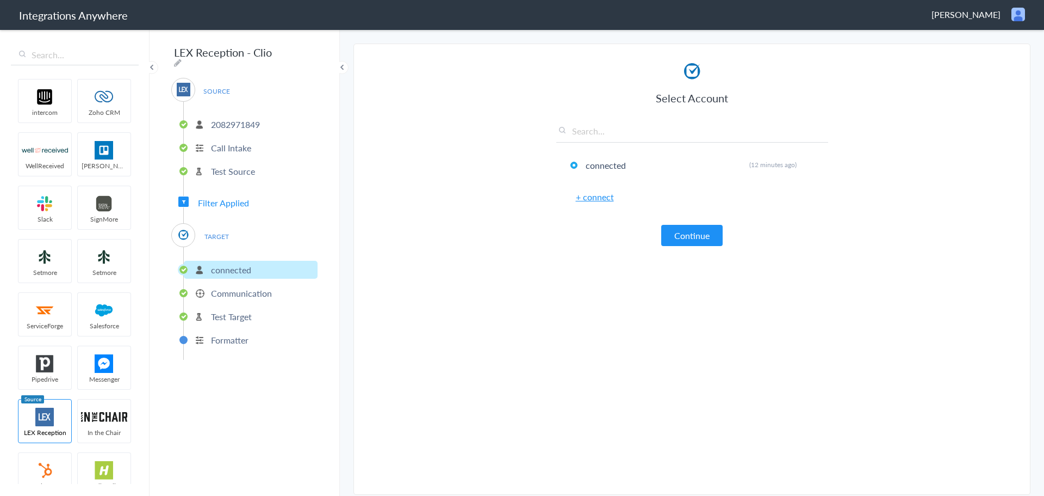
click at [242, 264] on p "connected" at bounding box center [231, 269] width 40 height 13
click at [698, 239] on button "Continue" at bounding box center [691, 235] width 61 height 21
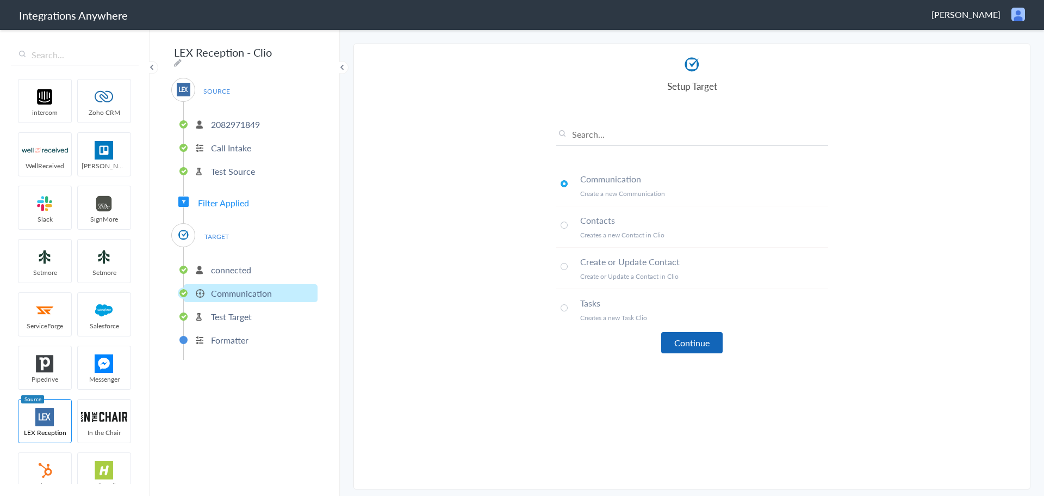
click at [689, 345] on button "Continue" at bounding box center [691, 342] width 61 height 21
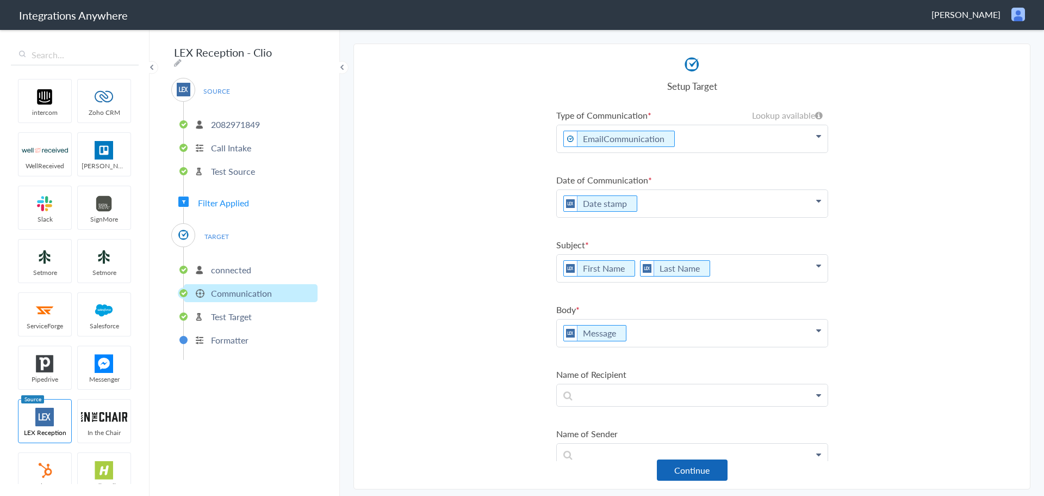
click at [704, 471] on button "Continue" at bounding box center [692, 469] width 71 height 21
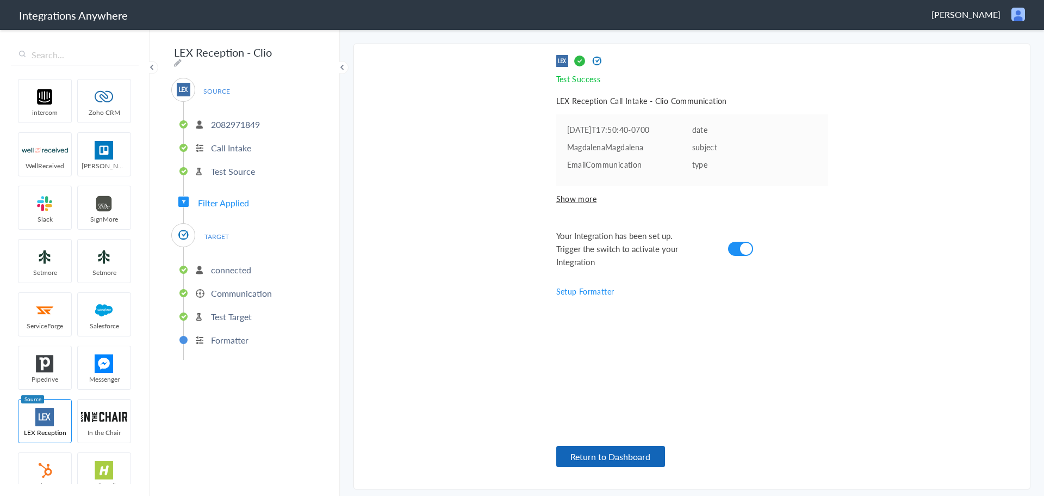
click at [621, 453] on button "Return to Dashboard" at bounding box center [610, 455] width 109 height 21
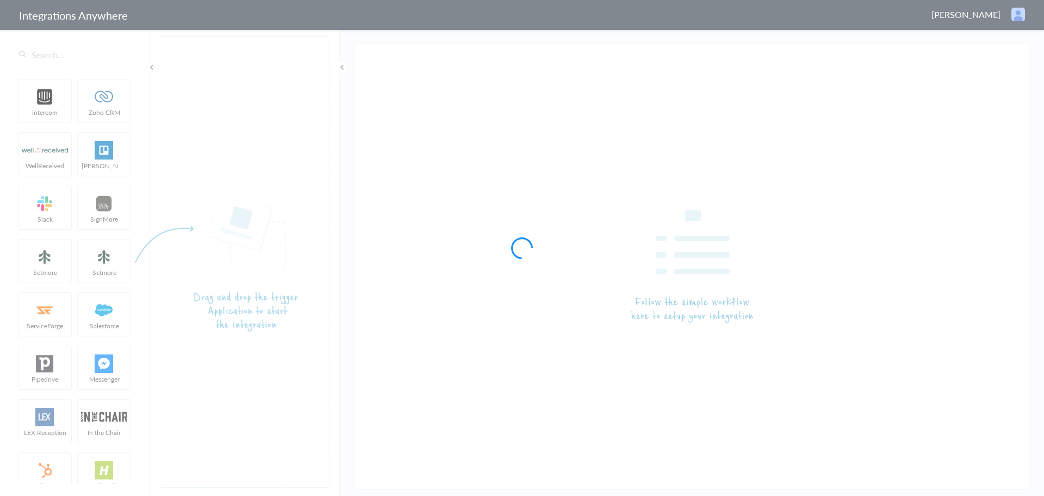
type input "LEX Reception - Clio"
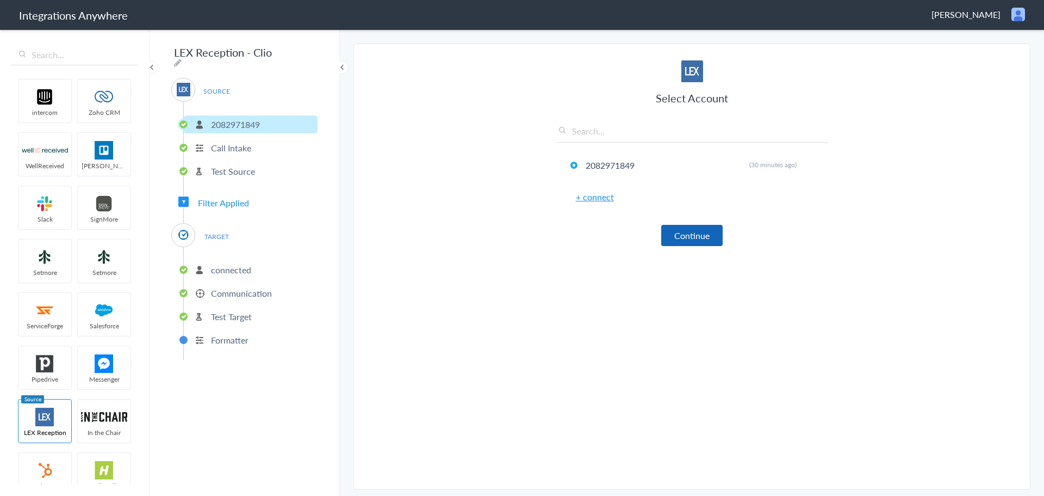
click at [670, 238] on button "Continue" at bounding box center [691, 235] width 61 height 21
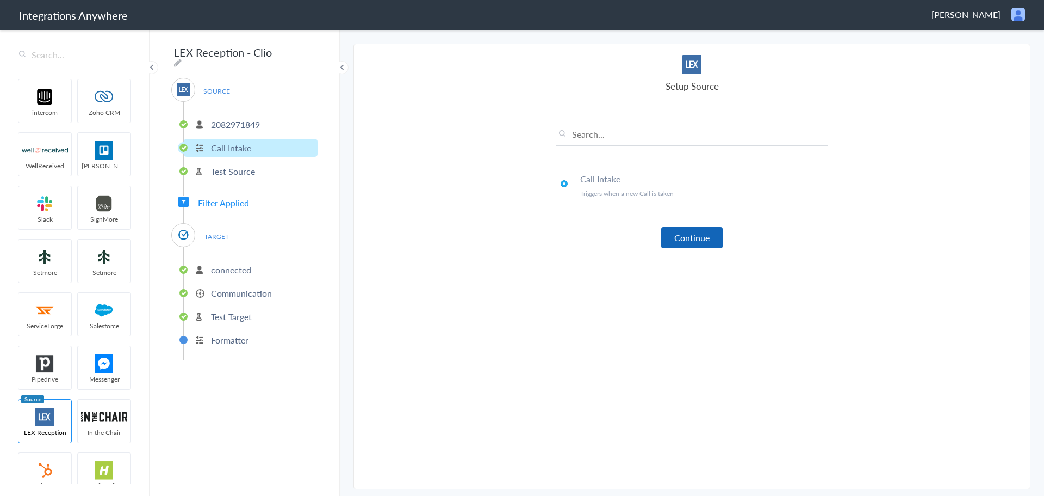
click at [682, 240] on button "Continue" at bounding box center [691, 237] width 61 height 21
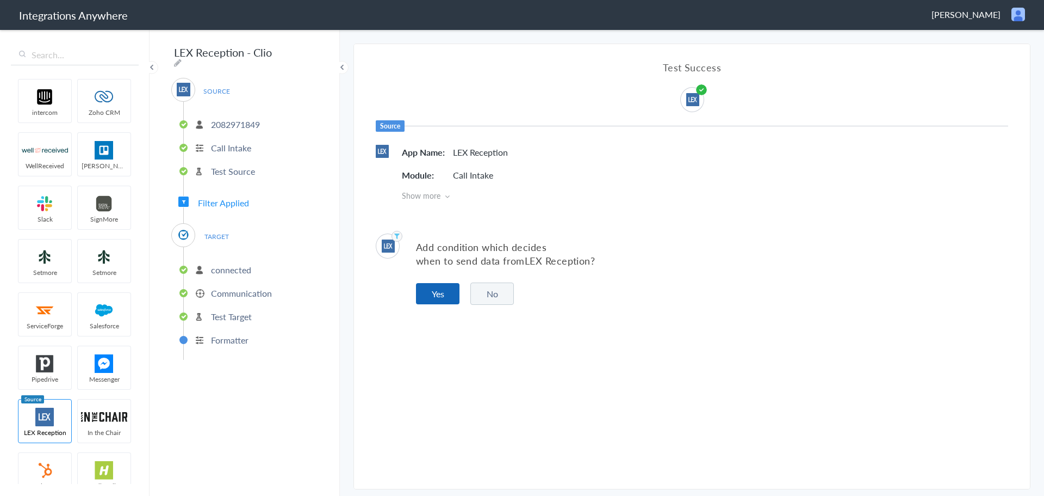
click at [444, 295] on button "Yes" at bounding box center [438, 293] width 44 height 21
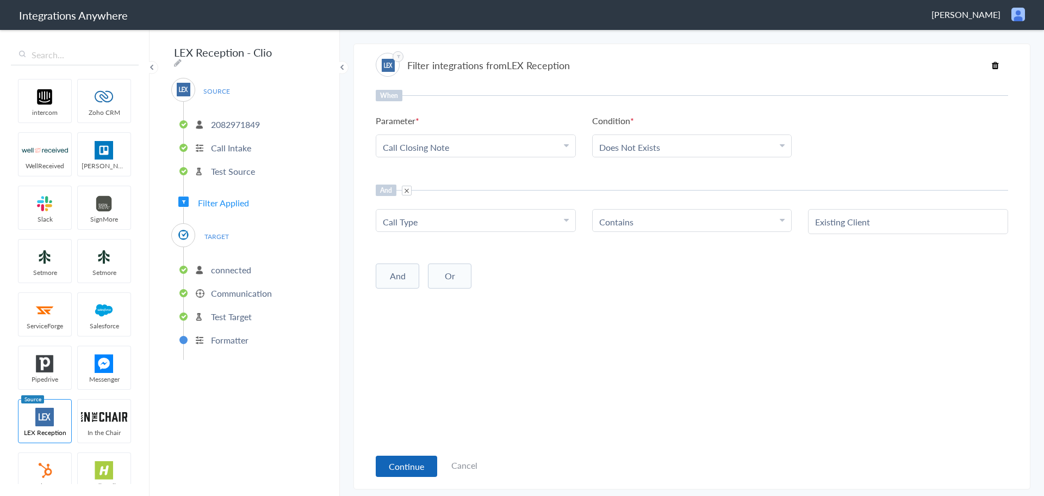
click at [399, 465] on button "Continue" at bounding box center [406, 465] width 61 height 21
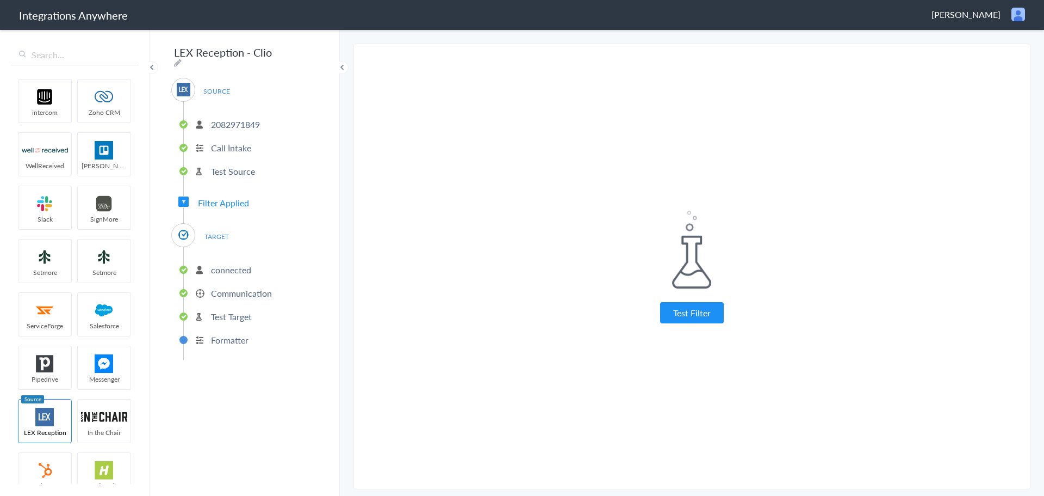
click at [708, 300] on div "Test Filter" at bounding box center [692, 266] width 272 height 112
click at [706, 309] on button "Test Filter" at bounding box center [692, 312] width 64 height 21
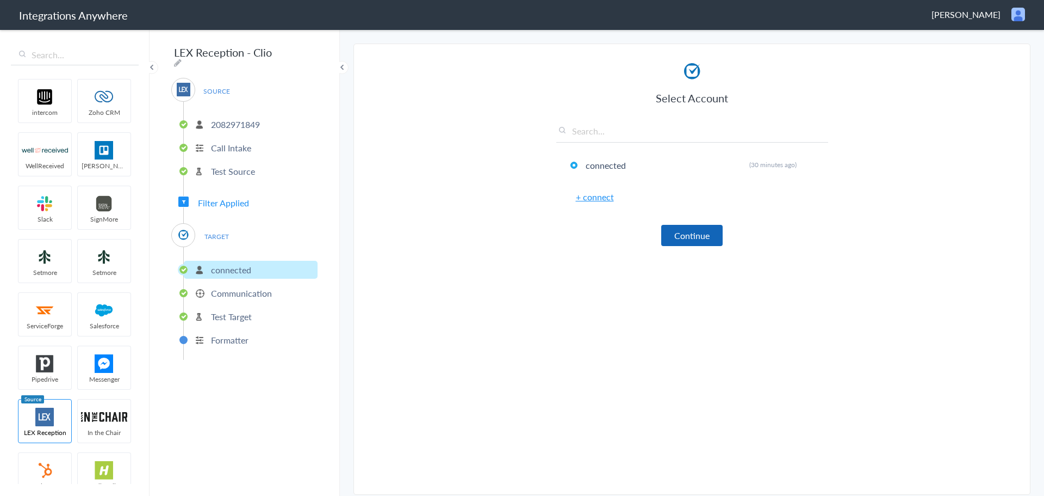
click at [706, 231] on button "Continue" at bounding box center [691, 235] width 61 height 21
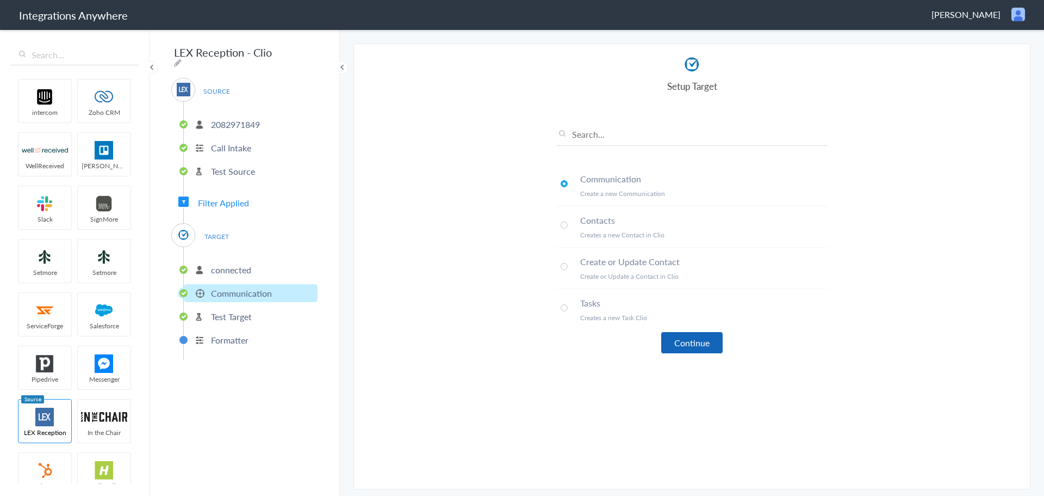
click at [675, 335] on button "Continue" at bounding box center [691, 342] width 61 height 21
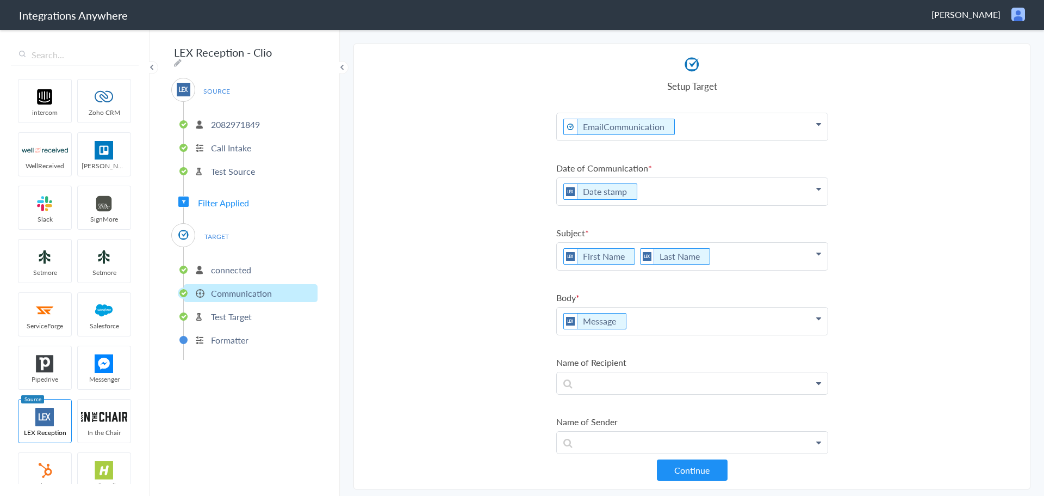
scroll to position [14, 0]
click at [790, 139] on p "Date stamp" at bounding box center [692, 125] width 271 height 27
click at [880, 234] on section "Select Account 2082971849 Rename Delete (30 minutes ago) + connect Continue Set…" at bounding box center [692, 266] width 677 height 445
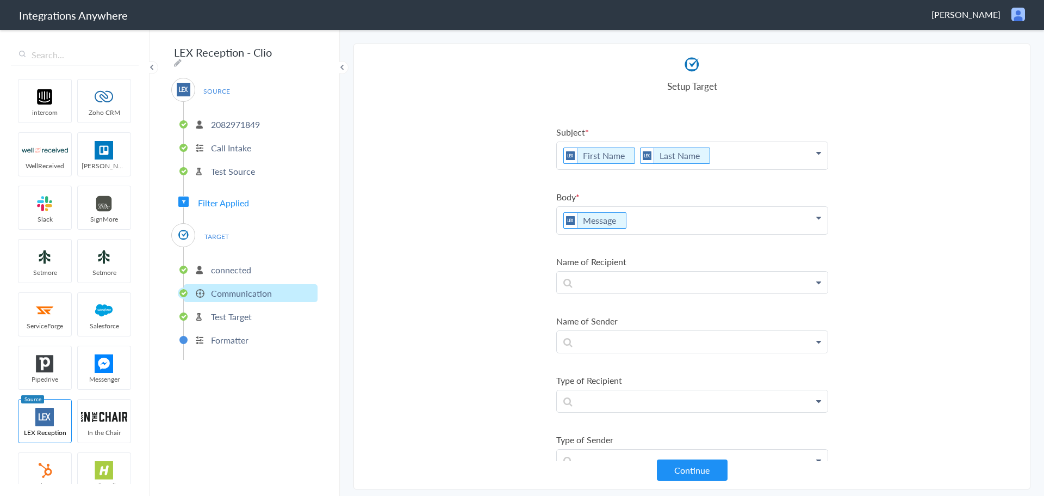
scroll to position [203, 0]
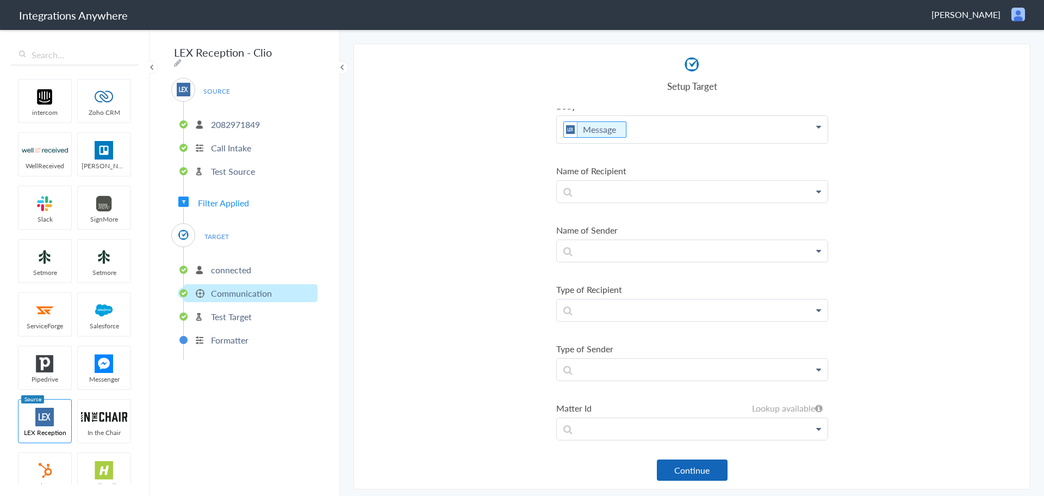
click at [686, 480] on button "Continue" at bounding box center [692, 469] width 71 height 21
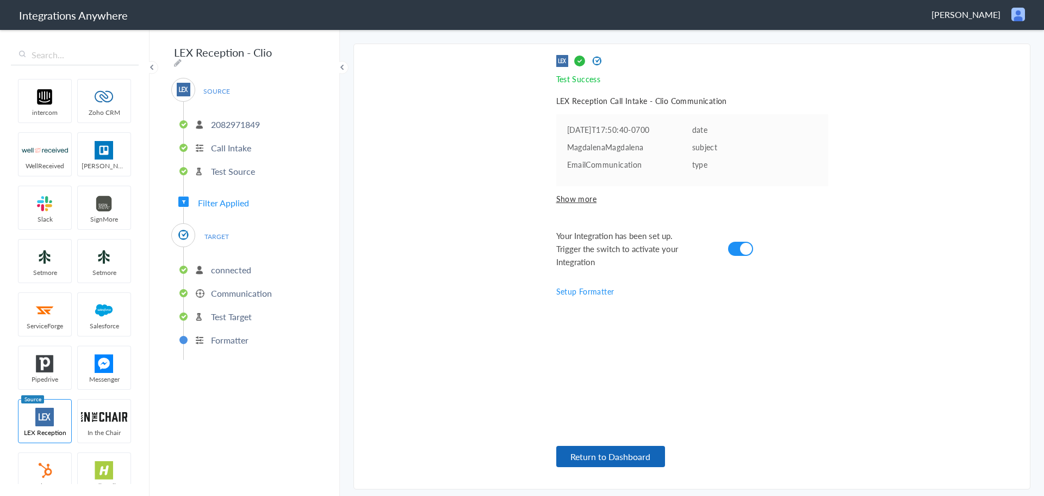
click at [617, 446] on button "Return to Dashboard" at bounding box center [610, 455] width 109 height 21
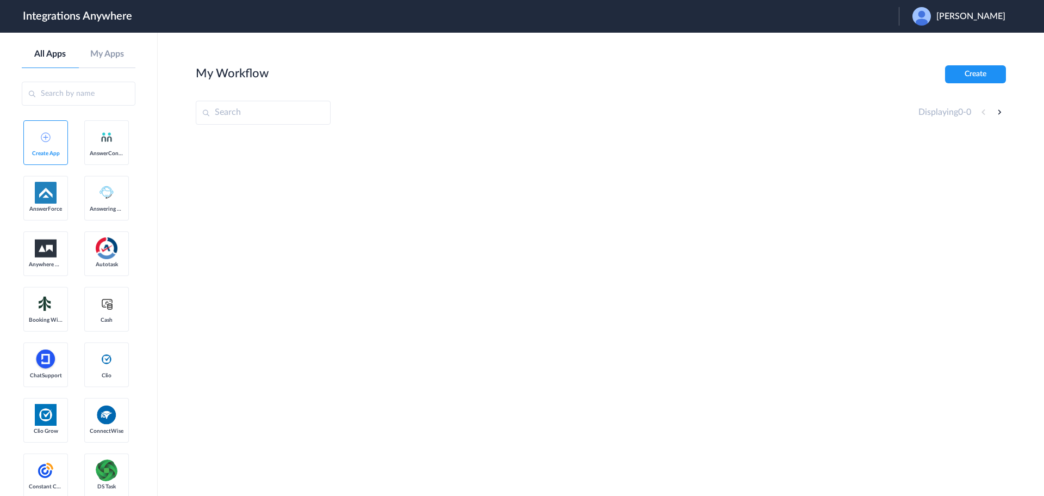
click at [987, 17] on span "[PERSON_NAME]" at bounding box center [971, 16] width 69 height 10
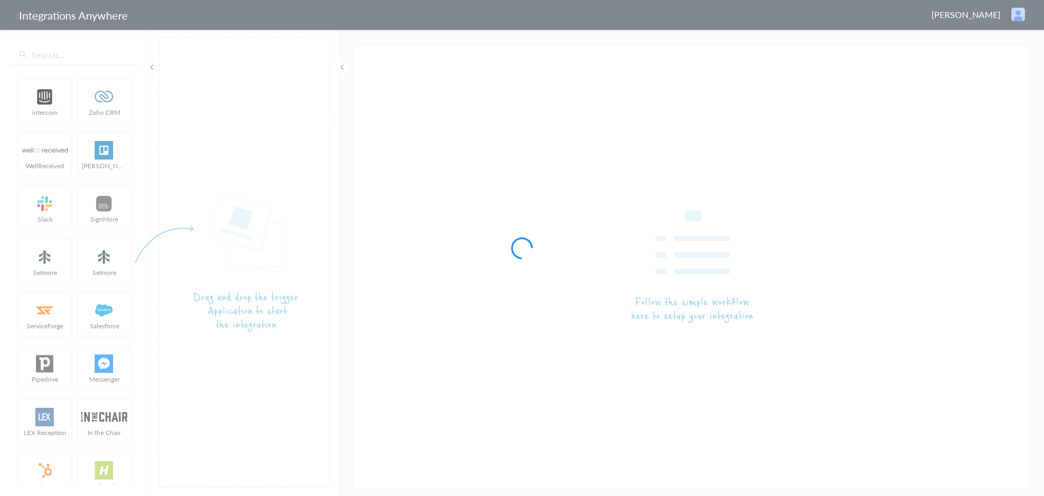
type input "LEX Reception - Clio"
